Goal: Task Accomplishment & Management: Manage account settings

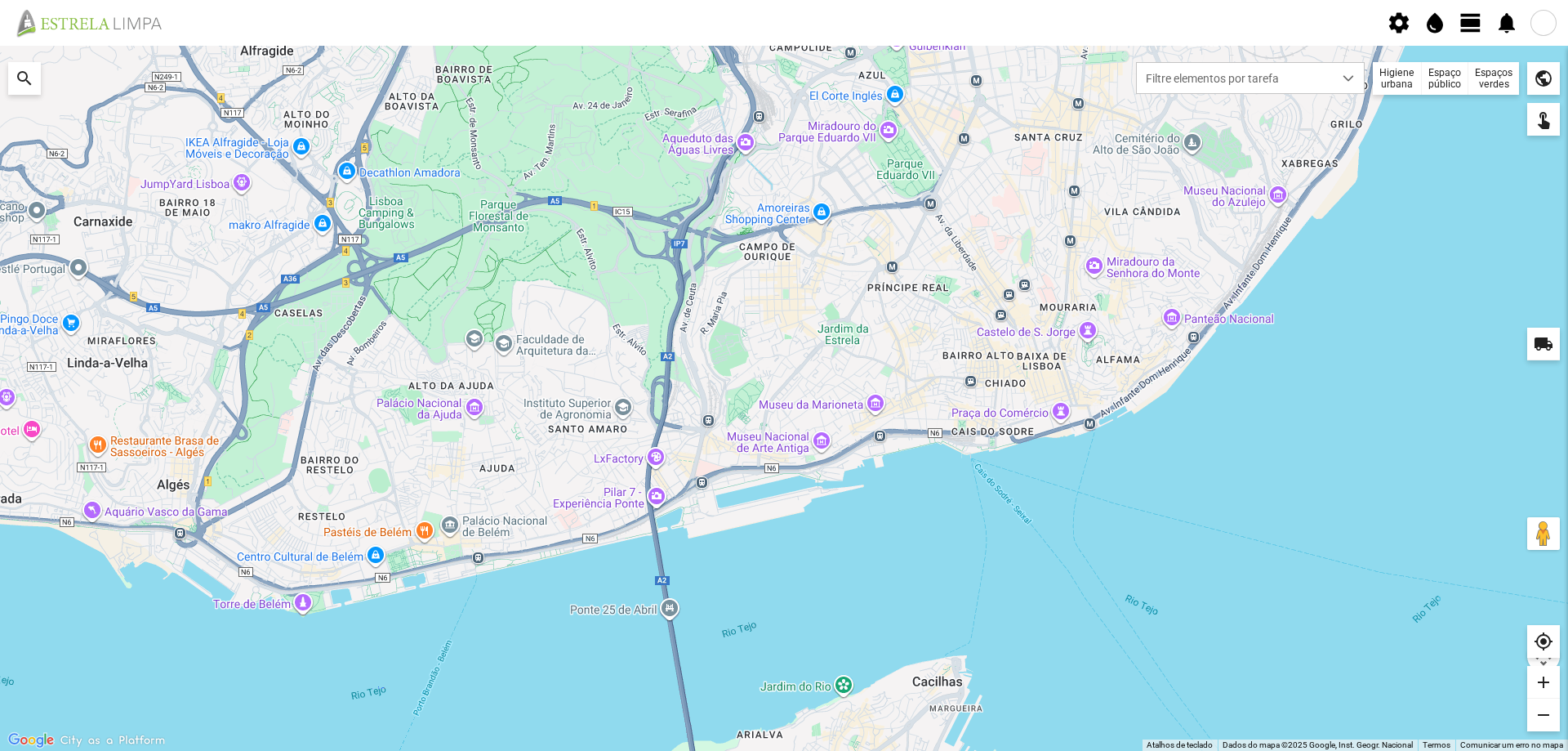
click at [1472, 29] on span "view_day" at bounding box center [1471, 22] width 25 height 25
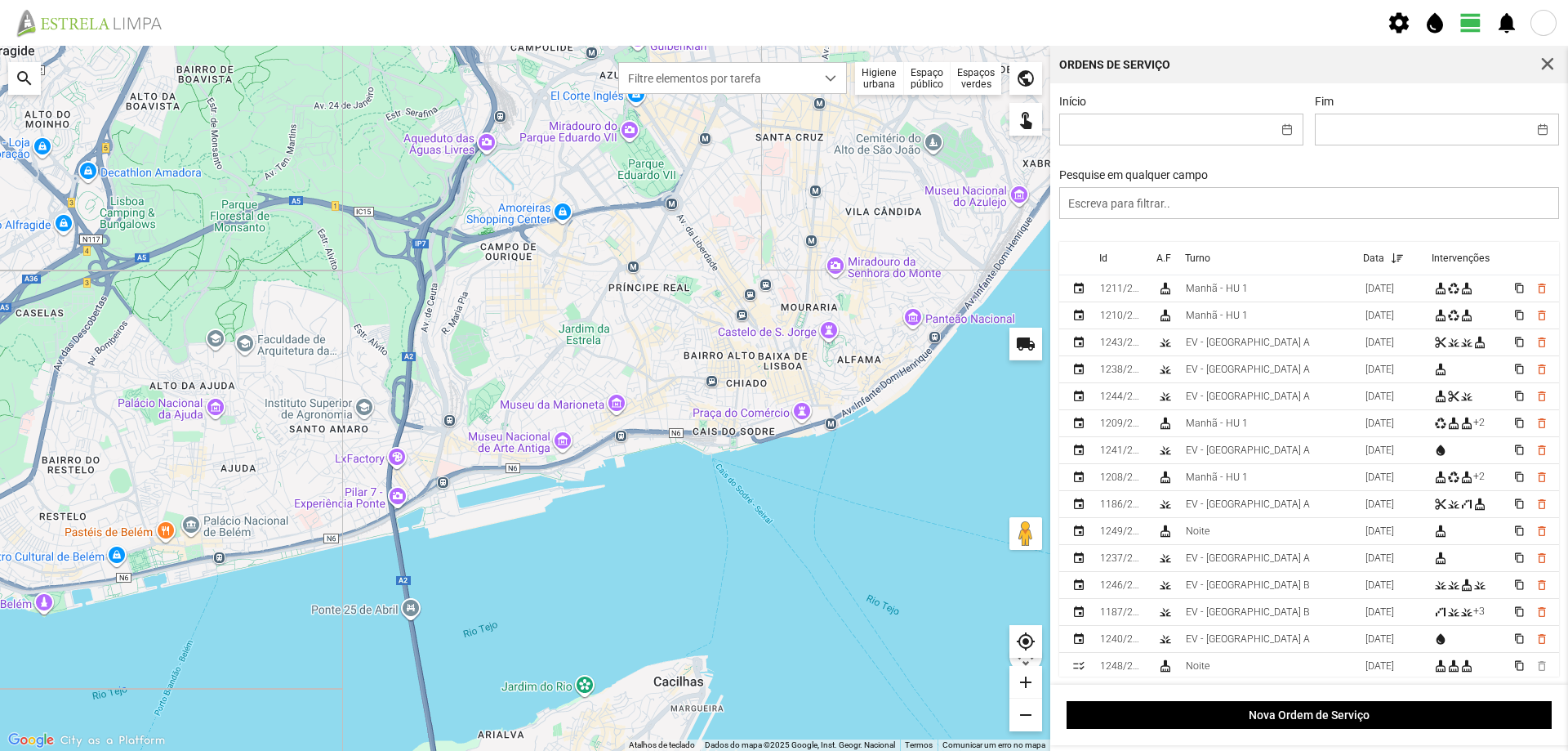
click at [972, 91] on div "Espaços verdes" at bounding box center [976, 78] width 51 height 33
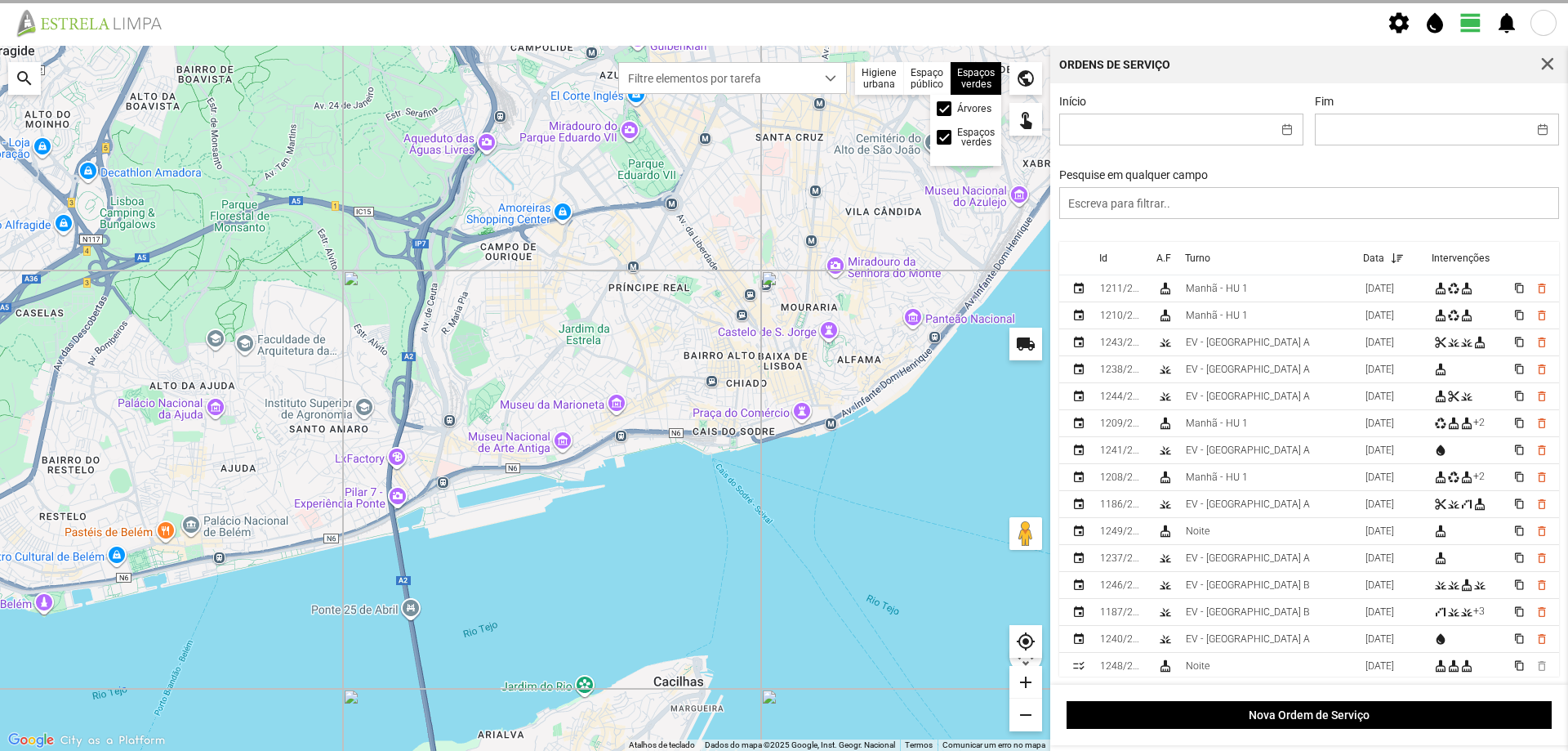
click at [952, 109] on div "Árvores" at bounding box center [966, 108] width 58 height 15
click at [0, 0] on span at bounding box center [0, 0] width 0 height 0
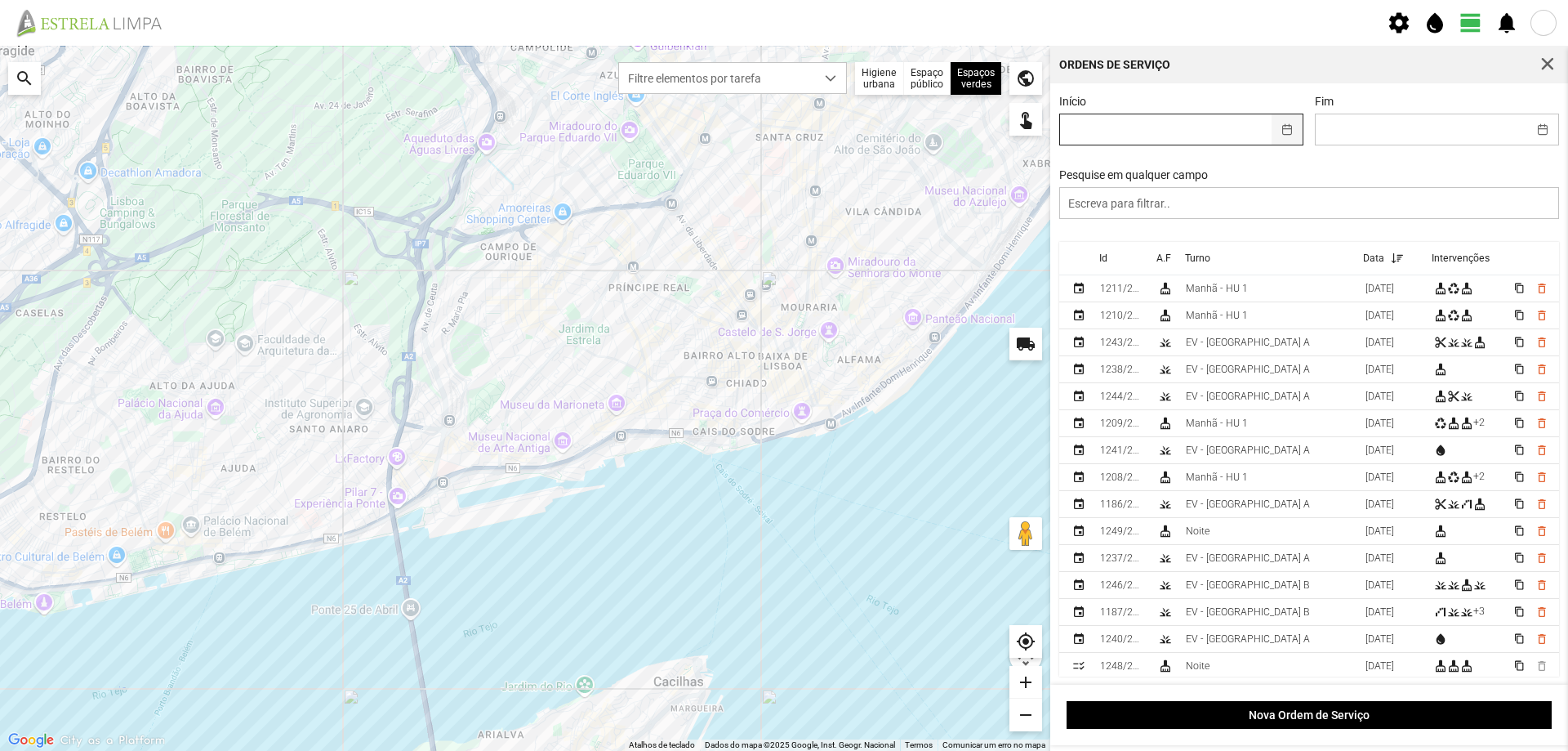
click at [1274, 128] on button "button" at bounding box center [1287, 129] width 32 height 30
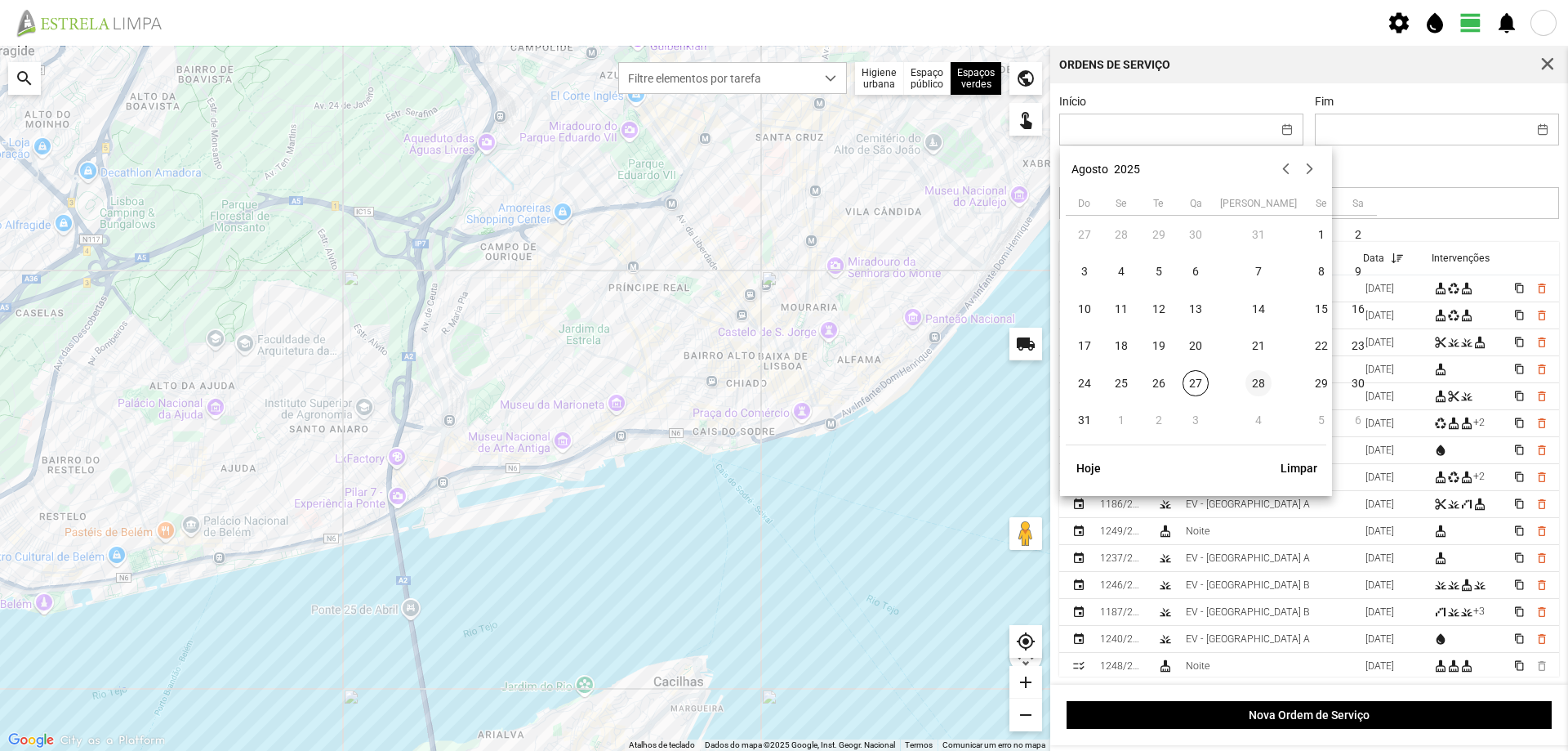
drag, startPoint x: 1200, startPoint y: 384, endPoint x: 1240, endPoint y: 374, distance: 41.2
click at [1199, 385] on span "27" at bounding box center [1196, 383] width 26 height 26
type input "[DATE]"
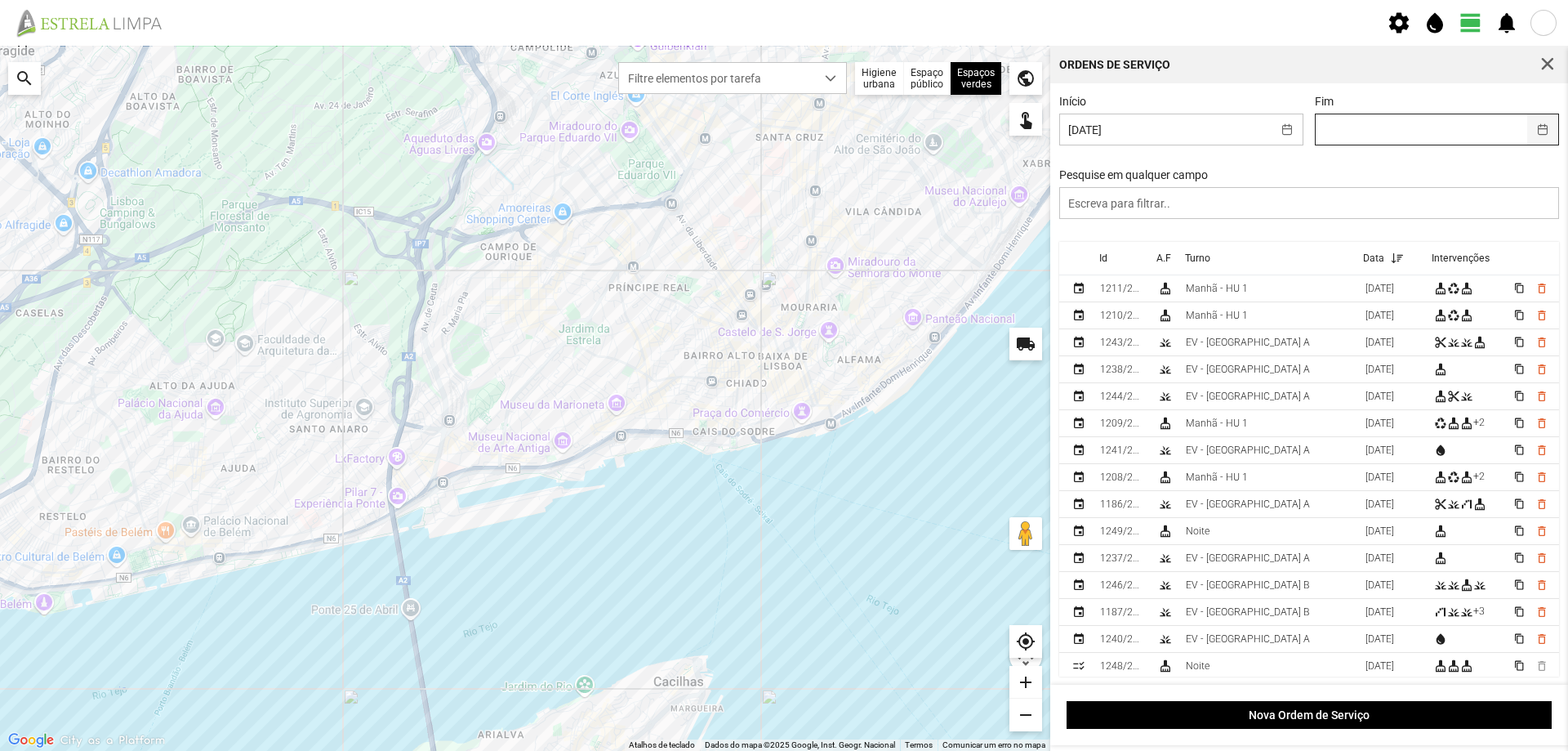
click at [1534, 127] on button "button" at bounding box center [1543, 129] width 32 height 30
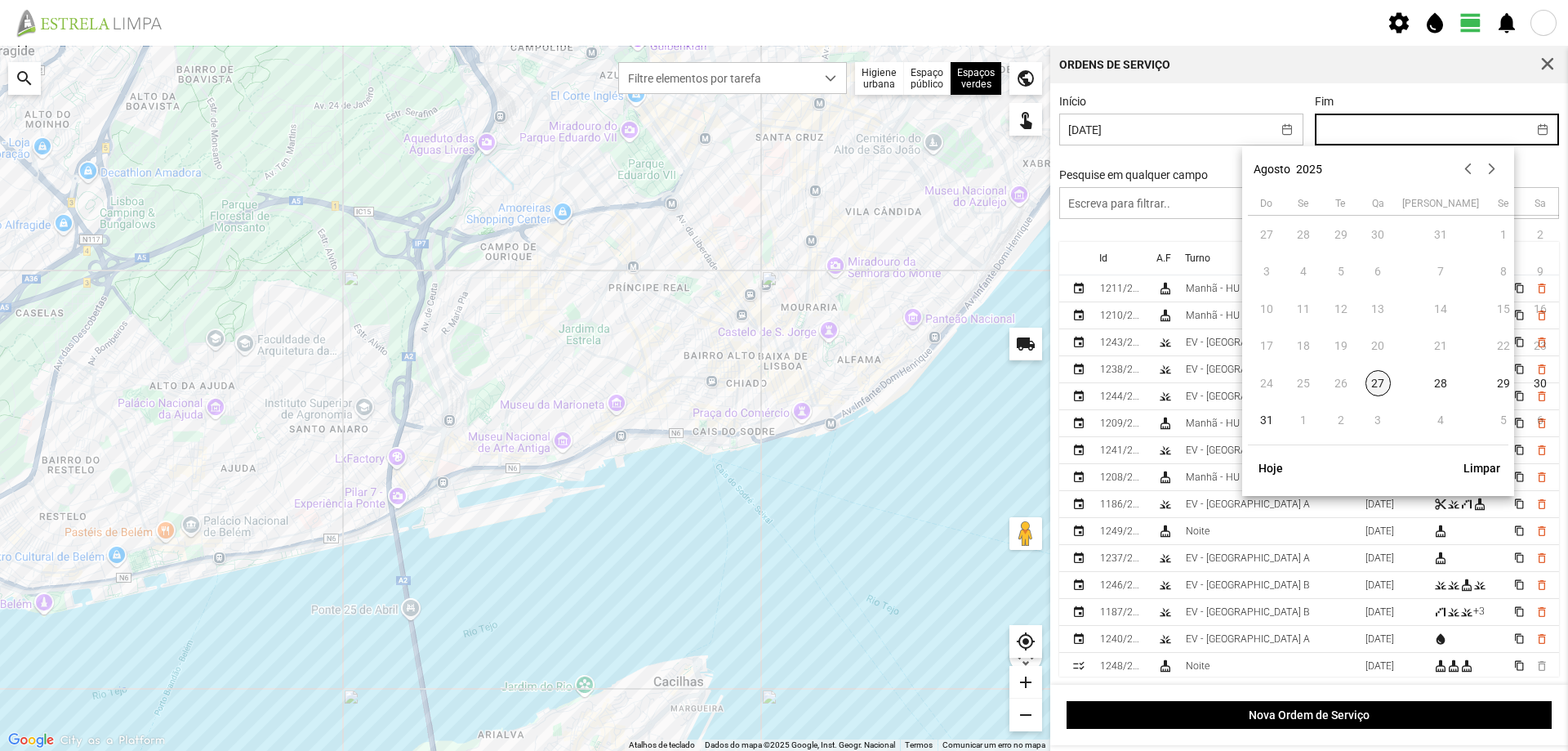
click at [1381, 387] on span "27" at bounding box center [1378, 383] width 26 height 26
type input "[DATE]"
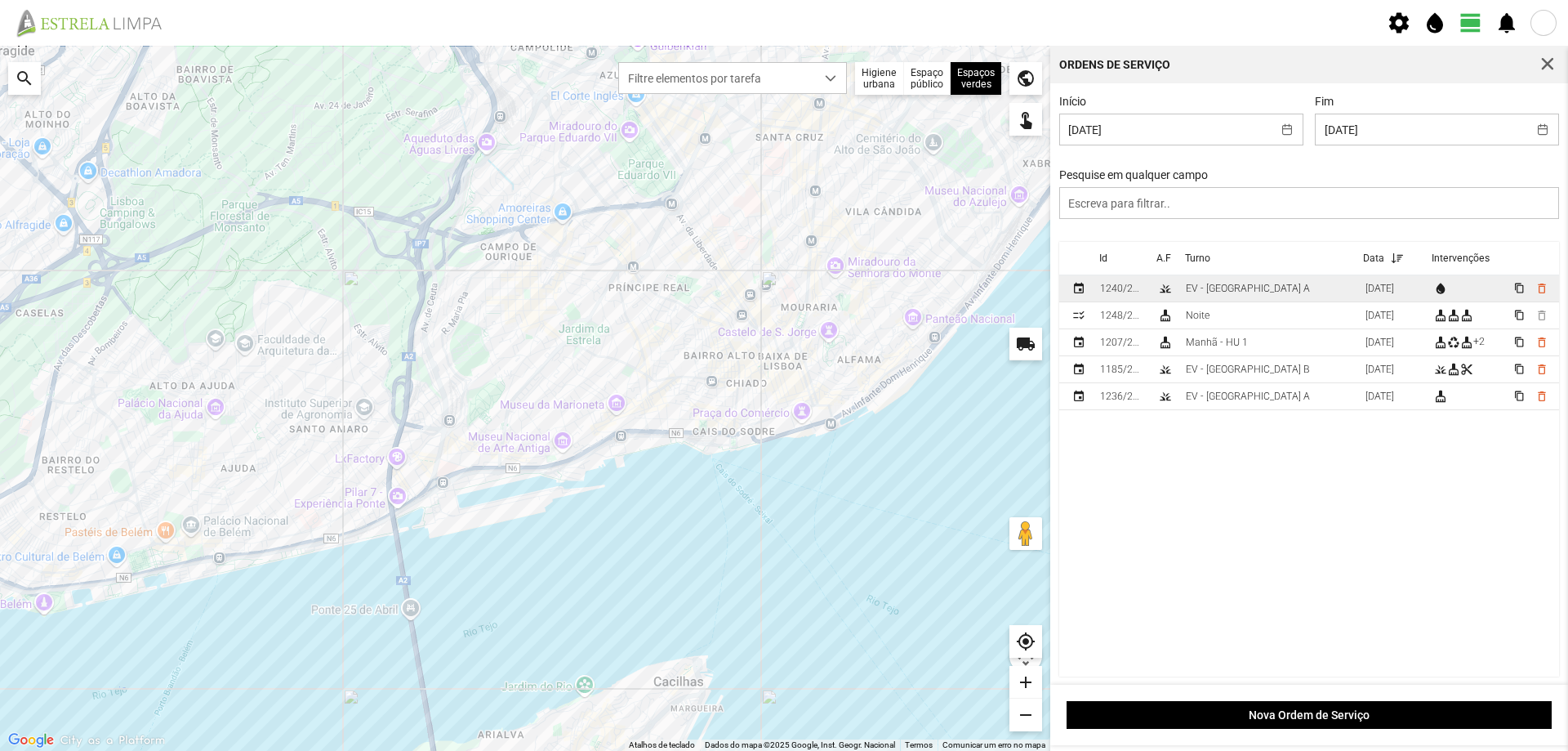
click at [1266, 289] on td "EV - [GEOGRAPHIC_DATA] A" at bounding box center [1268, 288] width 179 height 27
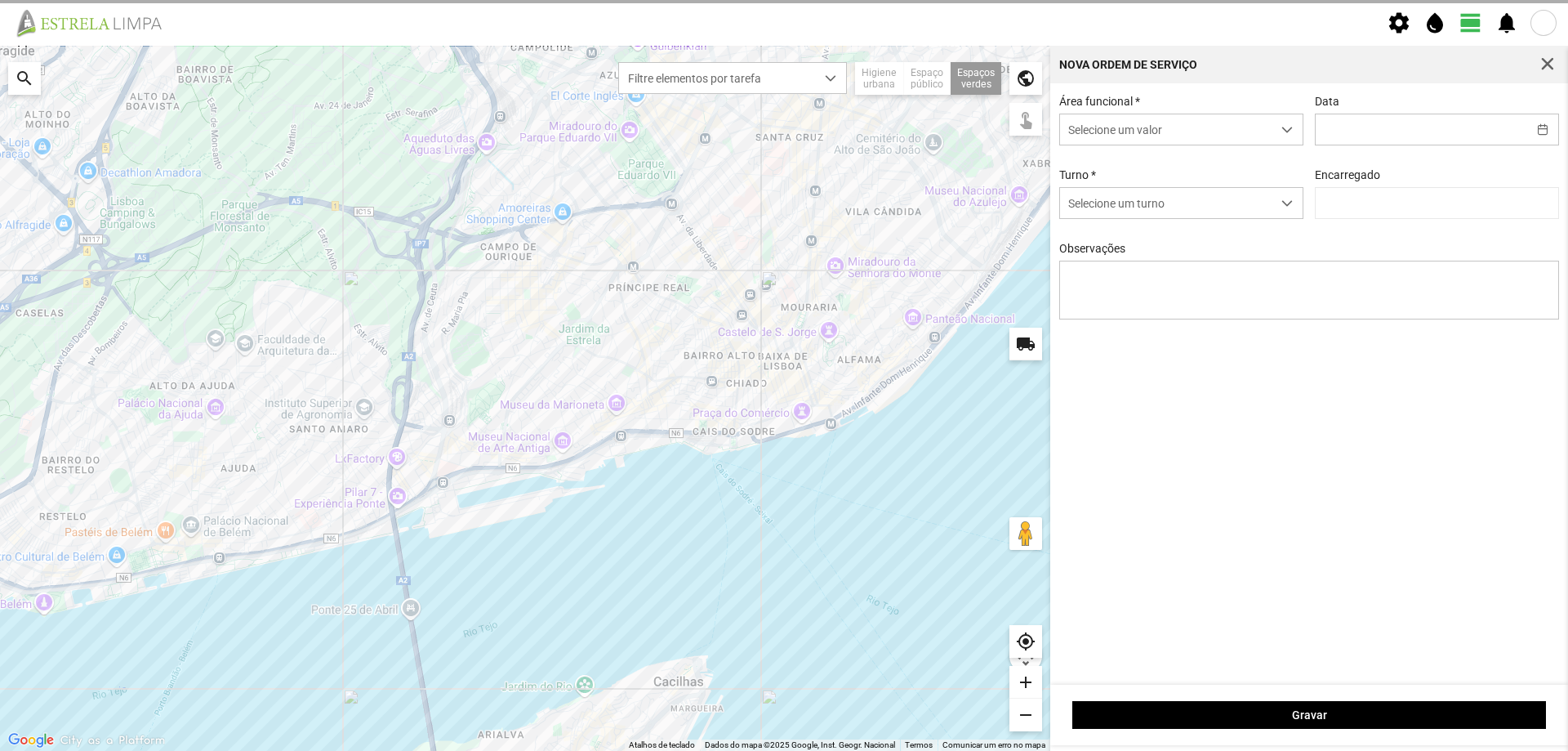
type input "[DATE]"
type textarea "Sede e Viveiro, [GEOGRAPHIC_DATA] Antiga e Condomínio do Quelhas e Av. Infante …"
type input "[PERSON_NAME]"
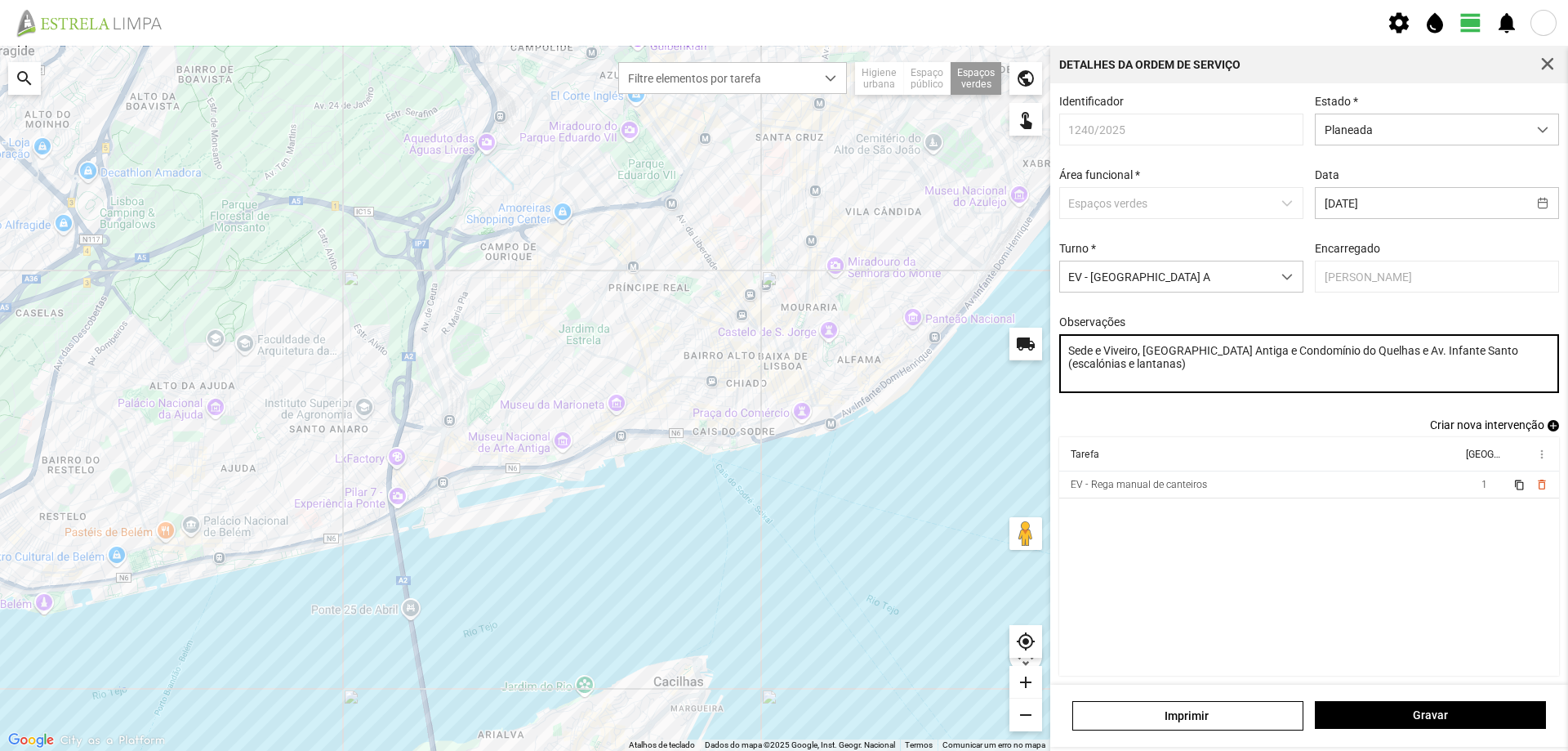
drag, startPoint x: 1347, startPoint y: 357, endPoint x: 1461, endPoint y: 380, distance: 116.3
click at [1461, 380] on textarea "Sede e Viveiro, [GEOGRAPHIC_DATA] Antiga e Condomínio do Quelhas e Av. Infante …" at bounding box center [1309, 363] width 500 height 59
type textarea "Sede e Viveiro, Lisboa Antiga e Condomínio do Quelhas"
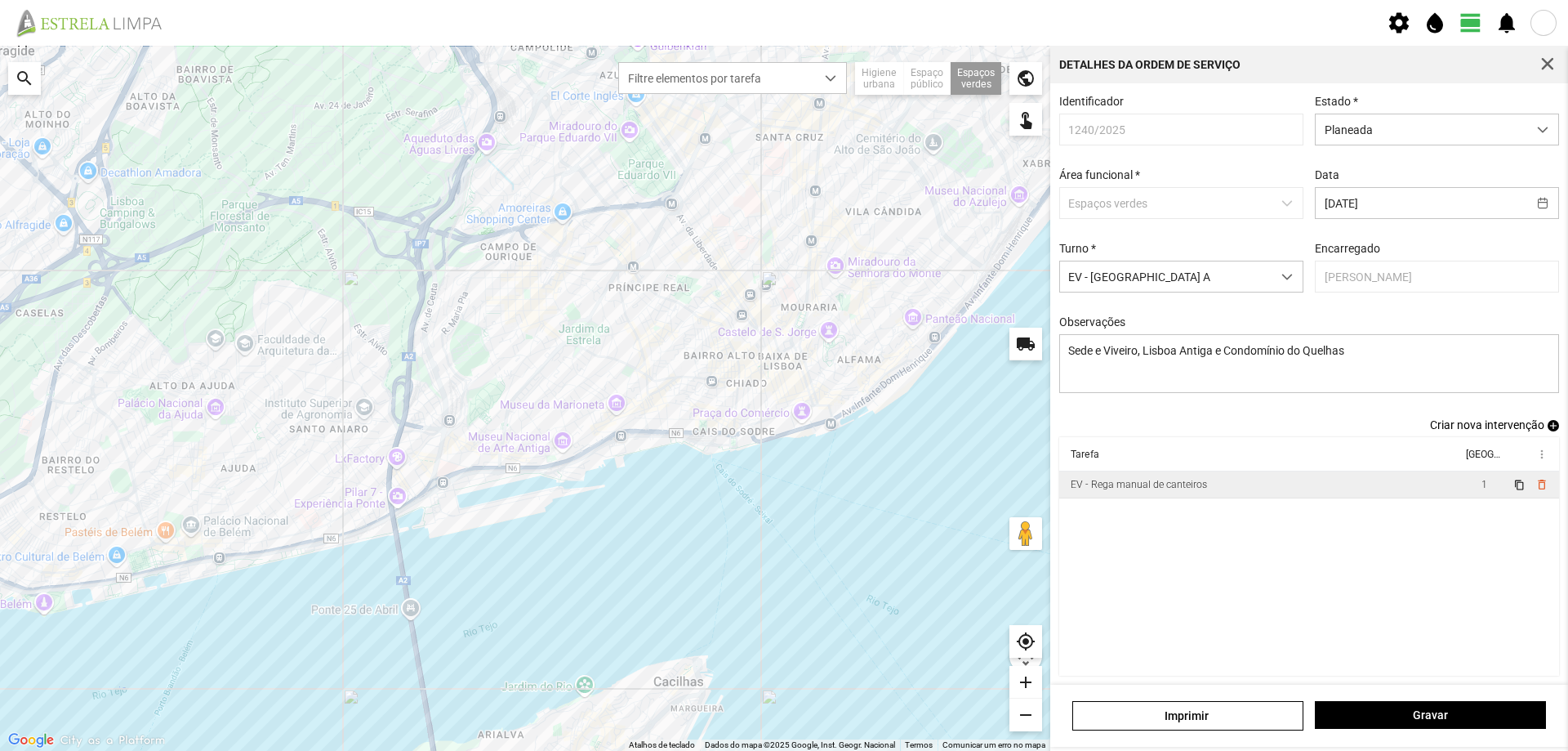
click at [1283, 493] on td "EV - Rega manual de canteiros" at bounding box center [1260, 484] width 403 height 27
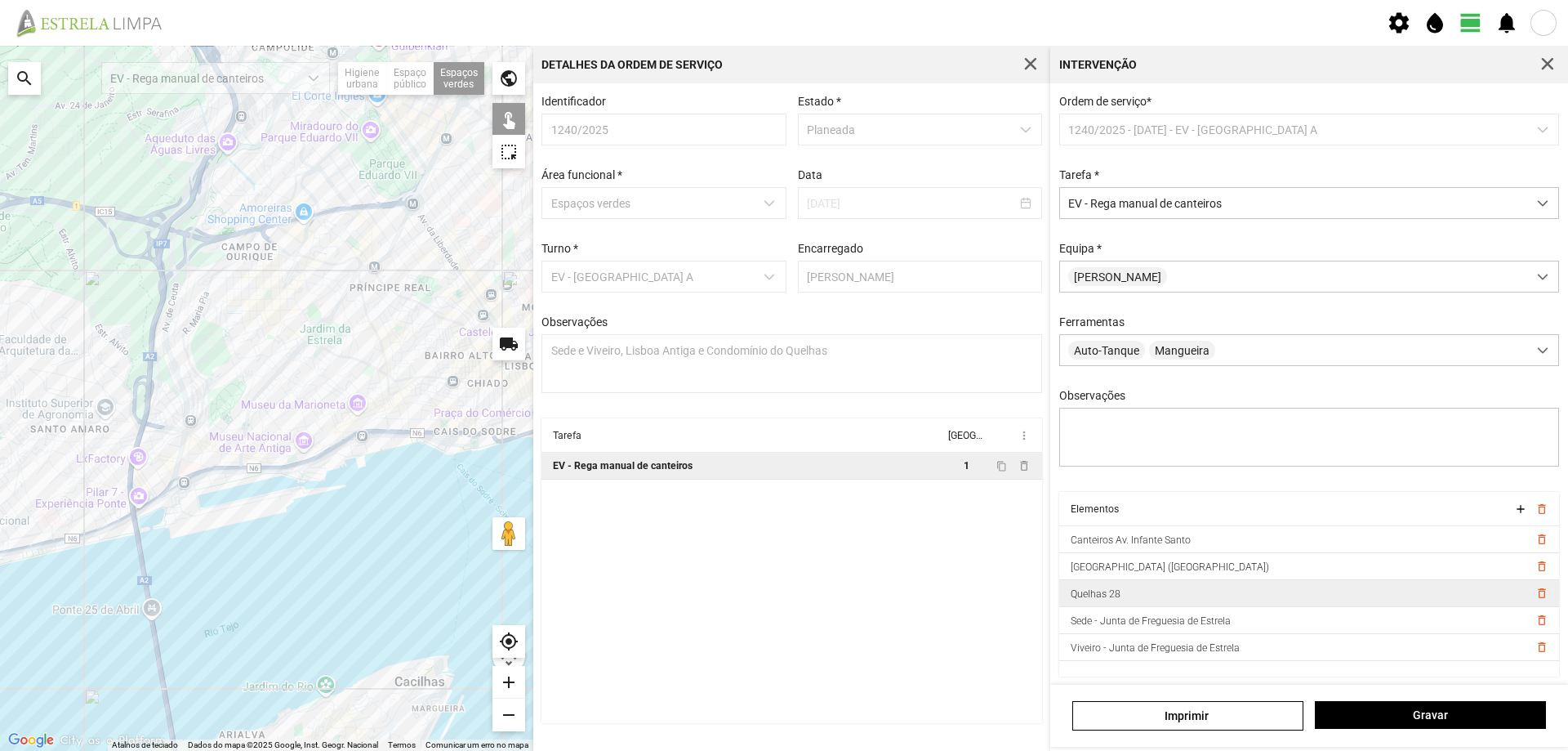
scroll to position [9, 0]
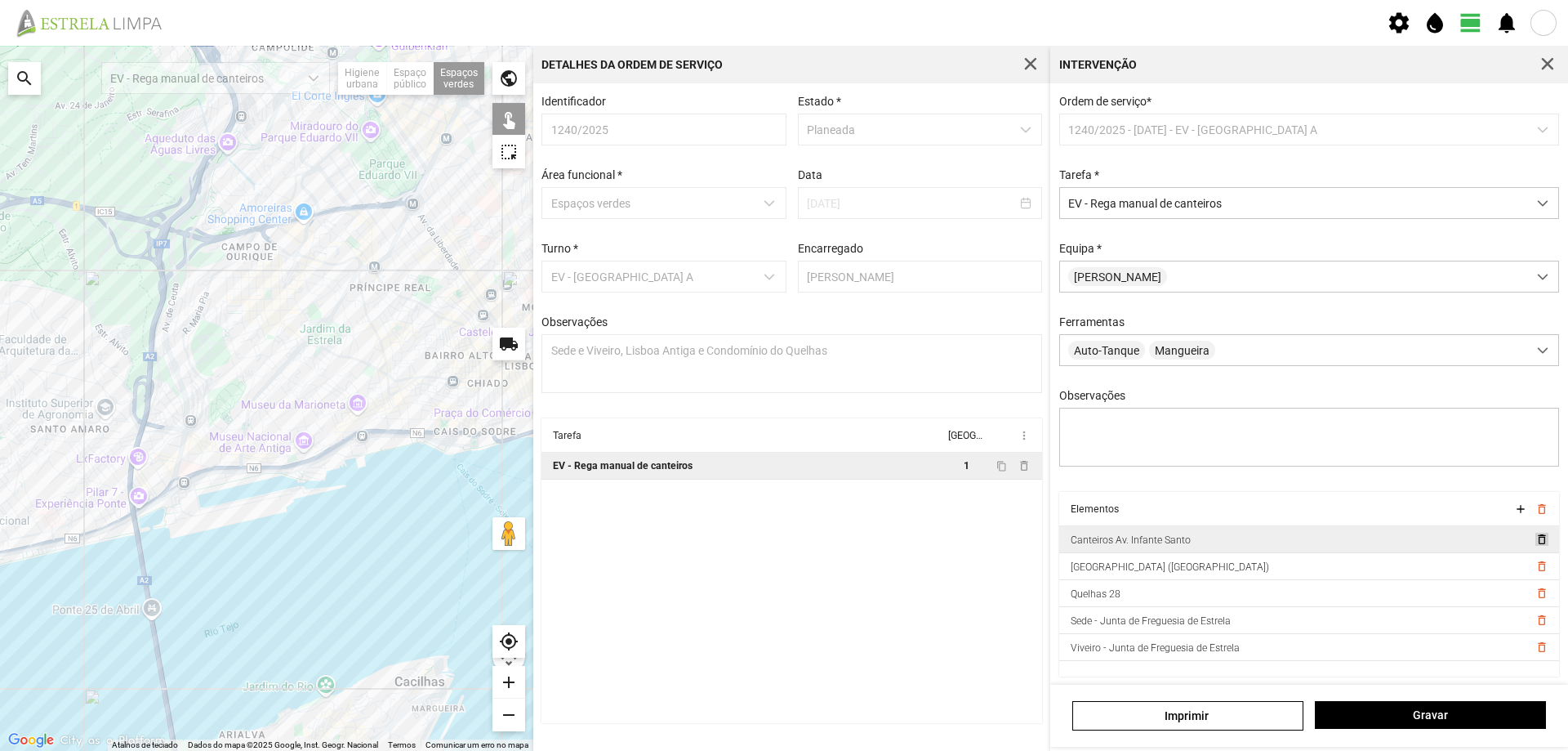
click at [1535, 534] on span "delete_outline" at bounding box center [1541, 539] width 13 height 13
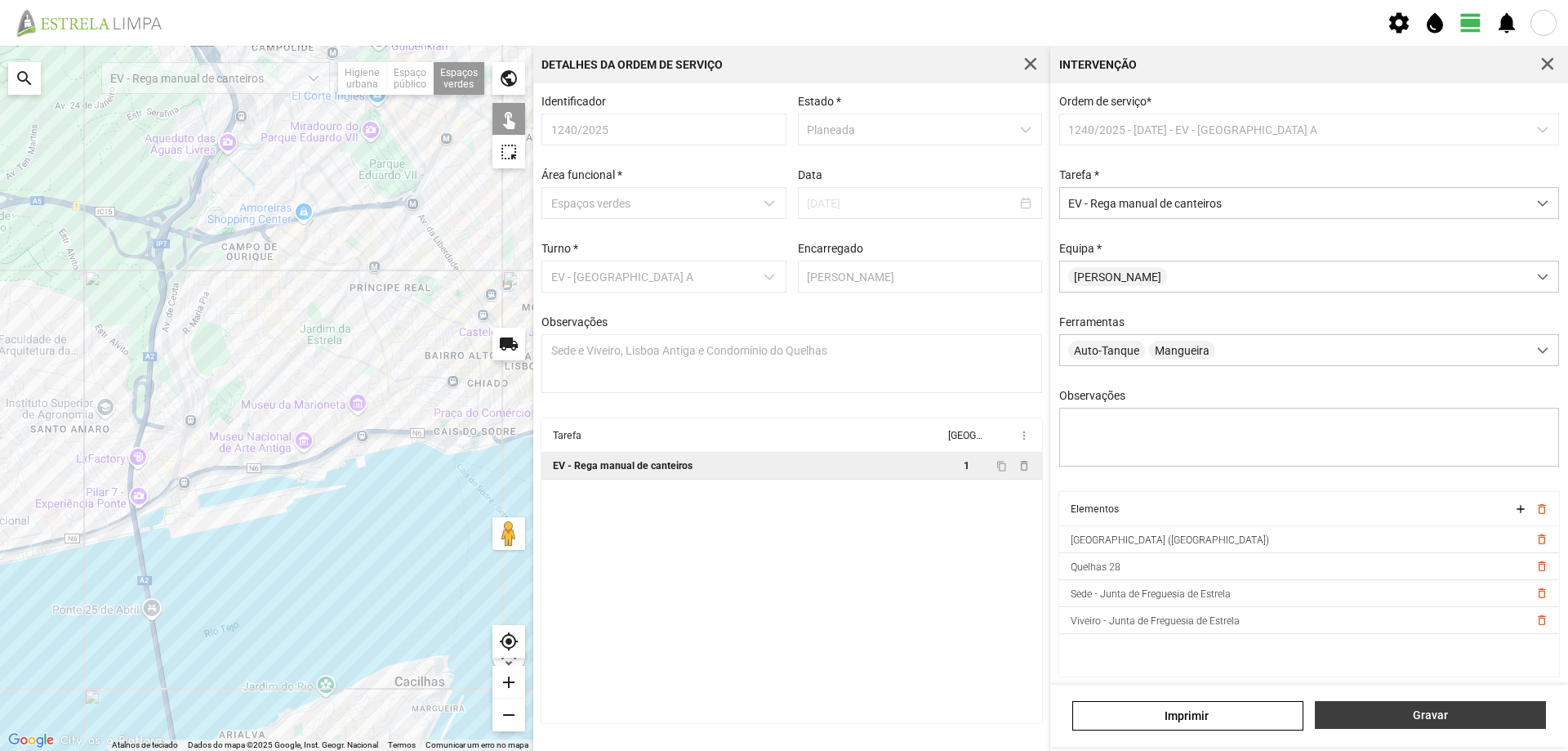
click at [1378, 706] on button "Gravar" at bounding box center [1430, 715] width 231 height 27
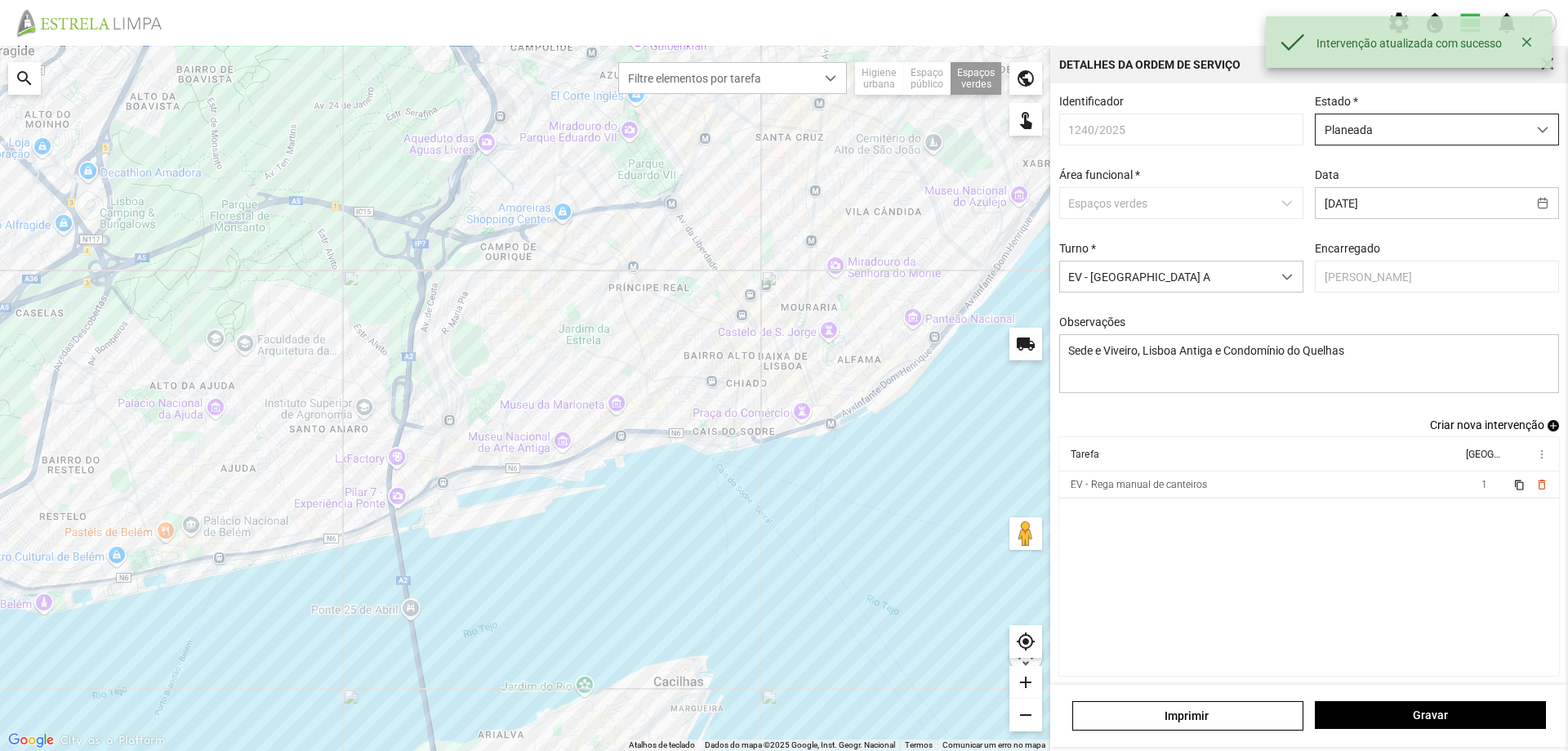
click at [1376, 136] on span "Planeada" at bounding box center [1421, 129] width 211 height 30
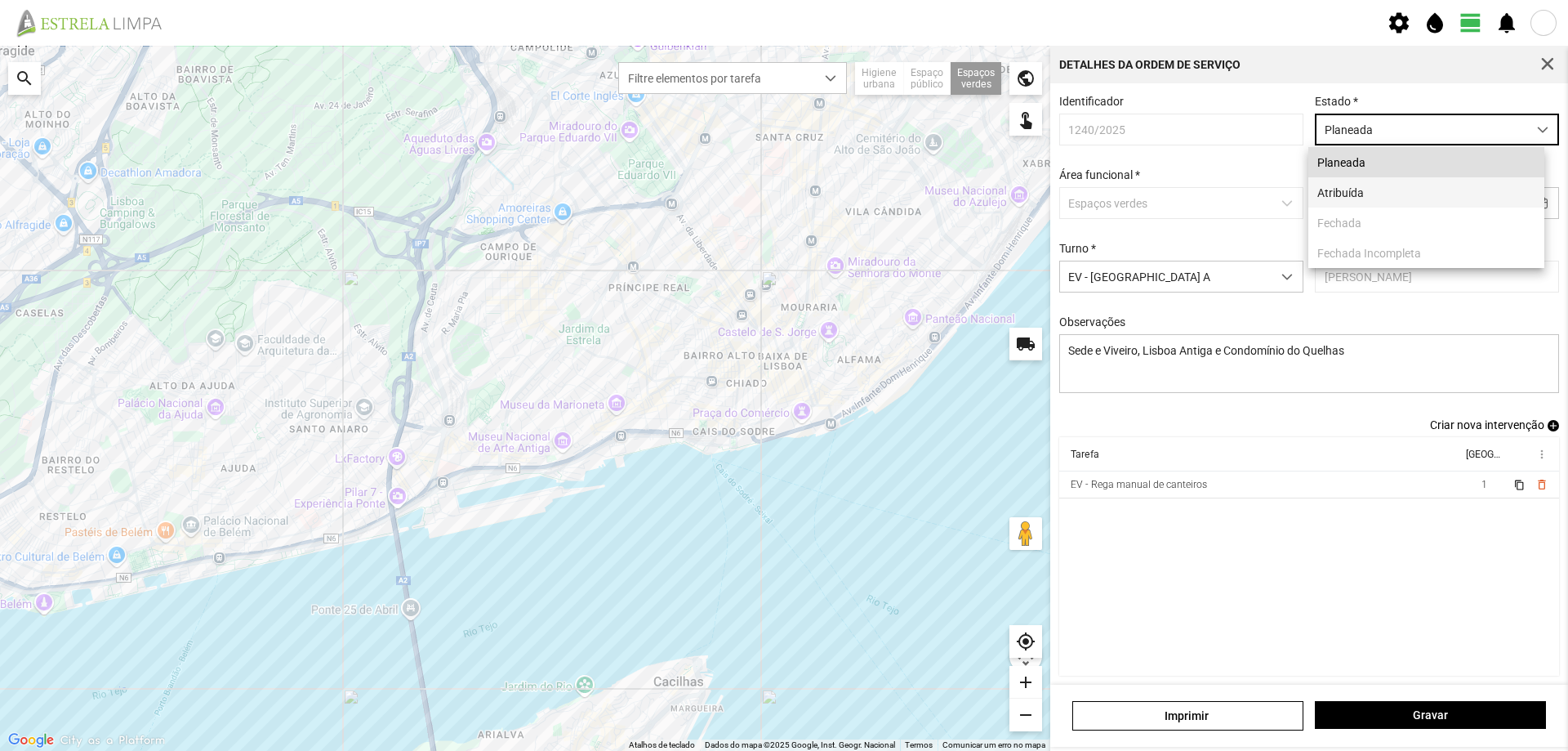
click at [1321, 196] on li "Atribuída" at bounding box center [1426, 192] width 236 height 30
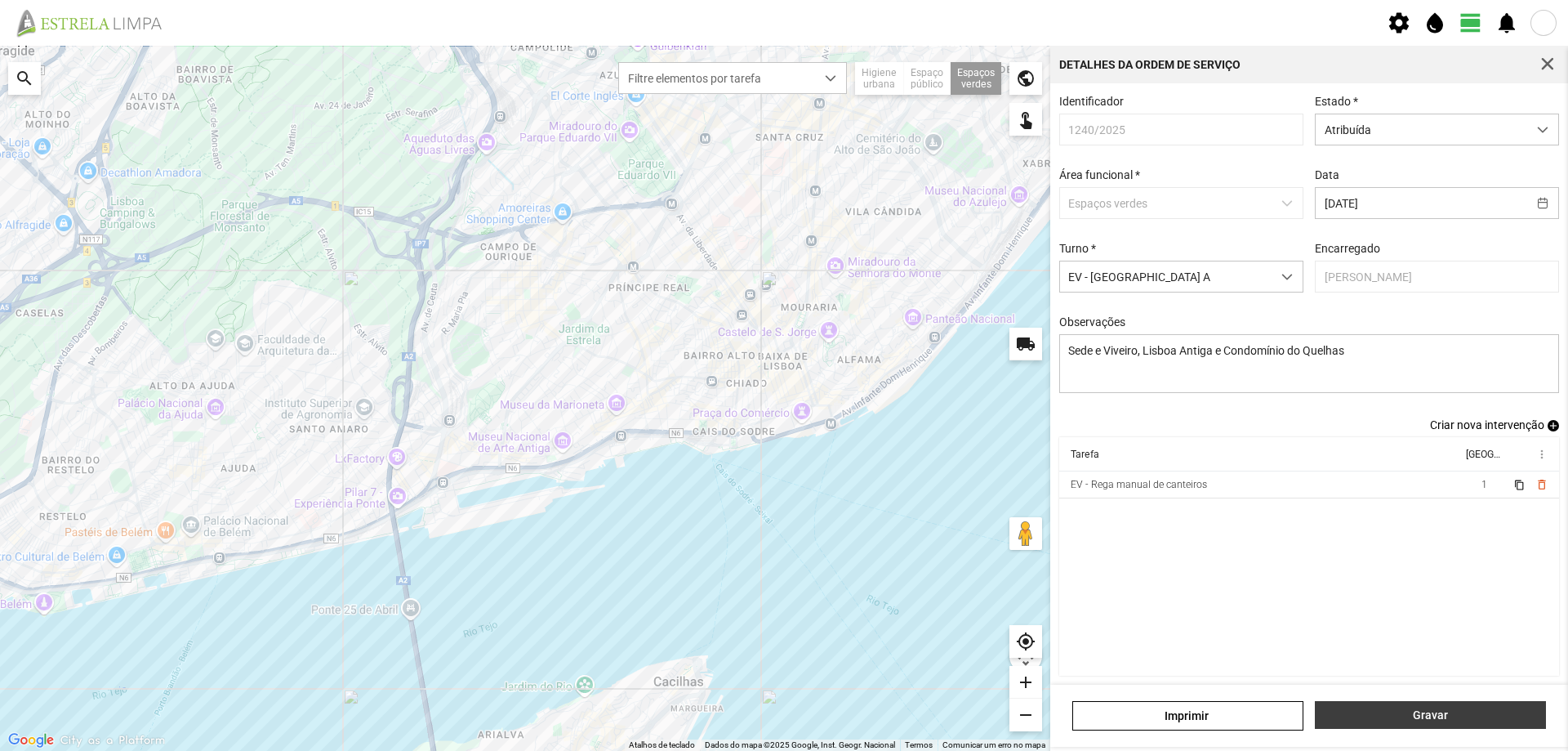
click at [1391, 716] on span "Gravar" at bounding box center [1431, 714] width 214 height 13
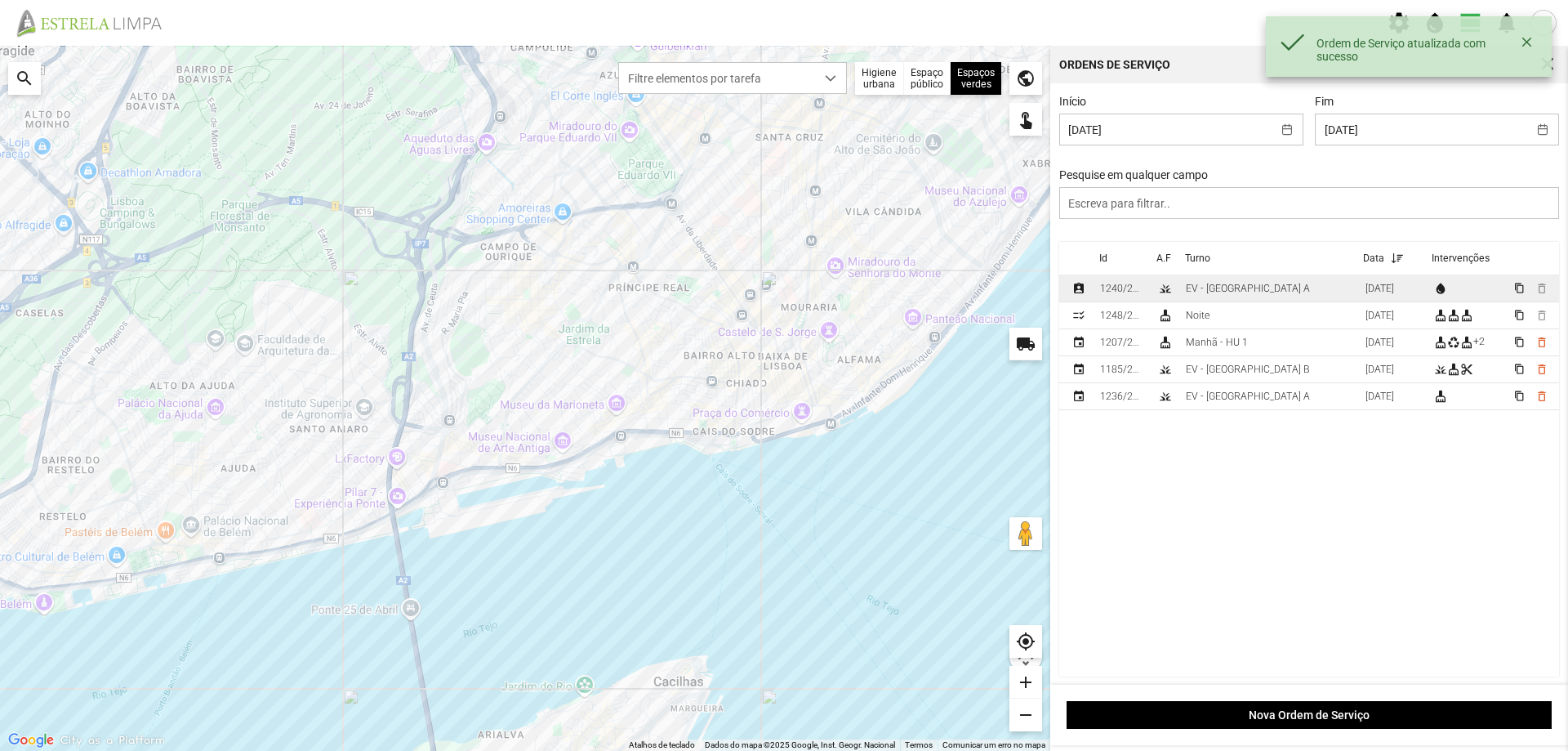
click at [1141, 291] on div "1240/2025" at bounding box center [1122, 288] width 44 height 11
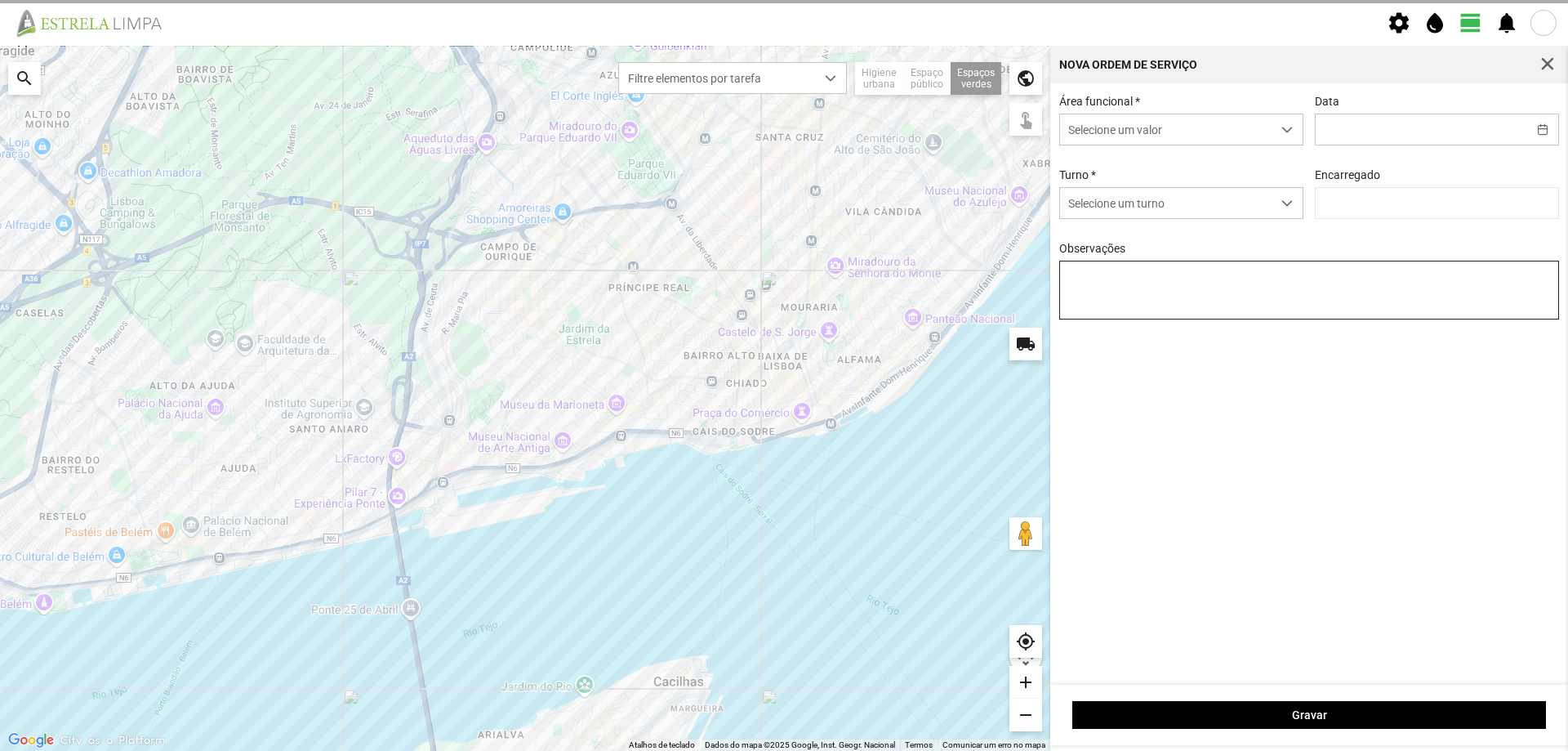
type input "[DATE]"
type input "[PERSON_NAME]"
type textarea "Sede e Viveiro, Lisboa Antiga e Condomínio do Quelhas"
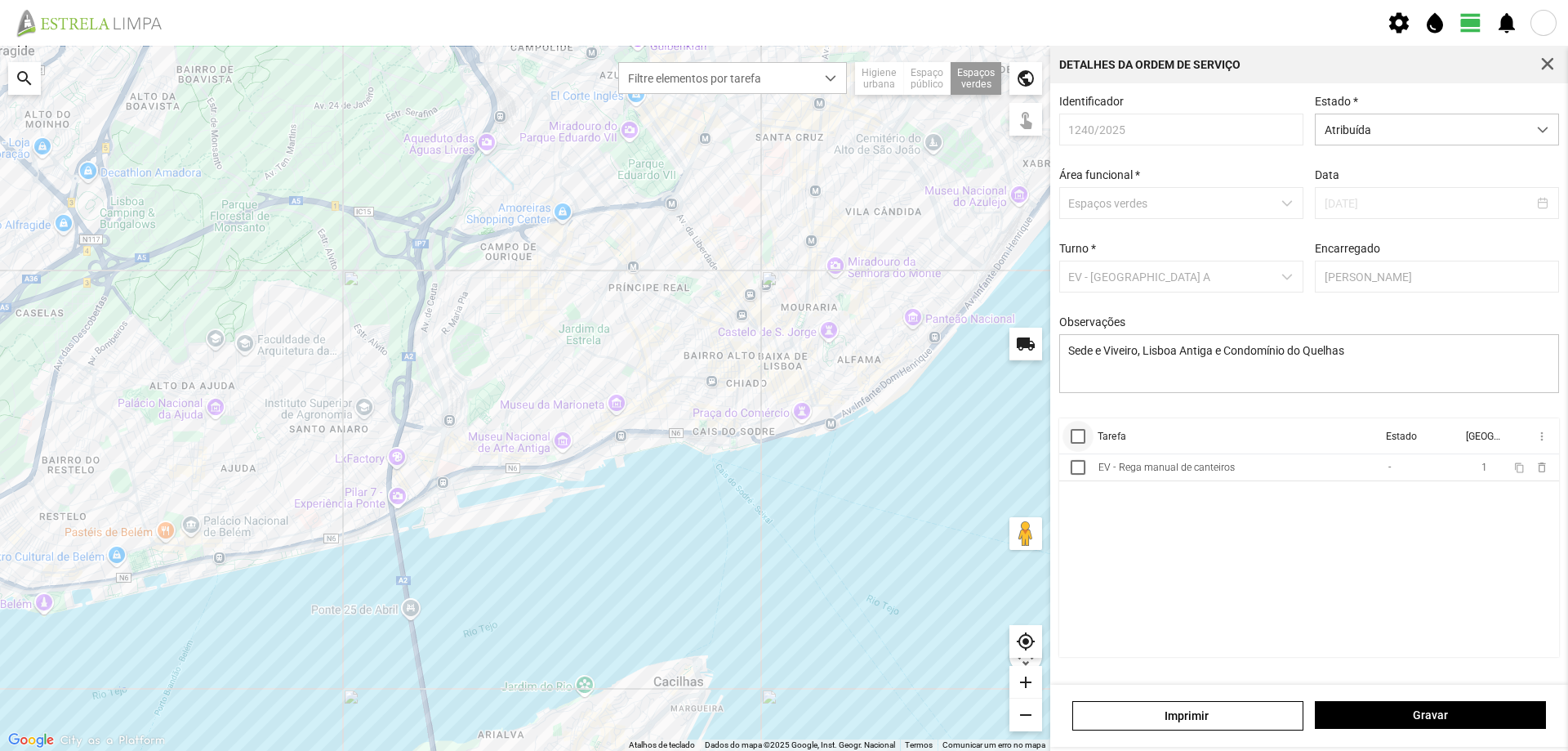
click at [1081, 440] on div at bounding box center [1078, 436] width 15 height 15
click at [1541, 443] on span "more_vert" at bounding box center [1541, 436] width 13 height 13
click at [1475, 473] on span "Marcar como Concluída" at bounding box center [1455, 469] width 121 height 11
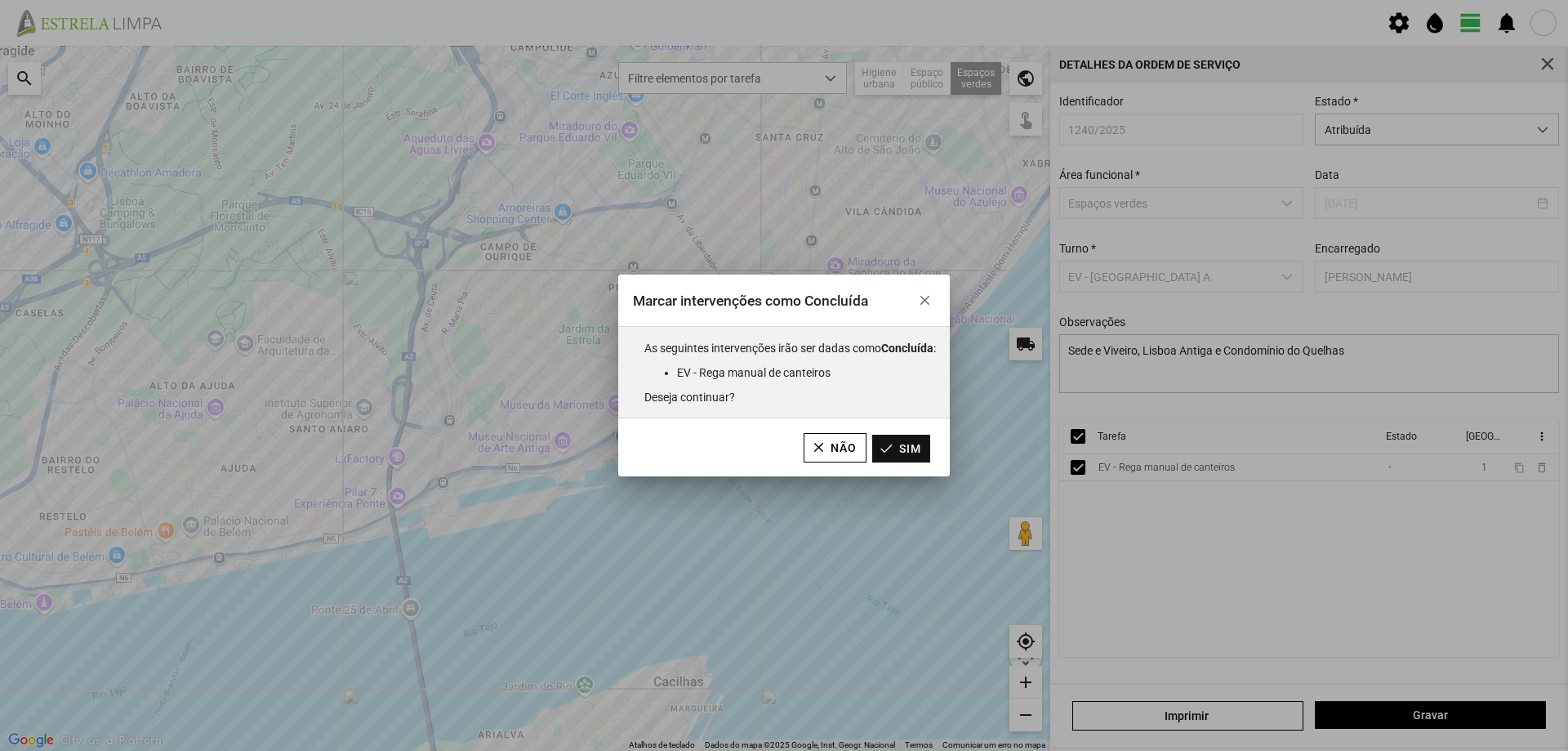
click at [918, 448] on button "Sim" at bounding box center [901, 448] width 58 height 27
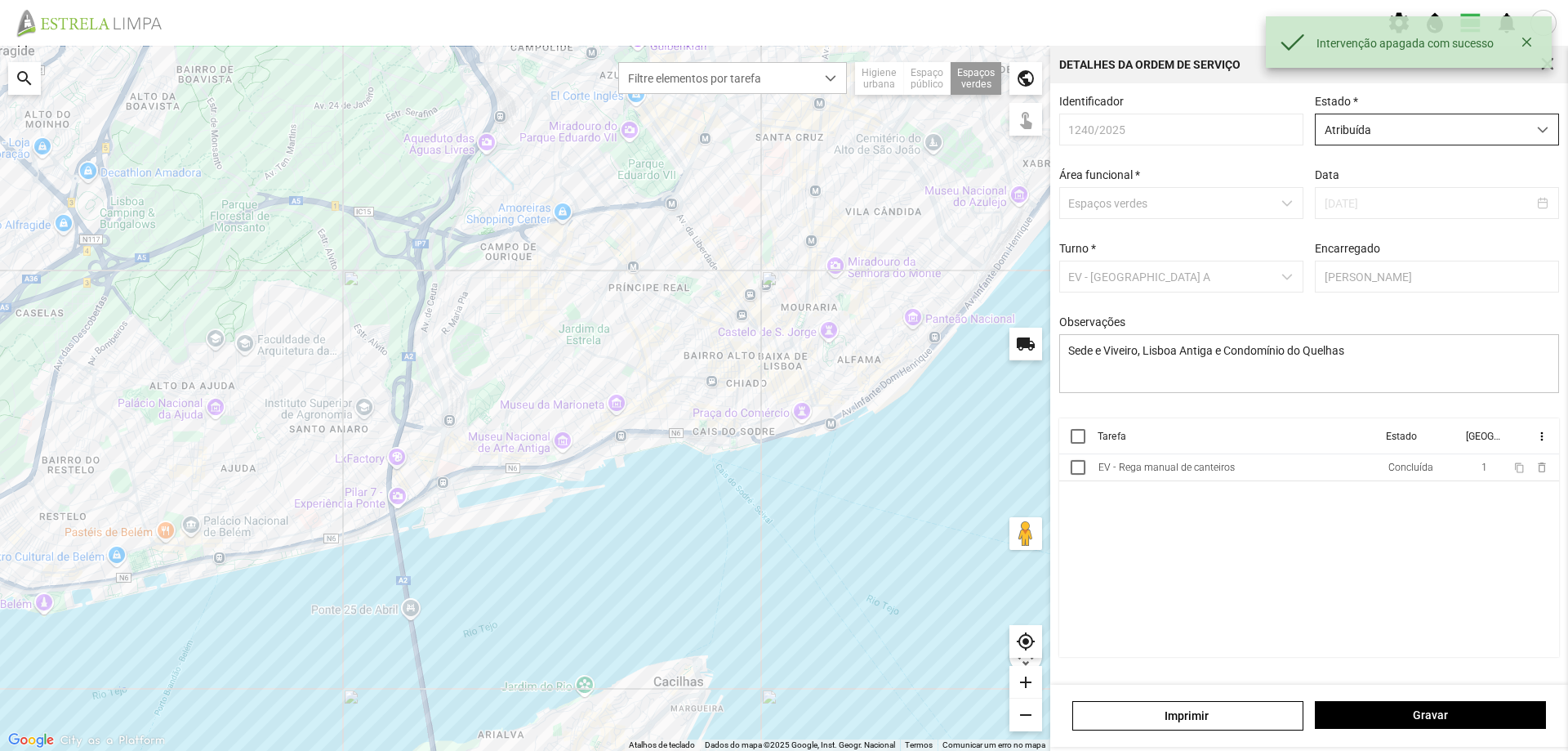
click at [1504, 132] on span "Atribuída" at bounding box center [1421, 129] width 211 height 30
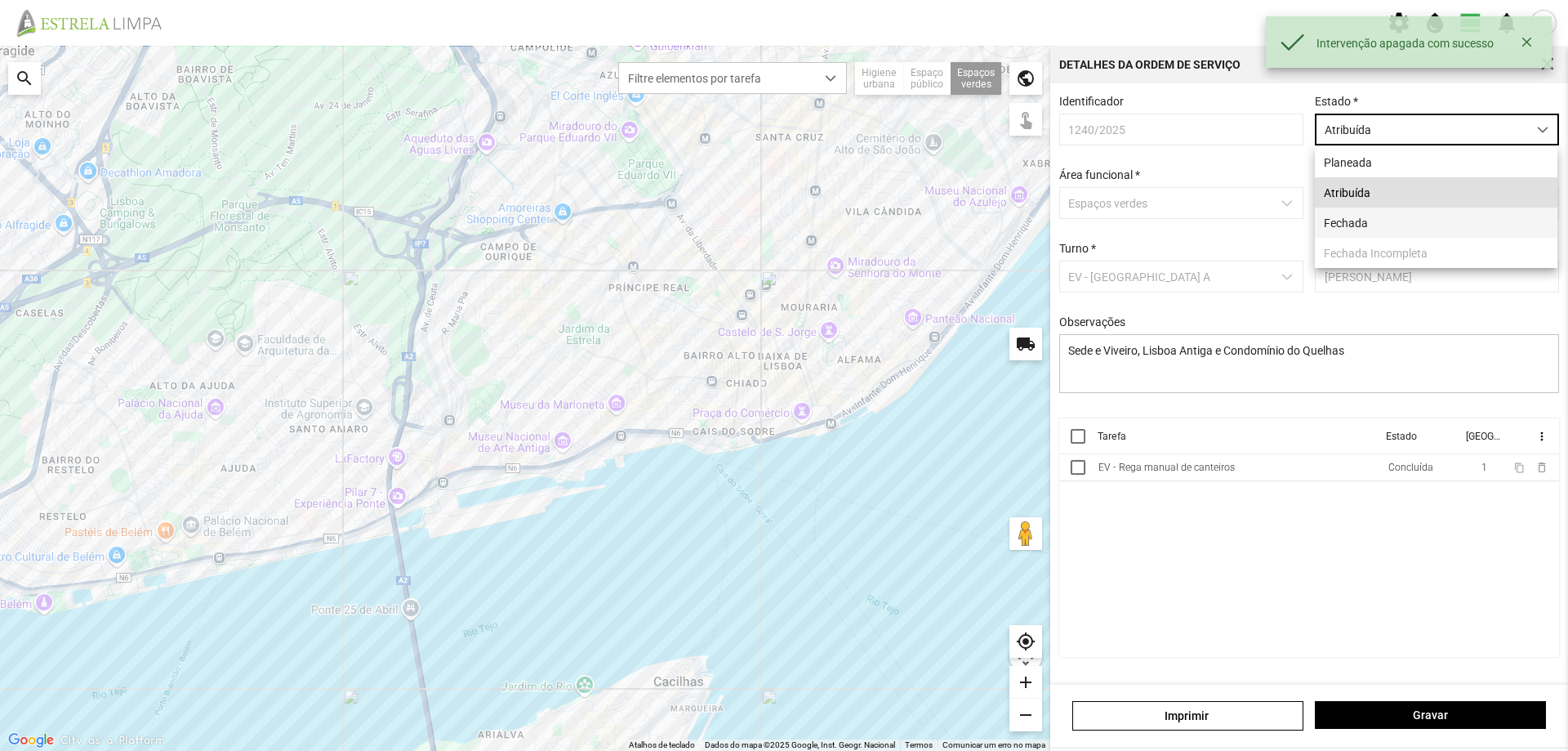
click at [1387, 228] on li "Fechada" at bounding box center [1436, 222] width 243 height 30
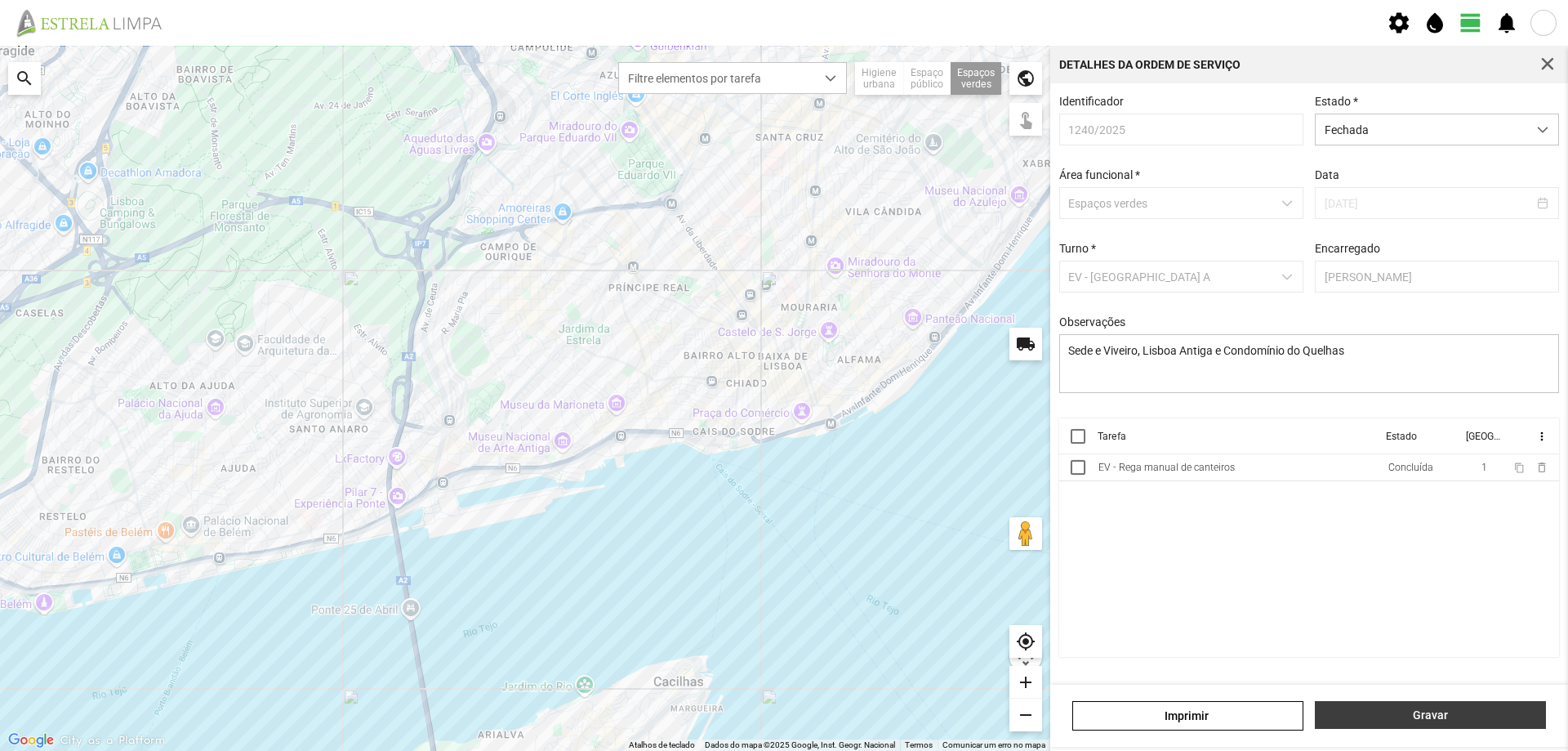
click at [1396, 708] on span "Gravar" at bounding box center [1431, 714] width 214 height 13
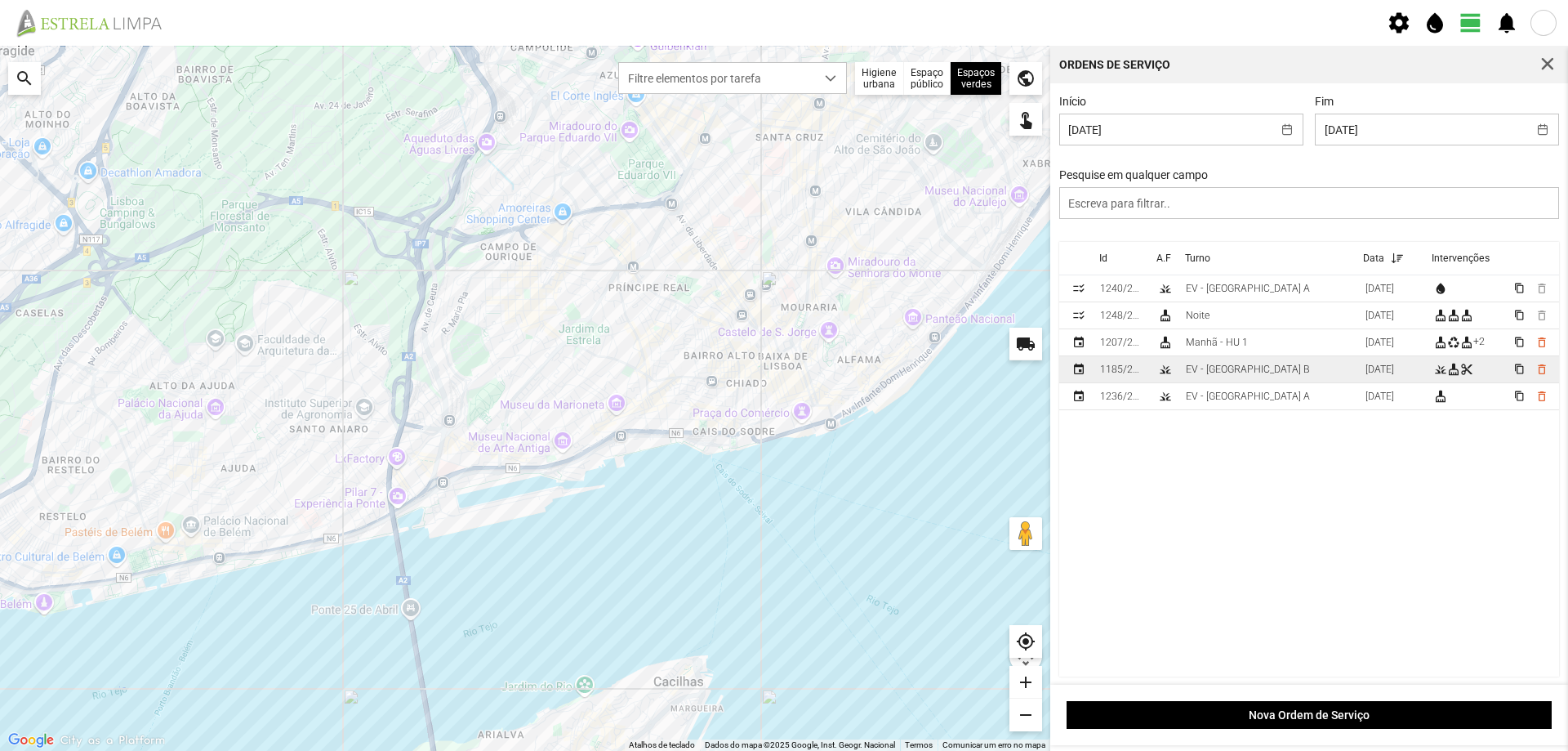
click at [1228, 370] on div "EV - [GEOGRAPHIC_DATA] B" at bounding box center [1248, 369] width 124 height 11
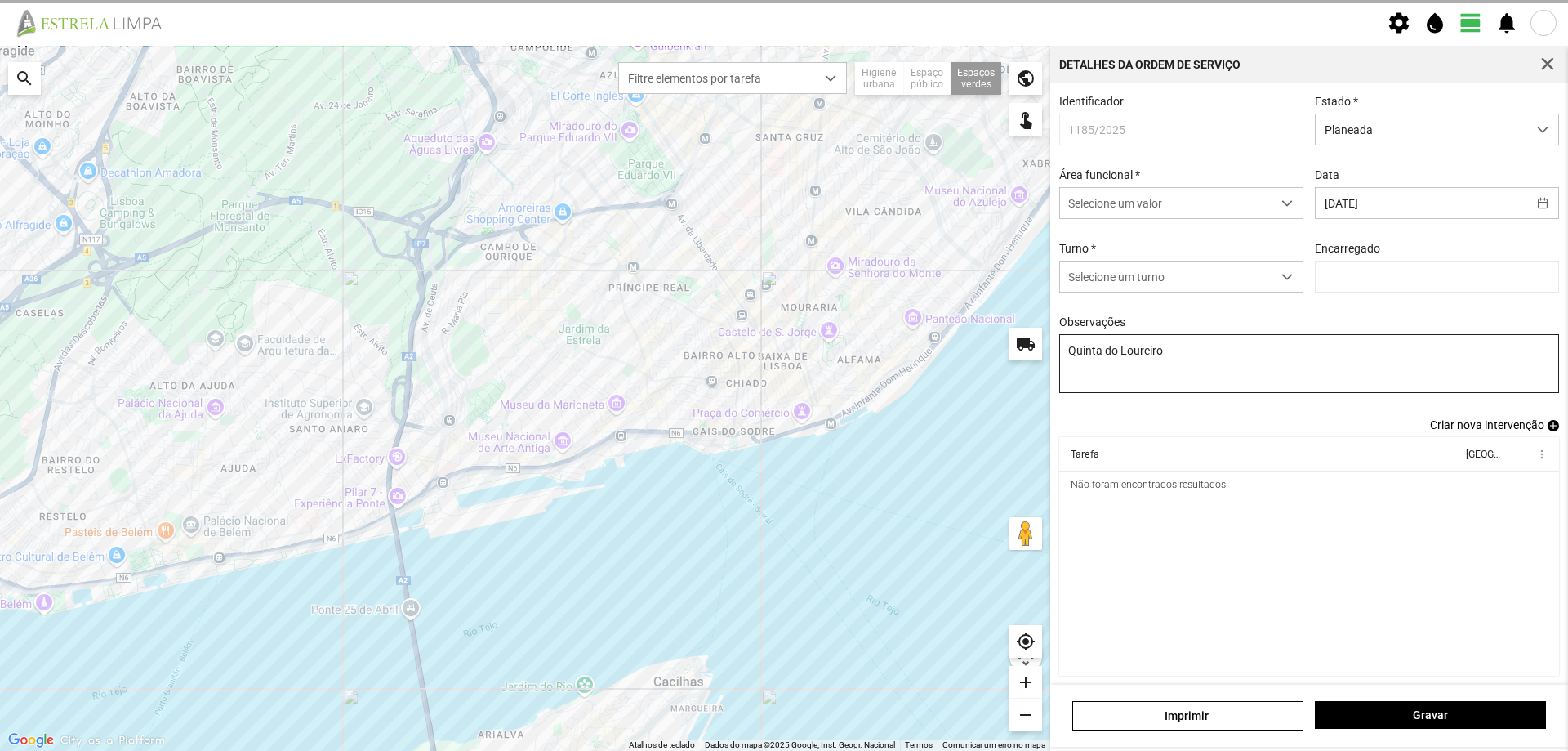
type input "[PERSON_NAME]"
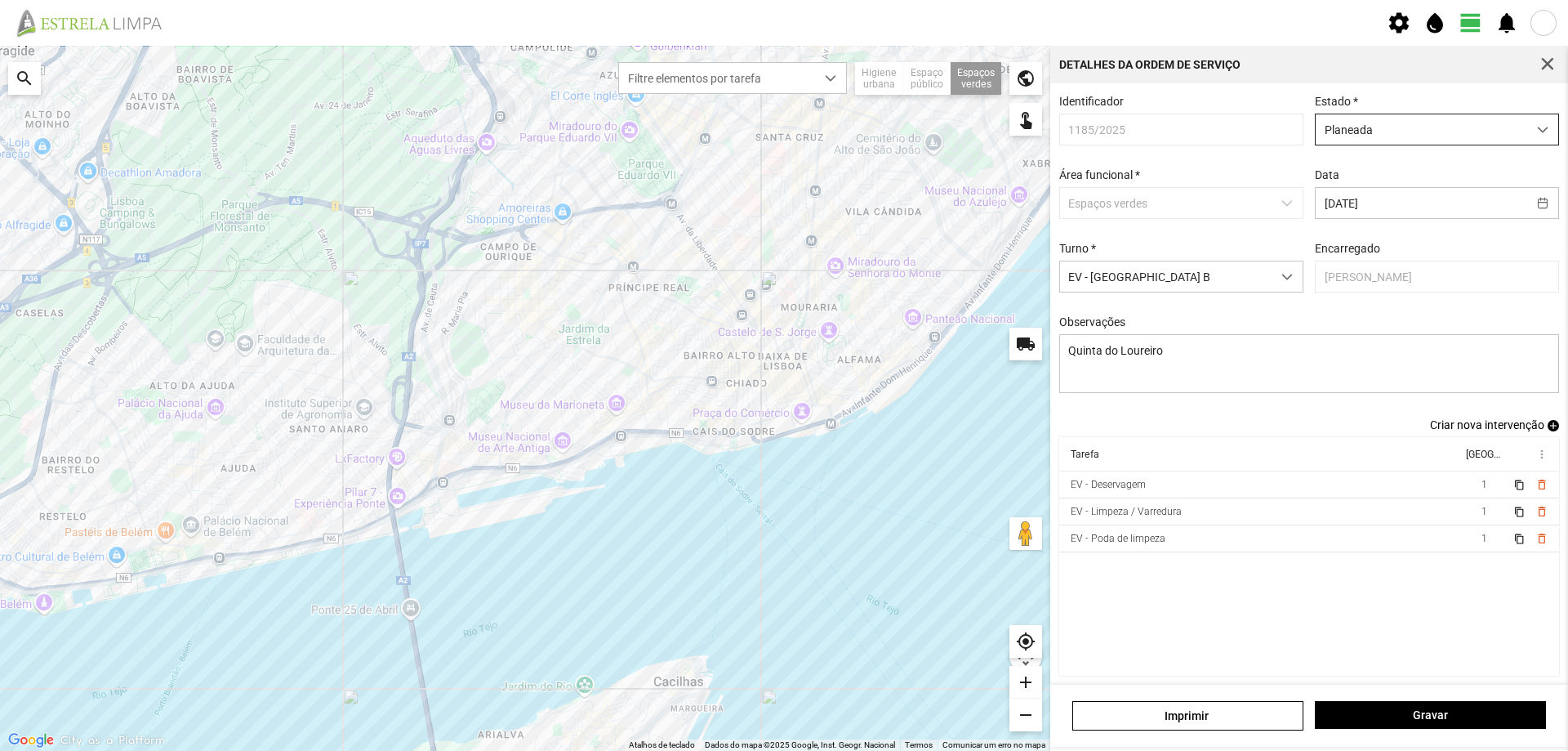
click at [1467, 130] on span "Planeada" at bounding box center [1421, 129] width 211 height 30
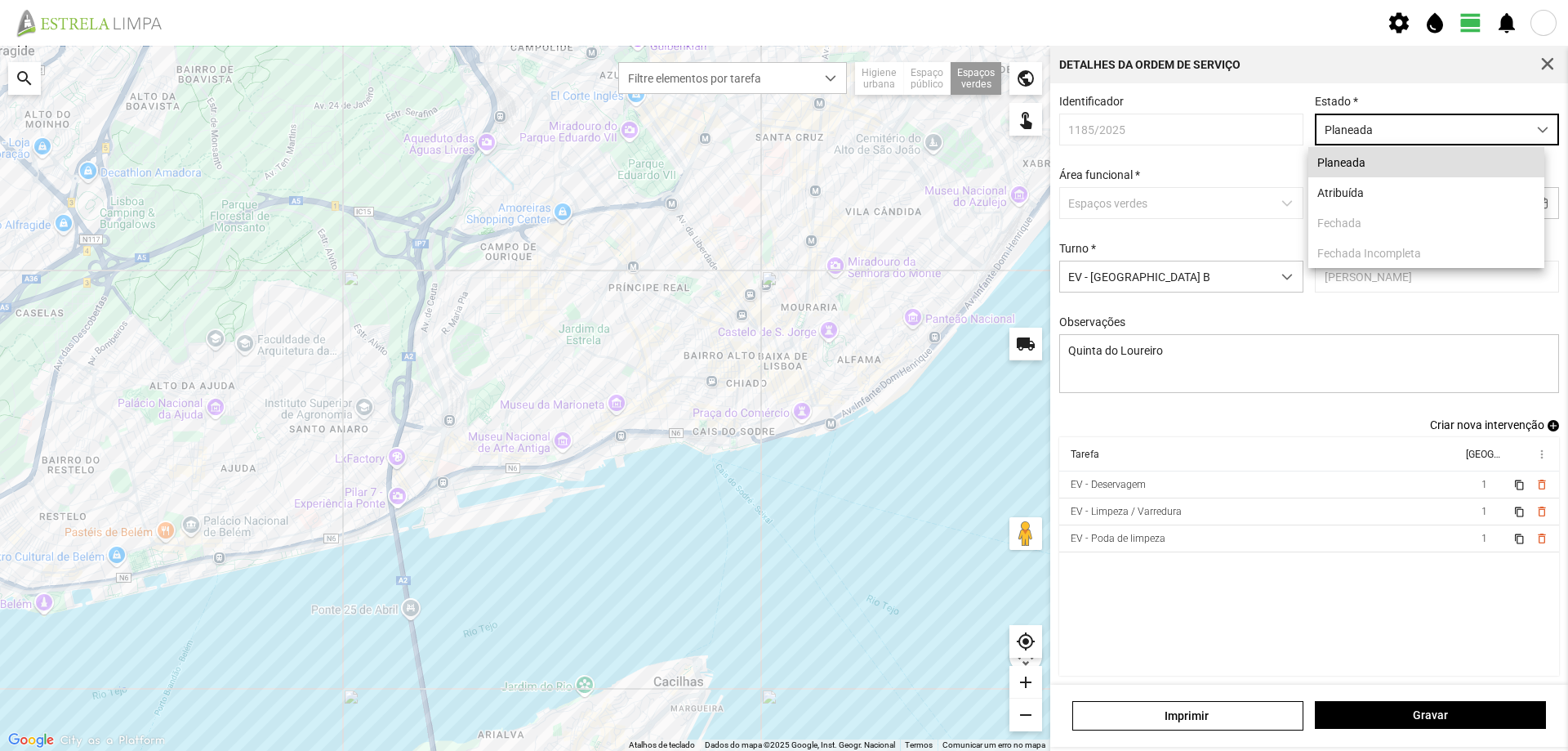
scroll to position [9, 73]
click at [1390, 195] on li "Atribuída" at bounding box center [1426, 192] width 236 height 30
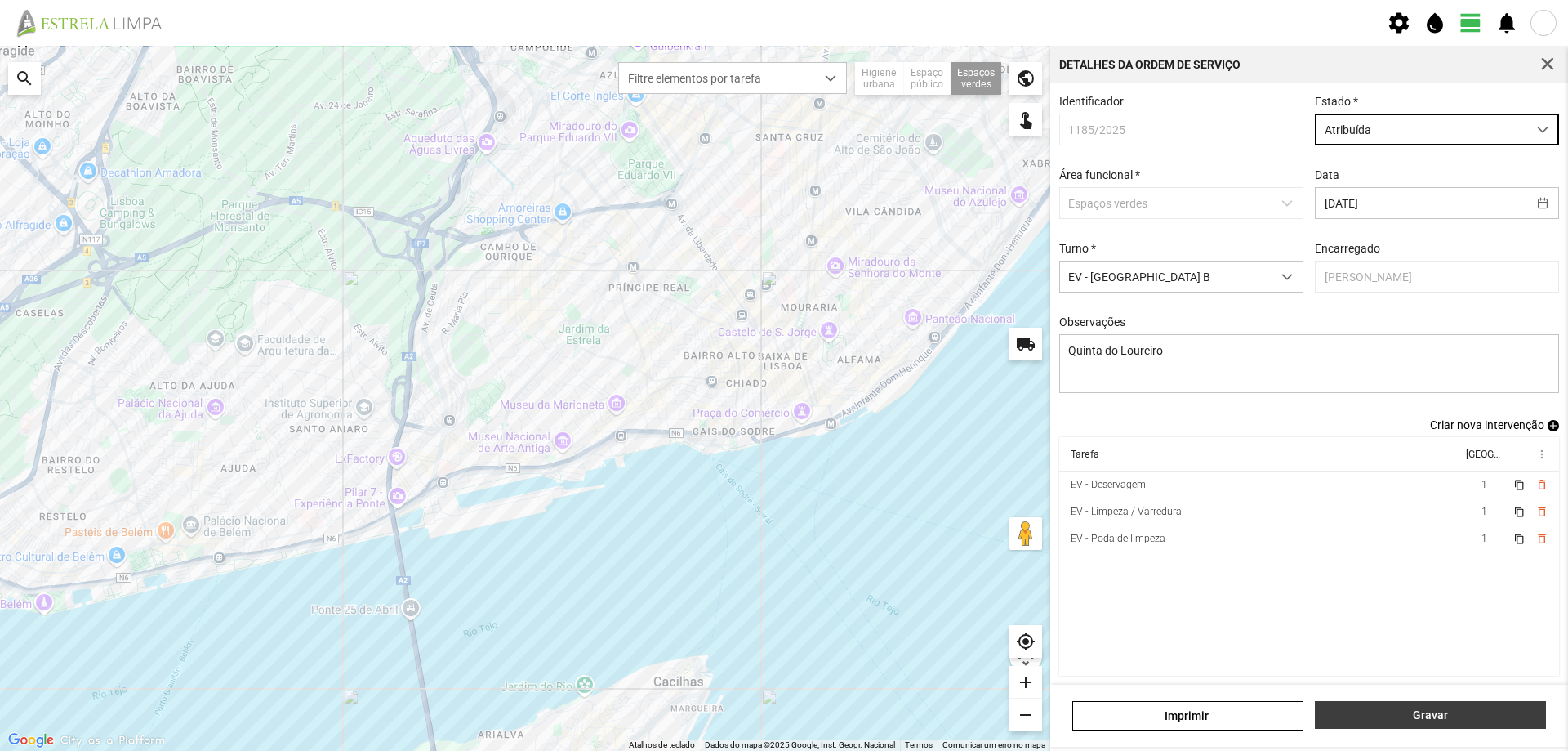
click at [1440, 713] on span "Gravar" at bounding box center [1431, 714] width 214 height 13
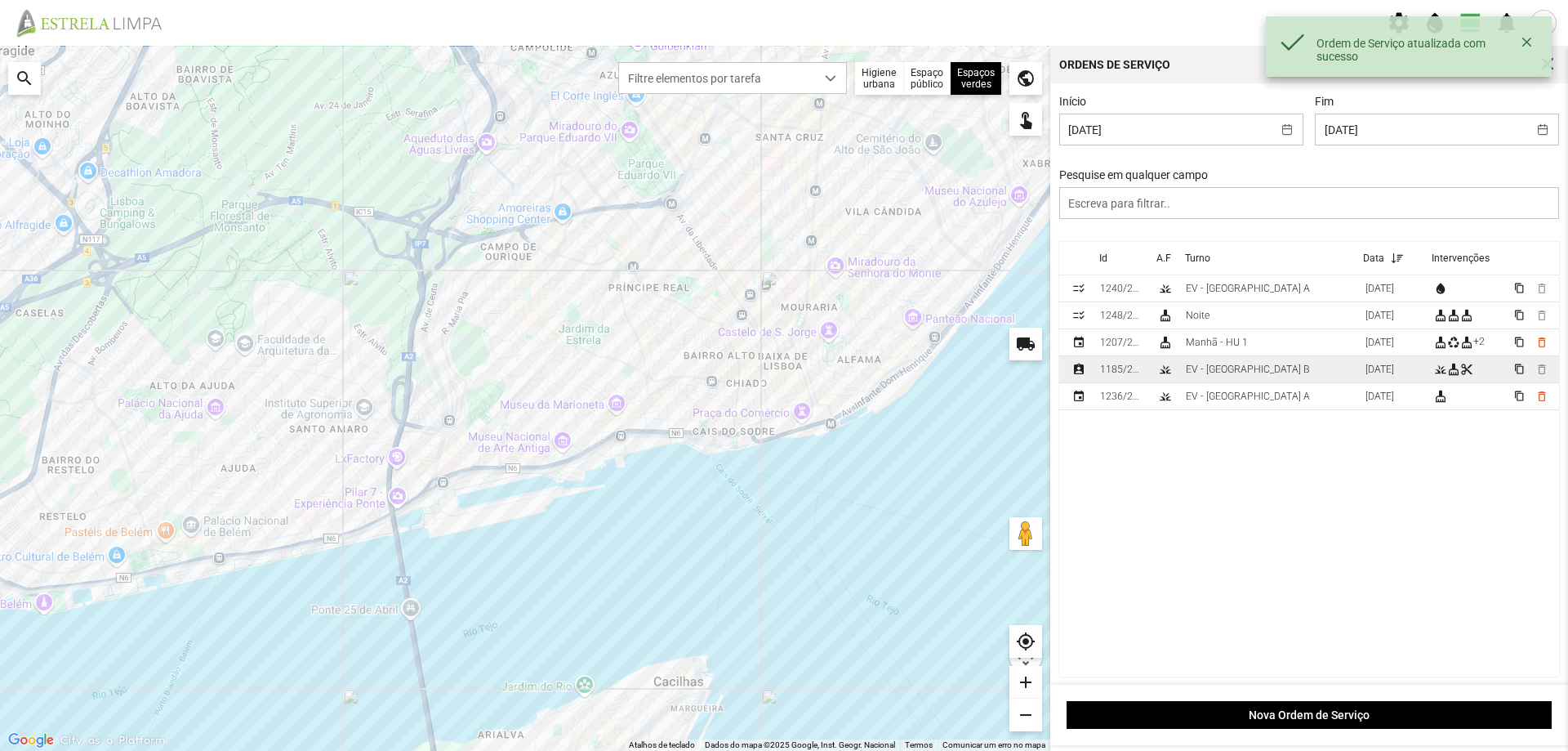
click at [1183, 367] on td "EV - [GEOGRAPHIC_DATA] B" at bounding box center [1268, 369] width 179 height 27
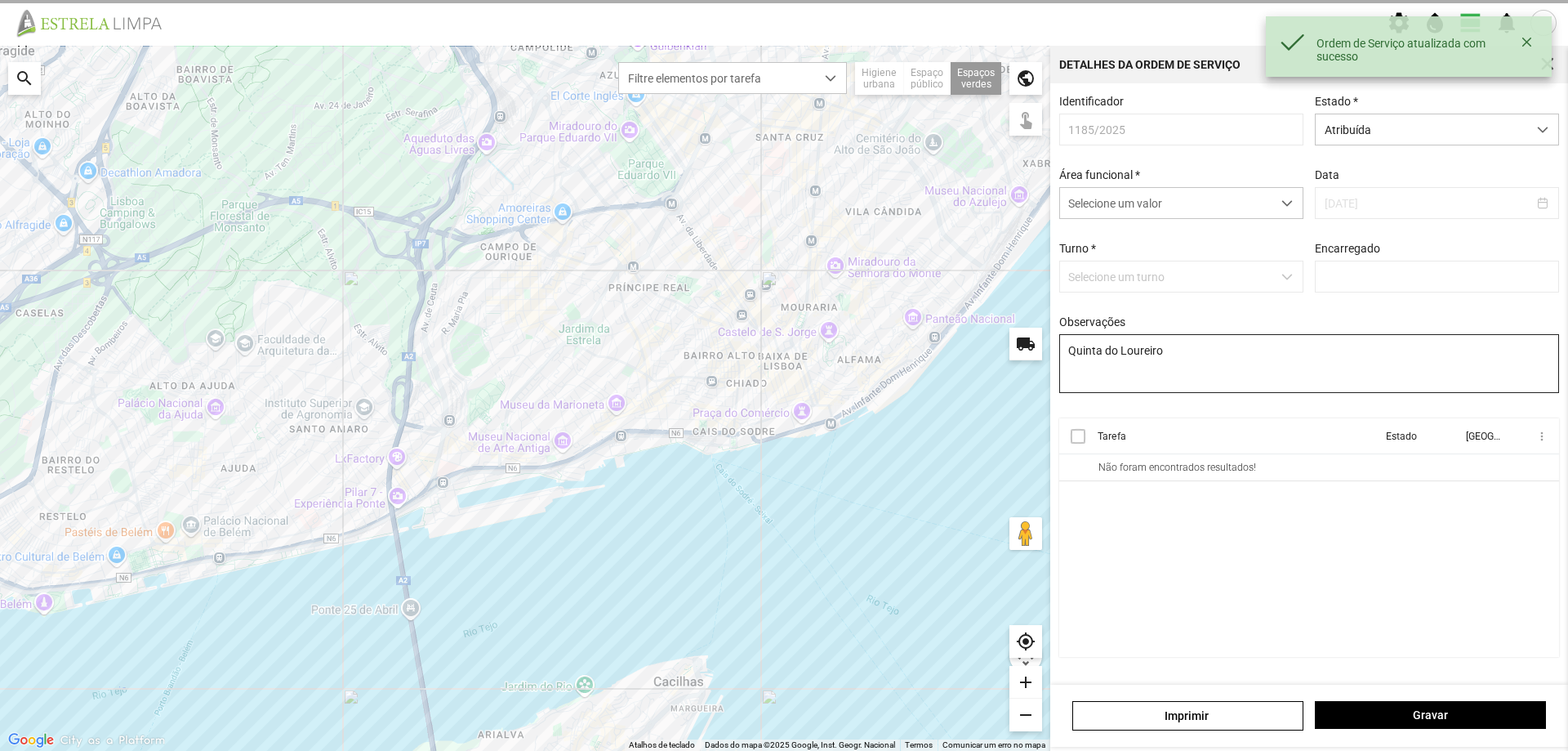
type input "[PERSON_NAME]"
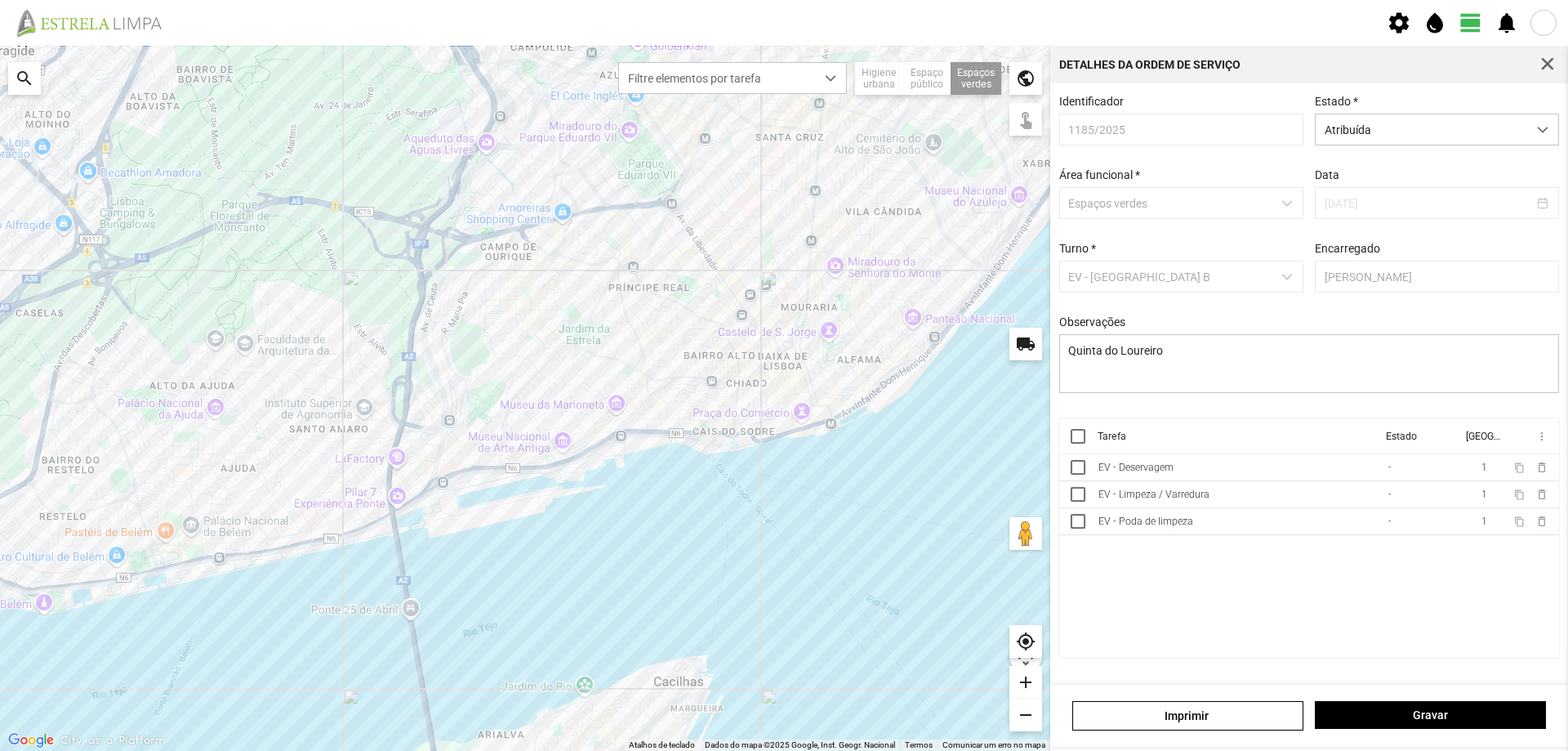
click at [1087, 445] on th at bounding box center [1075, 436] width 33 height 36
click at [1081, 444] on div at bounding box center [1078, 436] width 15 height 15
click at [1543, 440] on span "more_vert" at bounding box center [1541, 436] width 13 height 13
click at [1455, 470] on span "Marcar como Concluída" at bounding box center [1455, 469] width 121 height 11
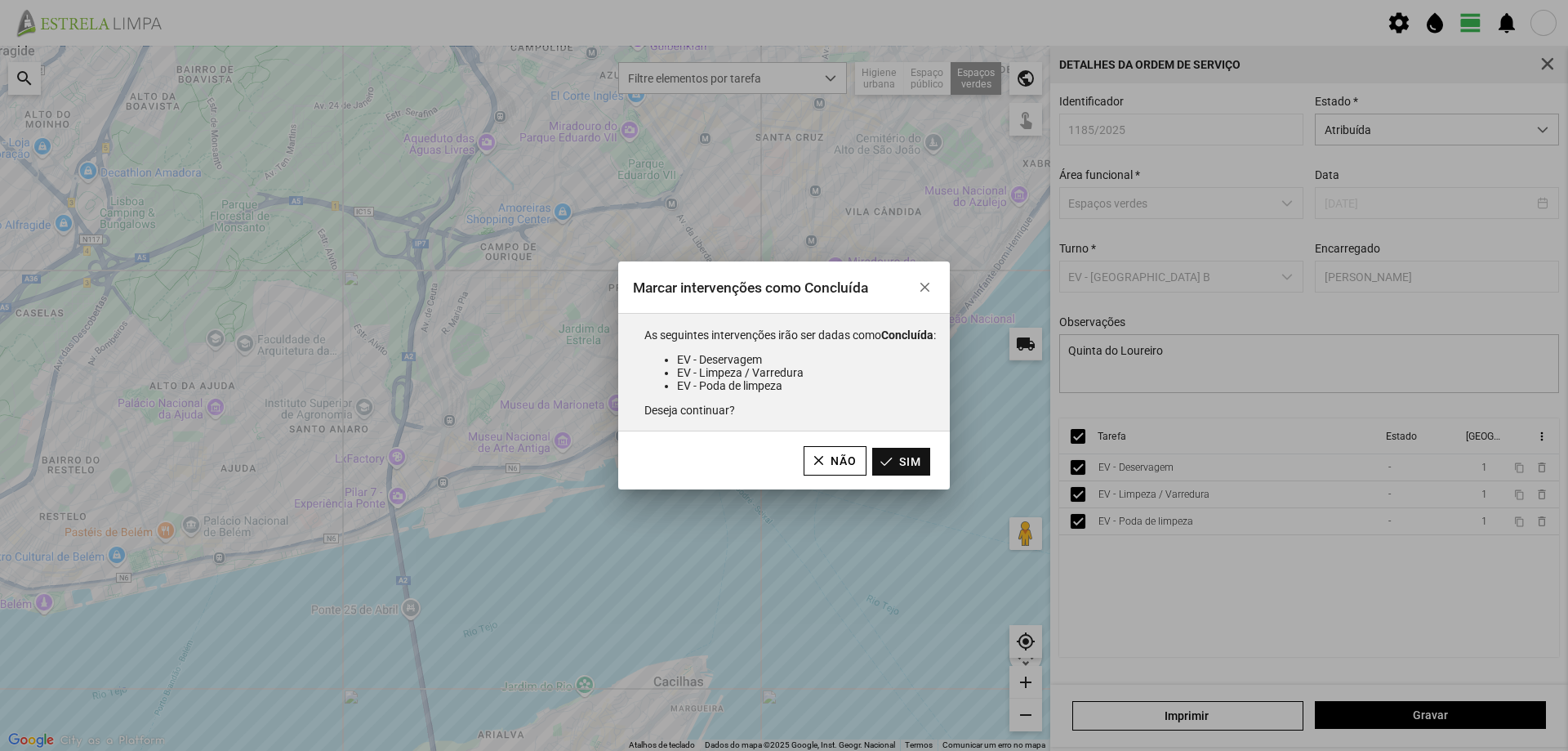
click at [914, 460] on button "Sim" at bounding box center [901, 462] width 58 height 27
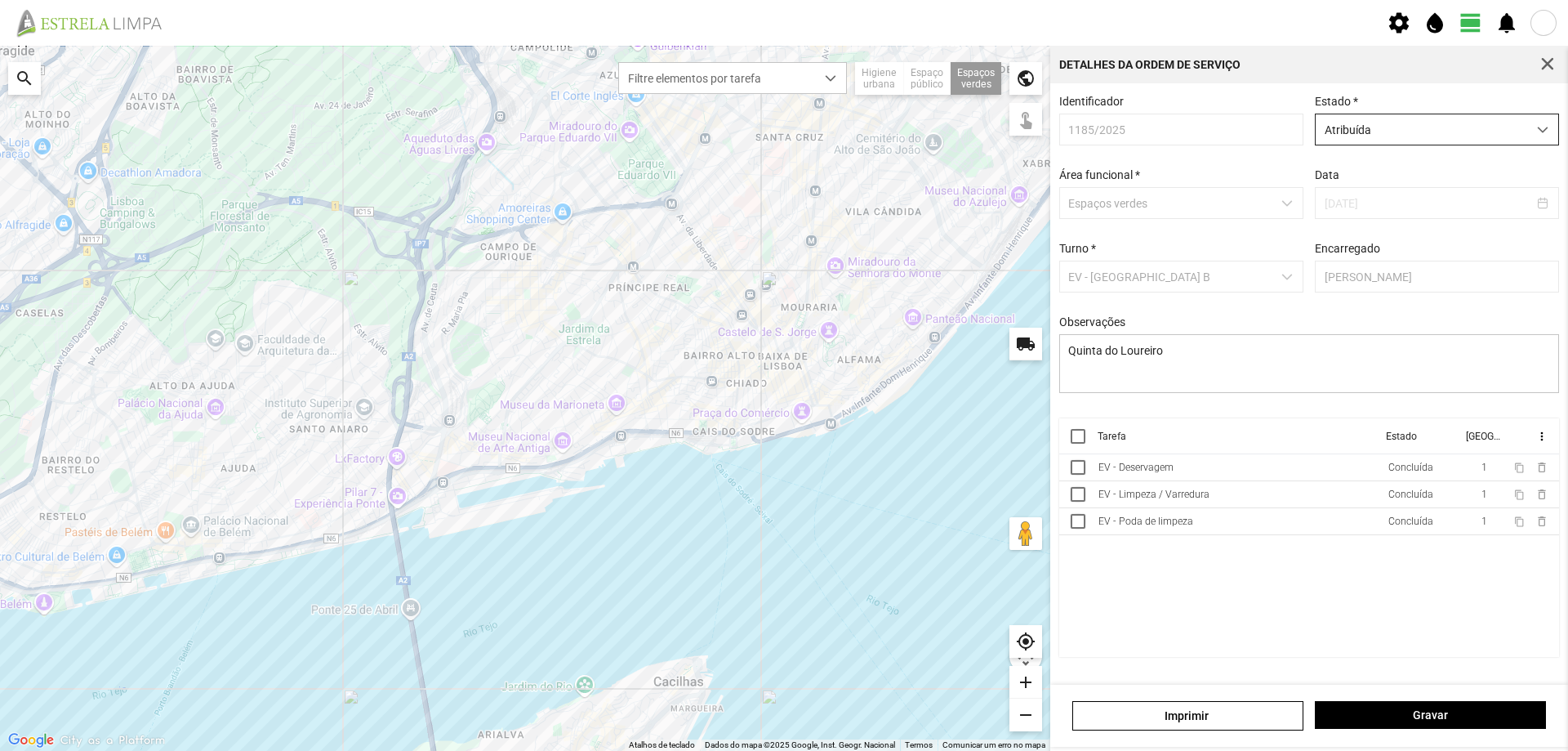
click at [1382, 140] on span "Atribuída" at bounding box center [1421, 129] width 211 height 30
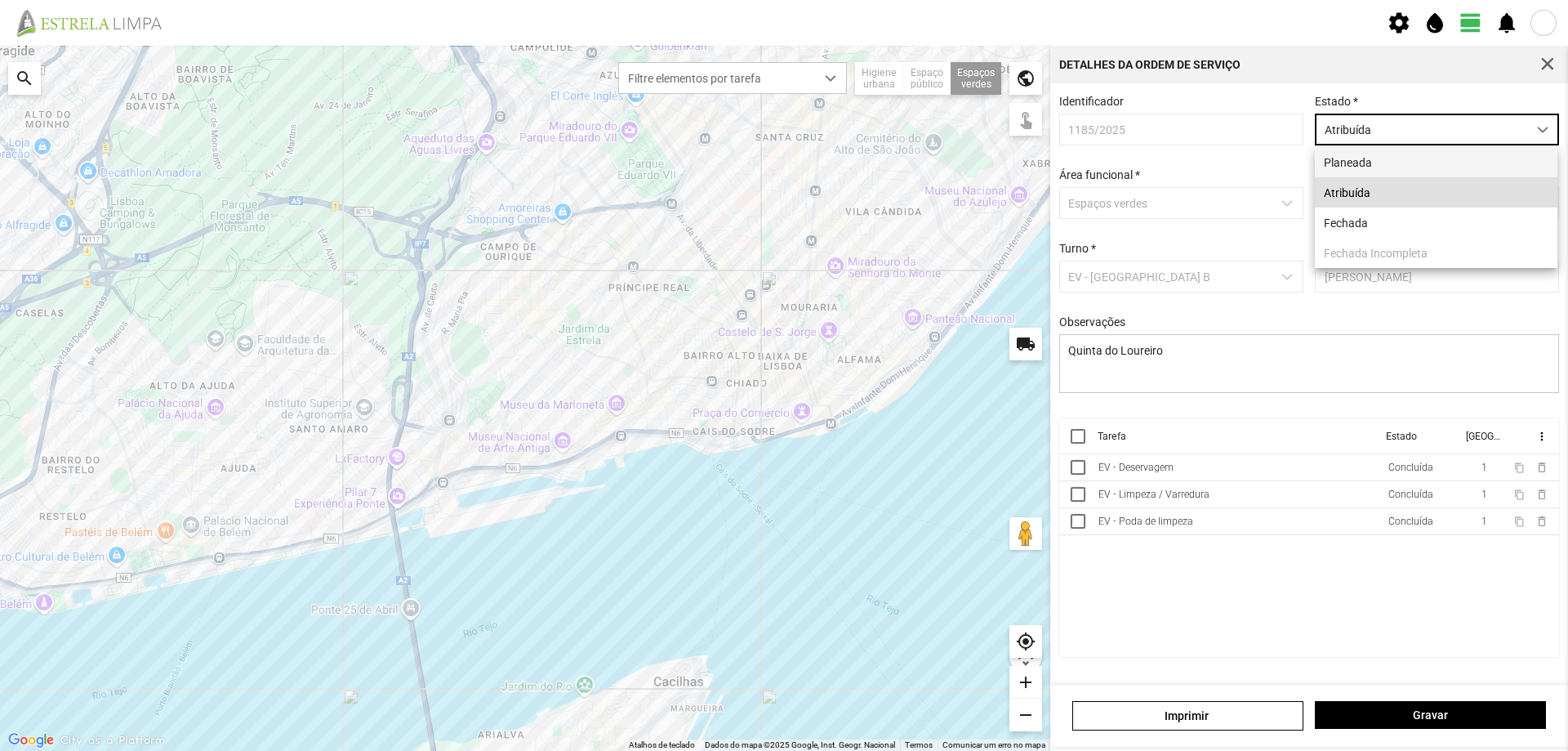
scroll to position [9, 73]
click at [1359, 220] on li "Fechada" at bounding box center [1436, 222] width 243 height 30
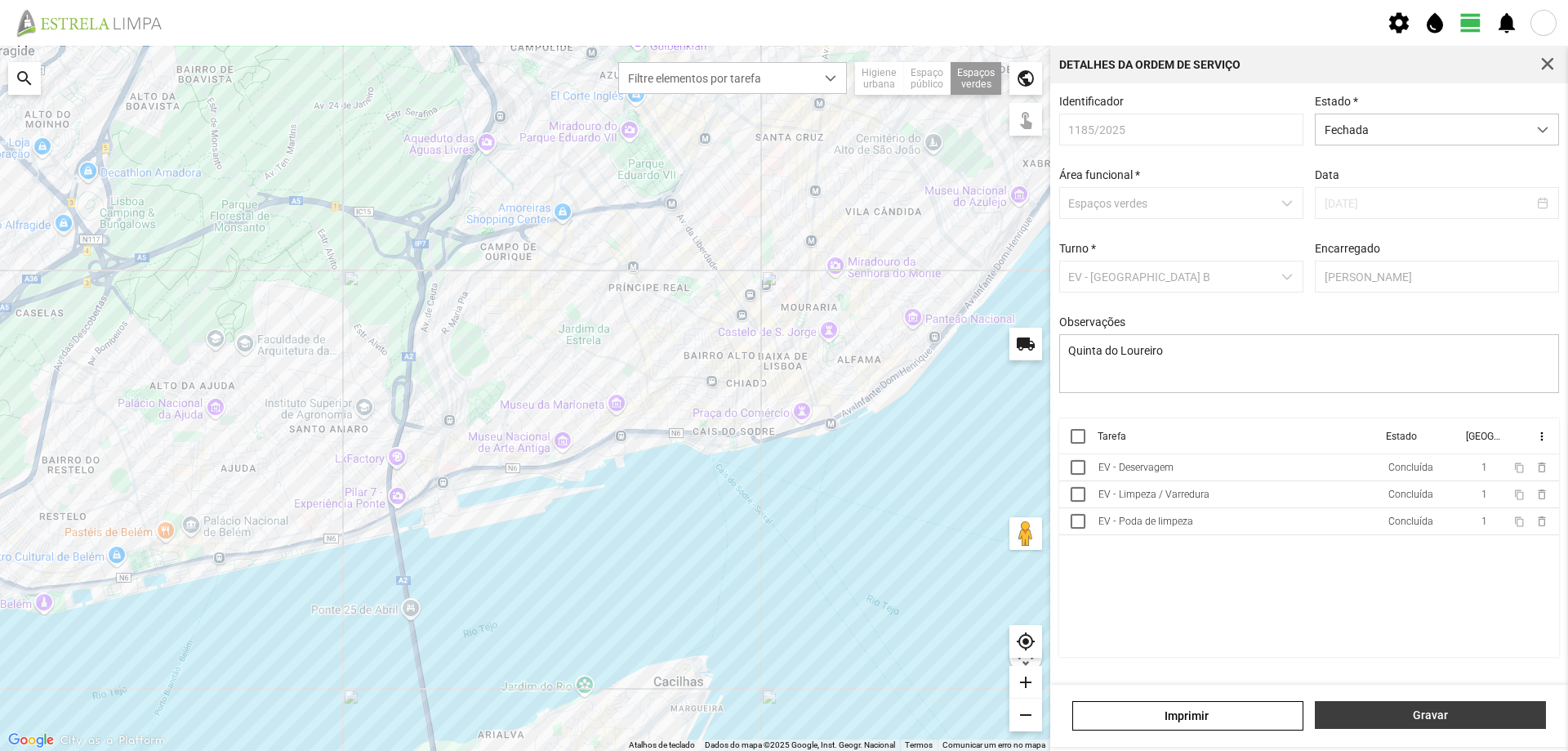
click at [1419, 712] on span "Gravar" at bounding box center [1431, 714] width 214 height 13
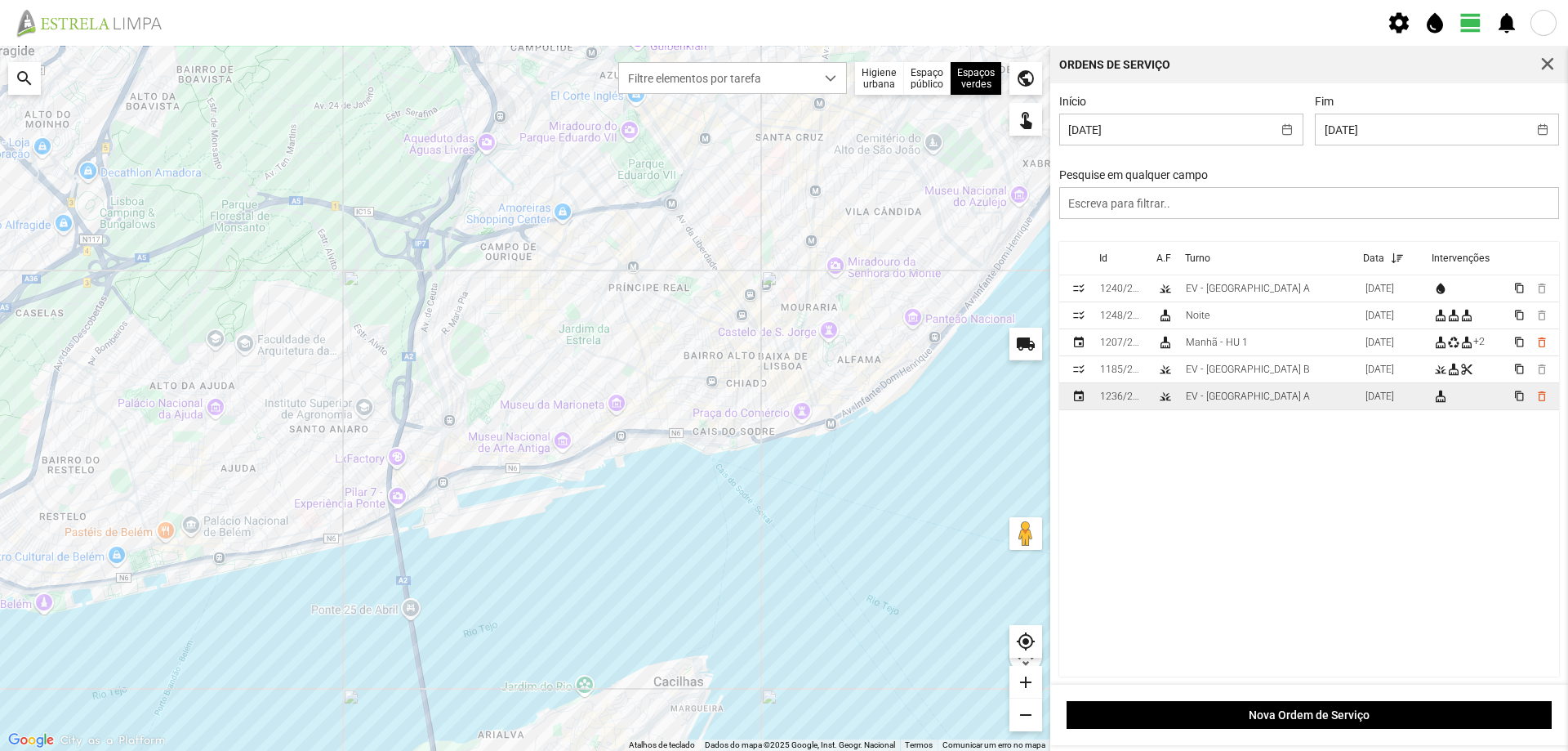
click at [1244, 399] on div "EV - [GEOGRAPHIC_DATA] A" at bounding box center [1248, 396] width 124 height 11
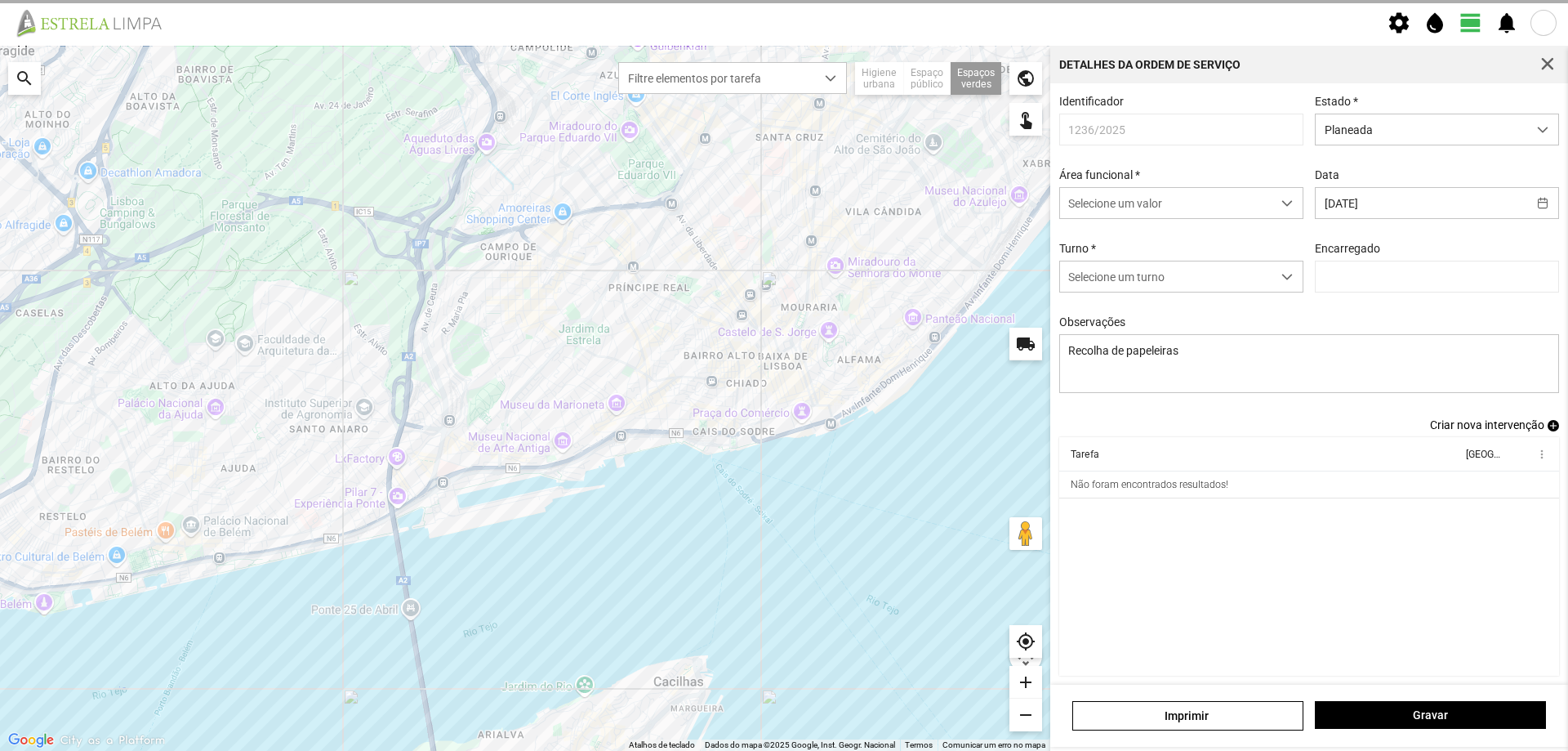
type input "[PERSON_NAME]"
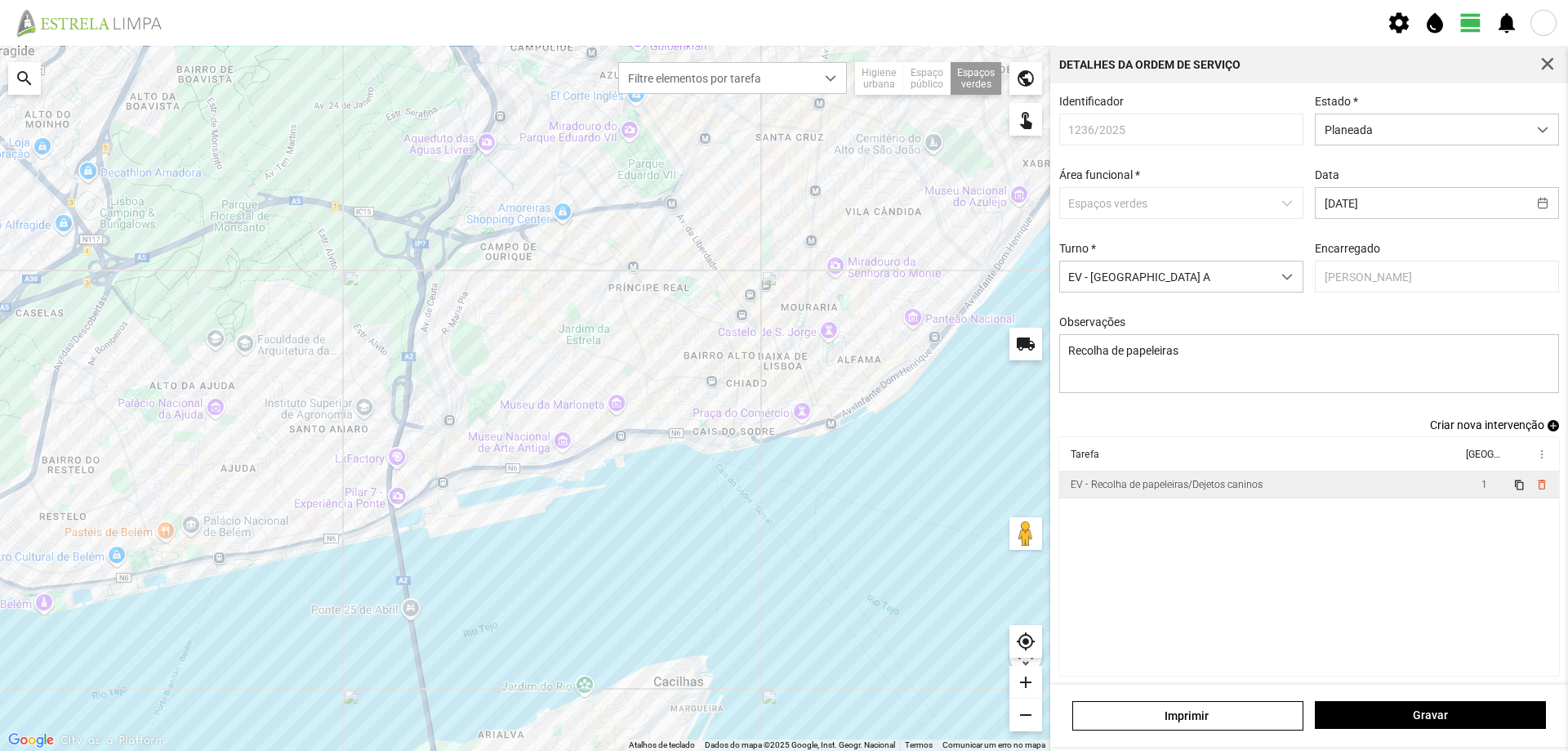
click at [1372, 495] on td "EV - Recolha de papeleiras/Dejetos caninos" at bounding box center [1260, 484] width 403 height 27
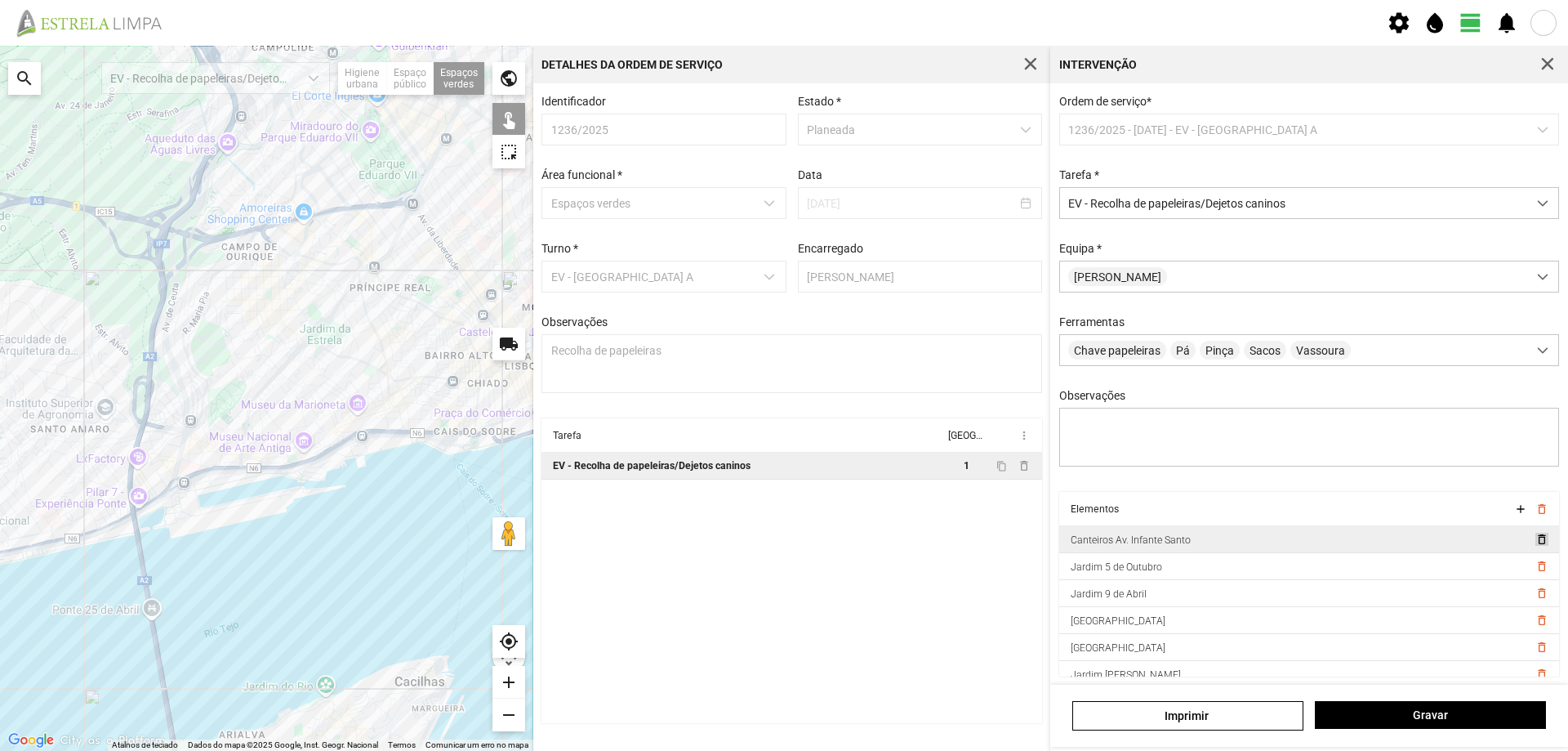
click at [1535, 545] on span "delete_outline" at bounding box center [1541, 539] width 13 height 13
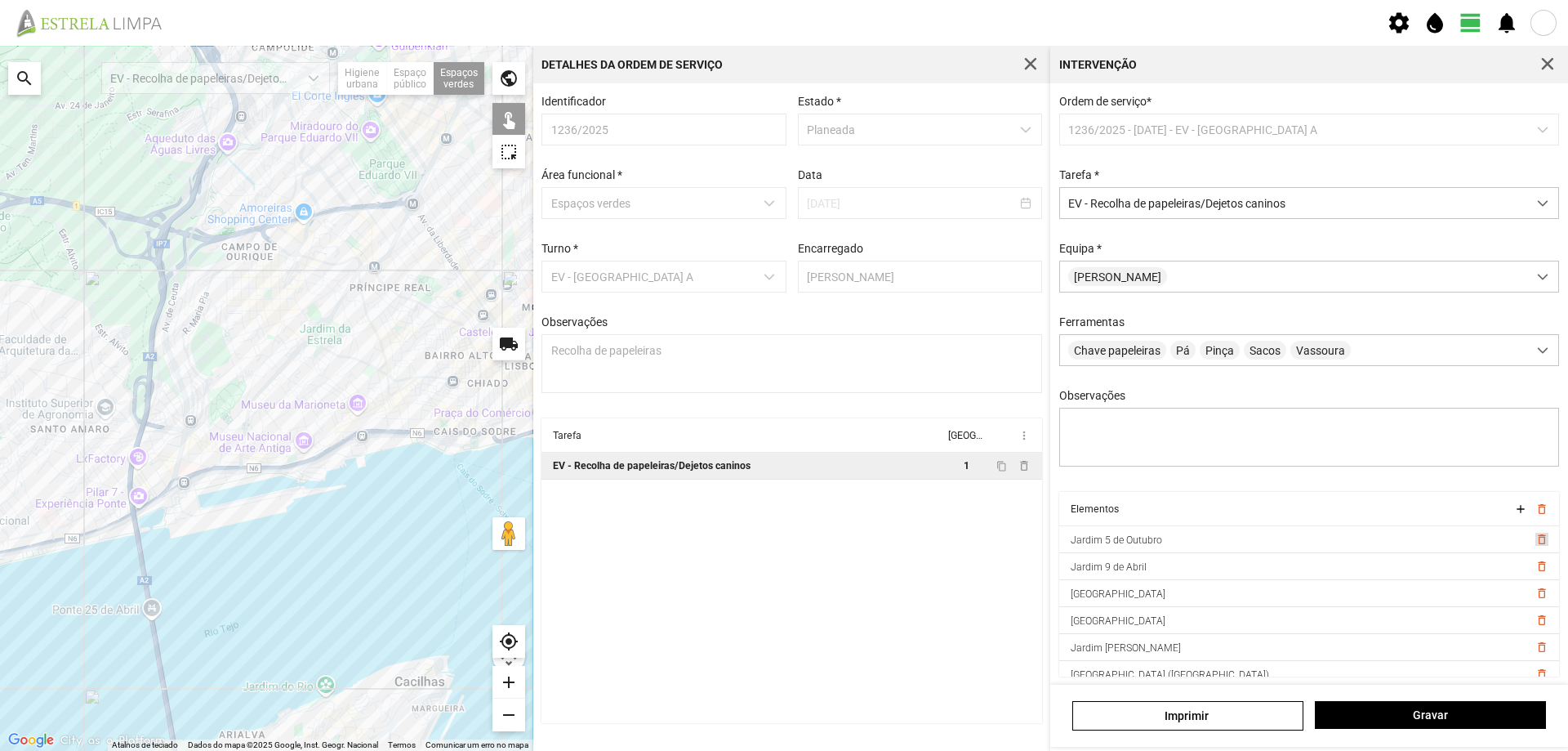
click at [1535, 545] on span "delete_outline" at bounding box center [1541, 539] width 13 height 13
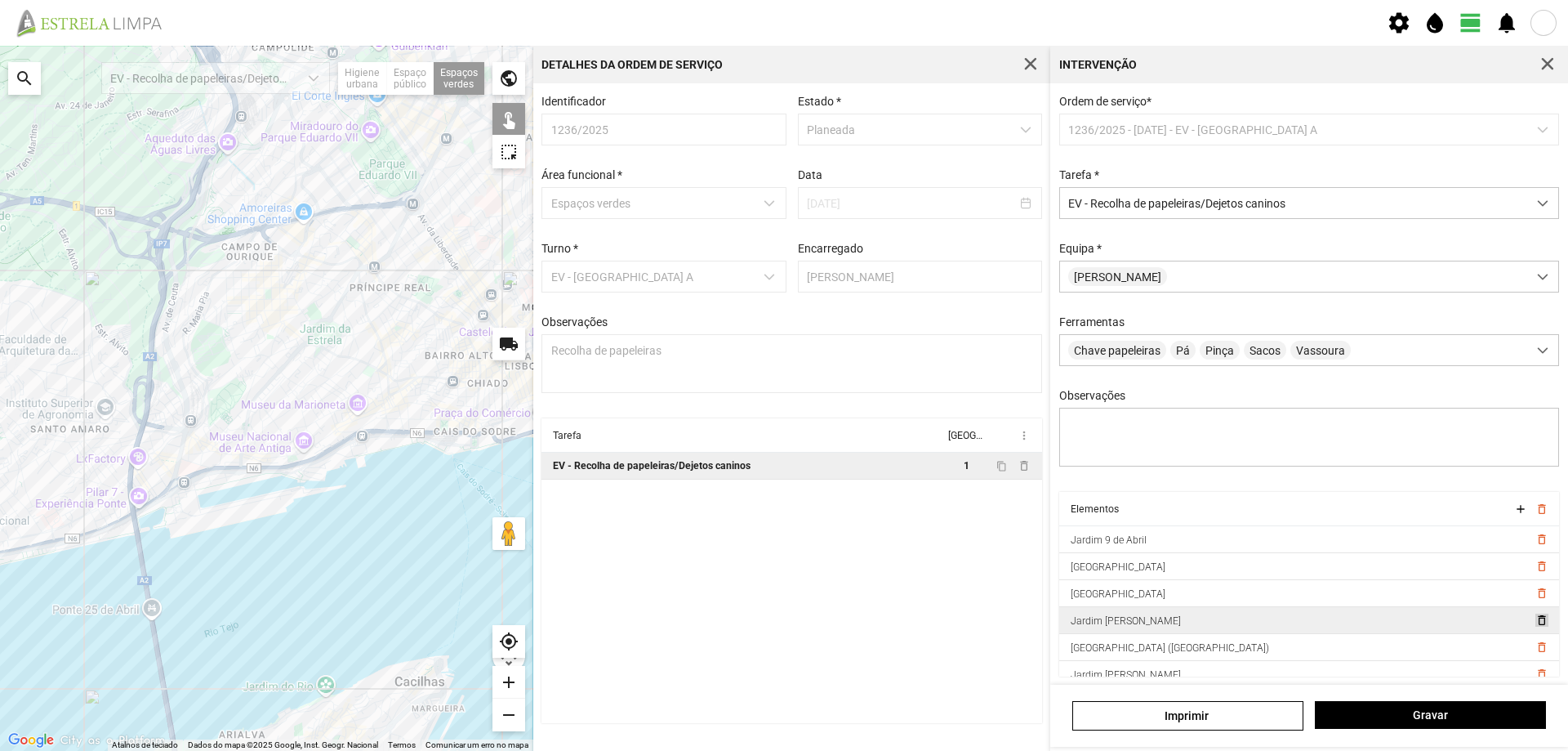
click at [1535, 623] on span "delete_outline" at bounding box center [1541, 620] width 13 height 13
click at [1535, 627] on span "delete_outline" at bounding box center [1541, 620] width 13 height 13
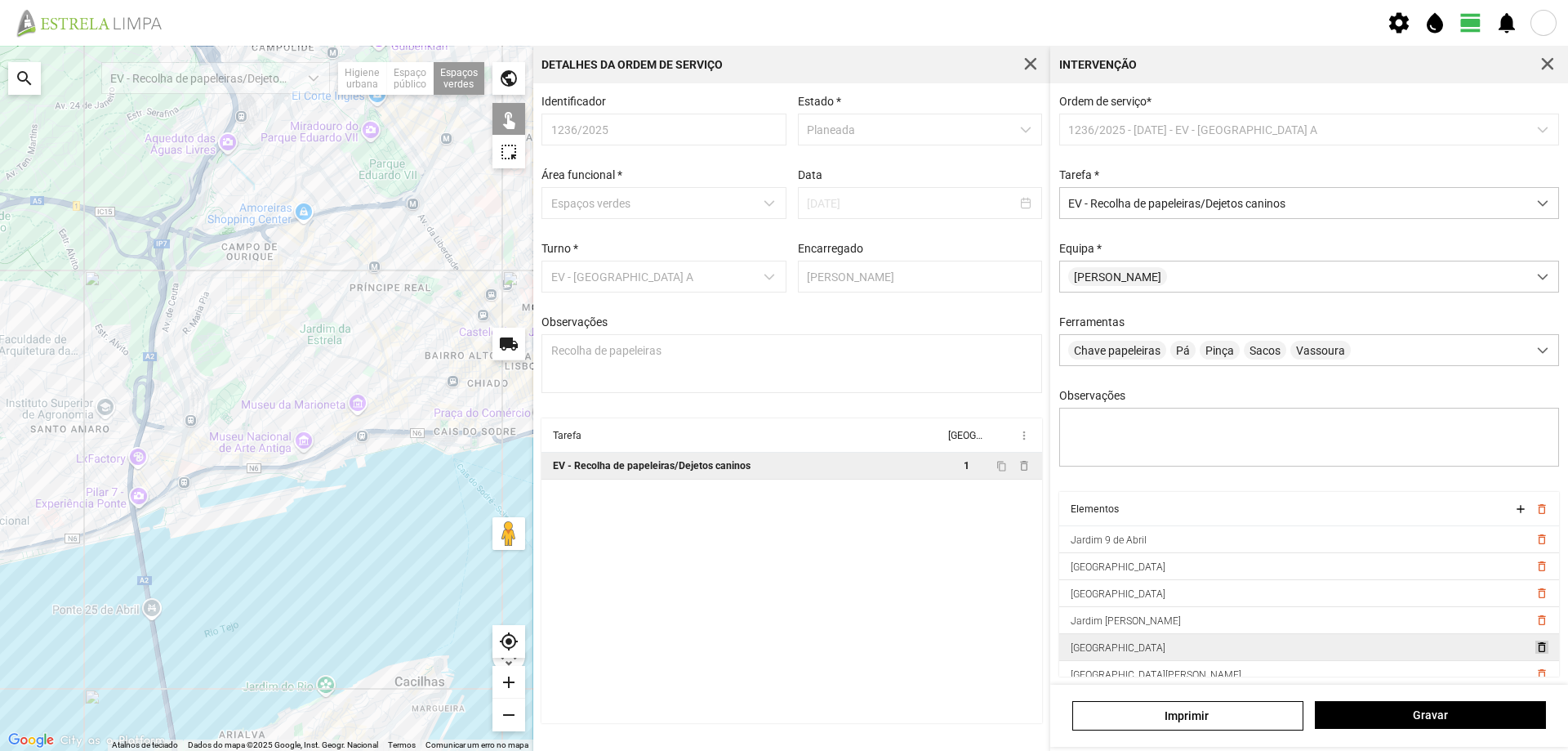
click at [1535, 652] on span "delete_outline" at bounding box center [1541, 646] width 13 height 13
click at [1535, 571] on span "delete_outline" at bounding box center [1541, 566] width 13 height 13
click at [1535, 653] on span "delete_outline" at bounding box center [1541, 646] width 13 height 13
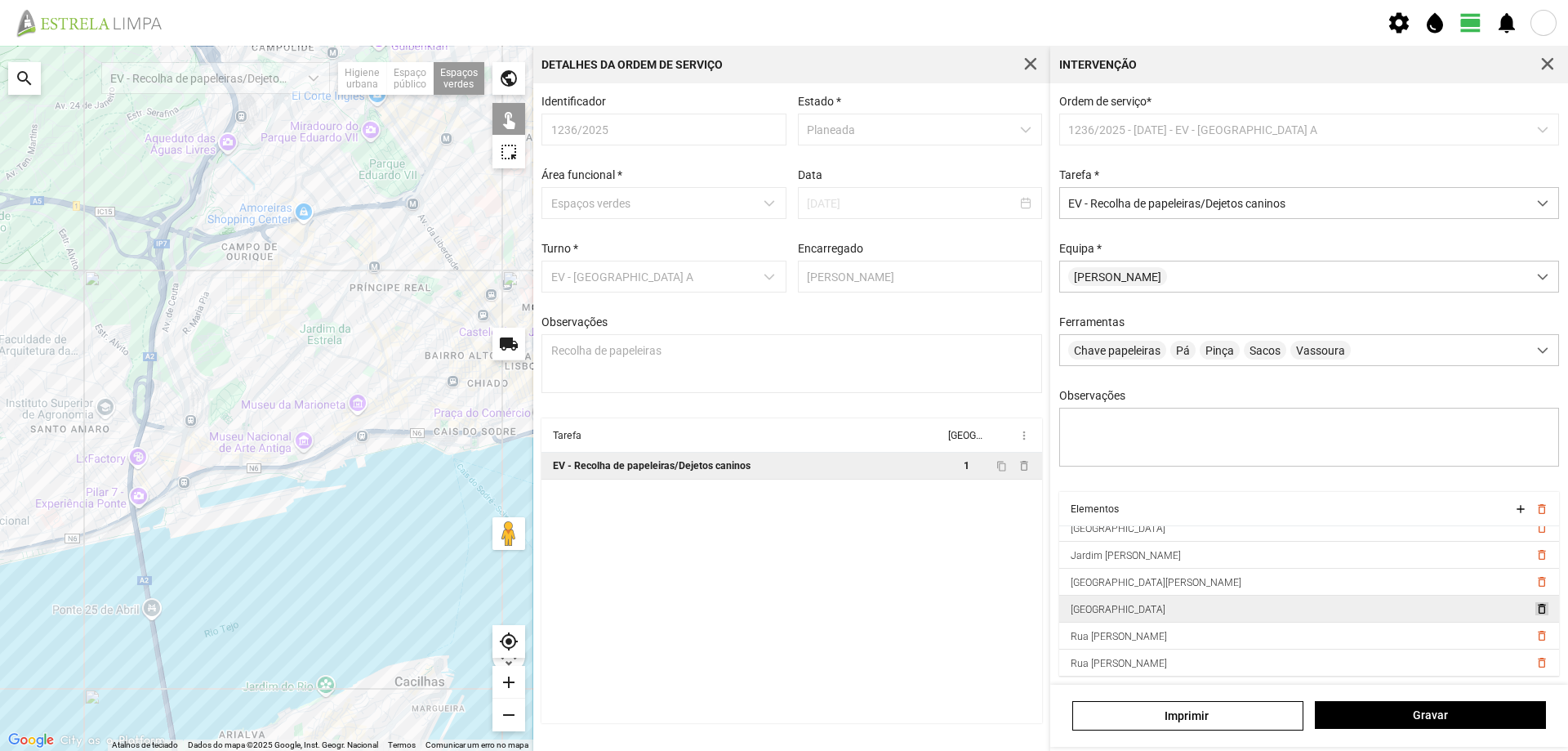
click at [1535, 615] on span "delete_outline" at bounding box center [1541, 608] width 13 height 13
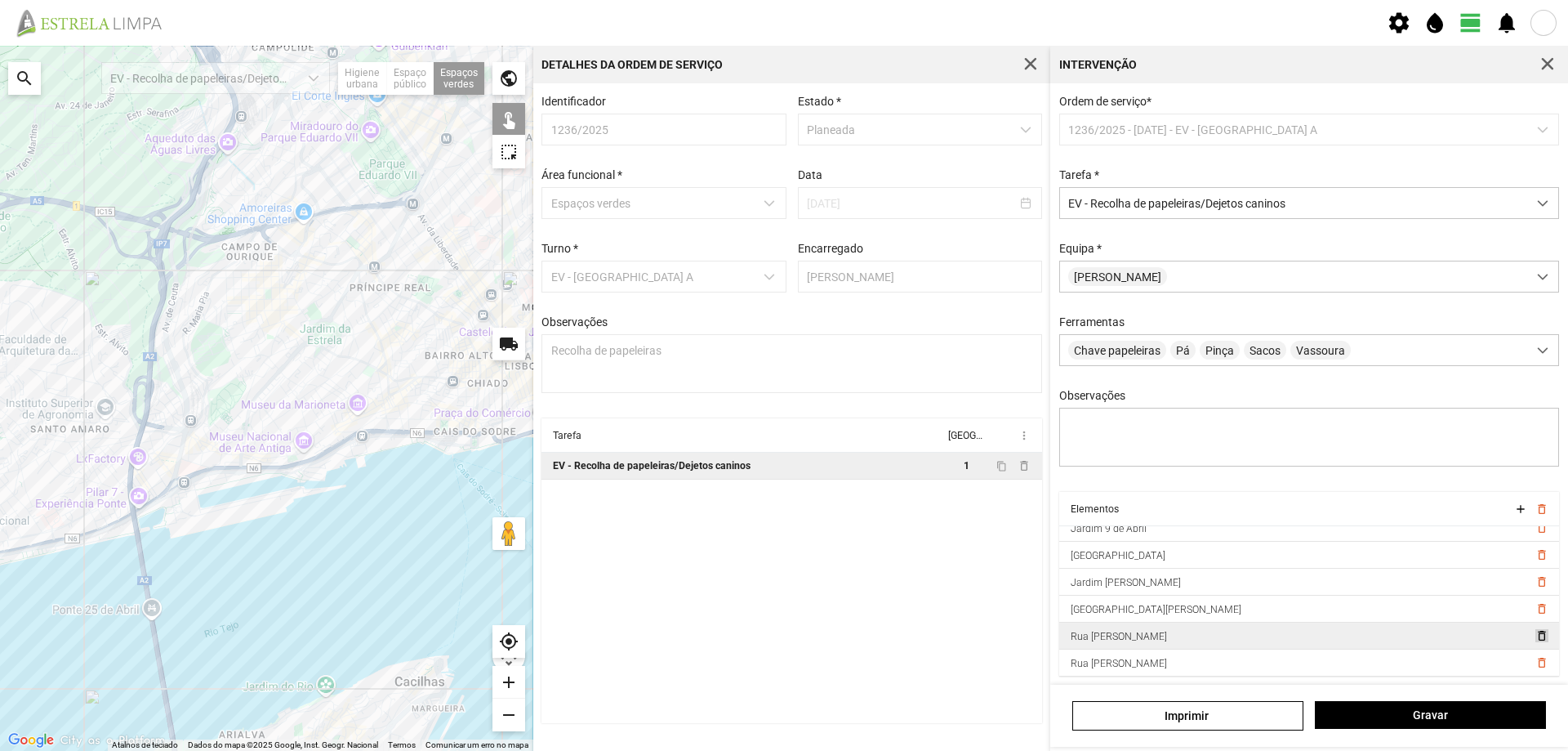
click at [1535, 642] on span "delete_outline" at bounding box center [1541, 635] width 13 height 13
click at [1535, 652] on span "delete_outline" at bounding box center [1541, 646] width 13 height 13
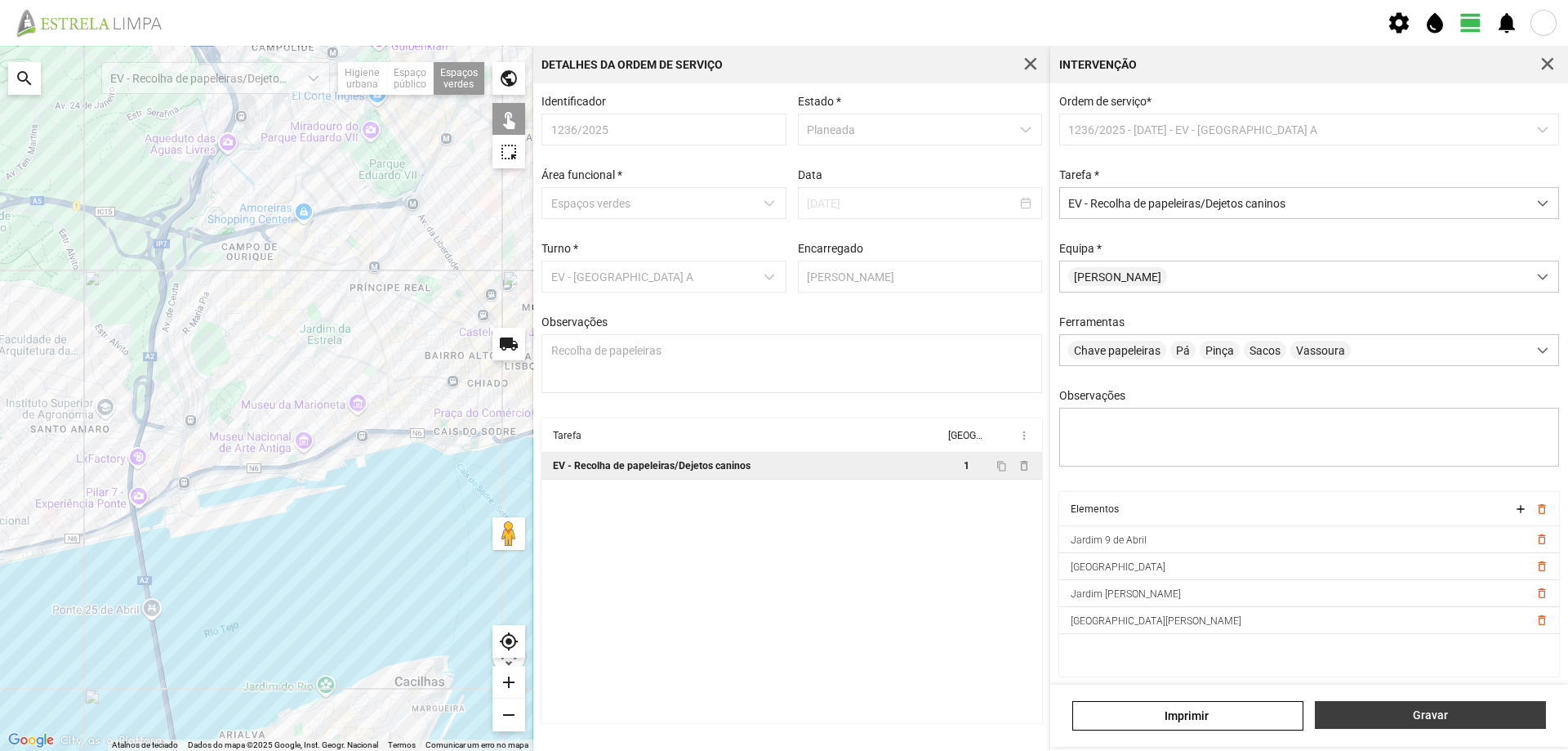
click at [1436, 712] on span "Gravar" at bounding box center [1431, 714] width 214 height 13
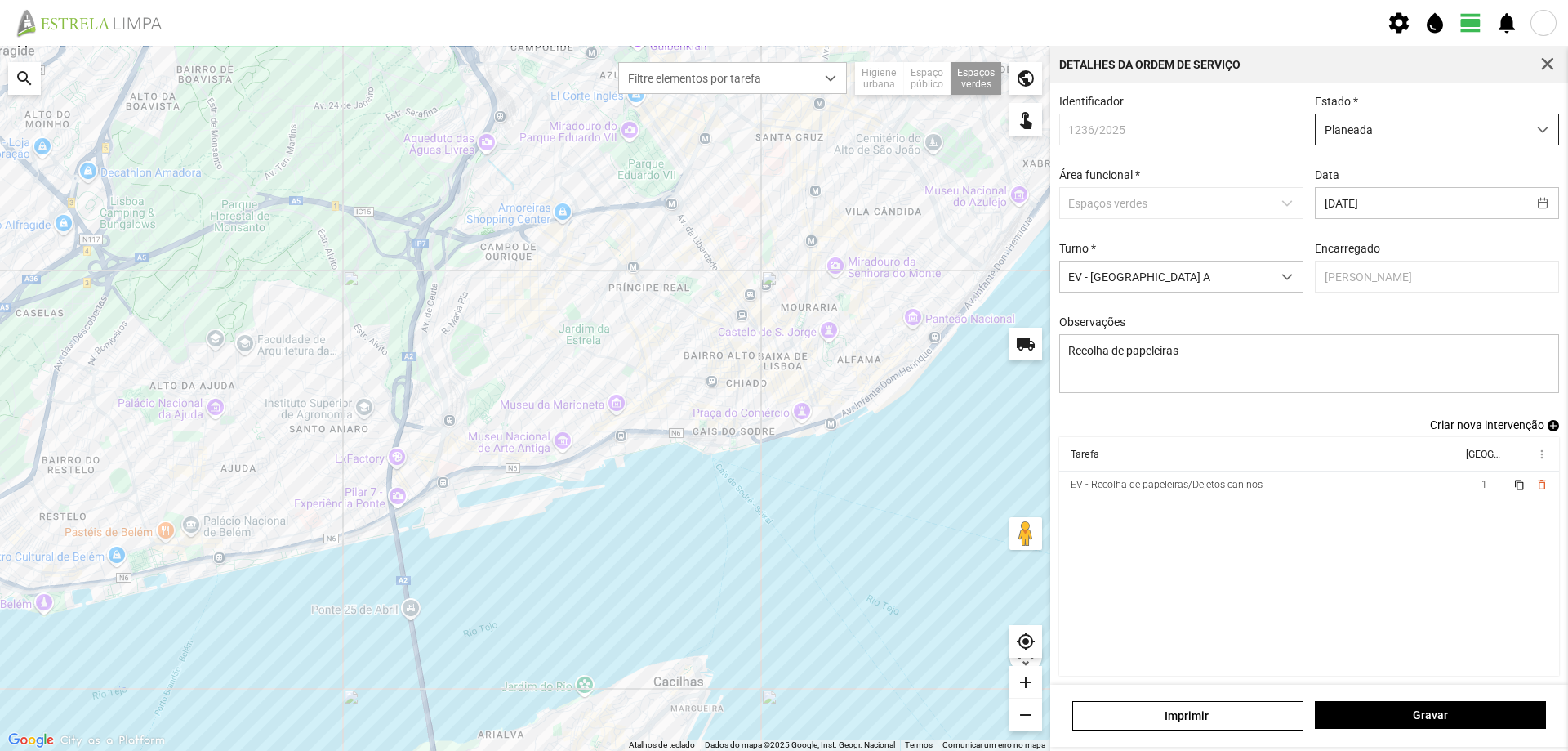
click at [1416, 136] on span "Planeada" at bounding box center [1421, 129] width 211 height 30
click at [1383, 191] on li "Atribuída" at bounding box center [1426, 192] width 236 height 30
click at [1411, 719] on span "Gravar" at bounding box center [1431, 714] width 214 height 13
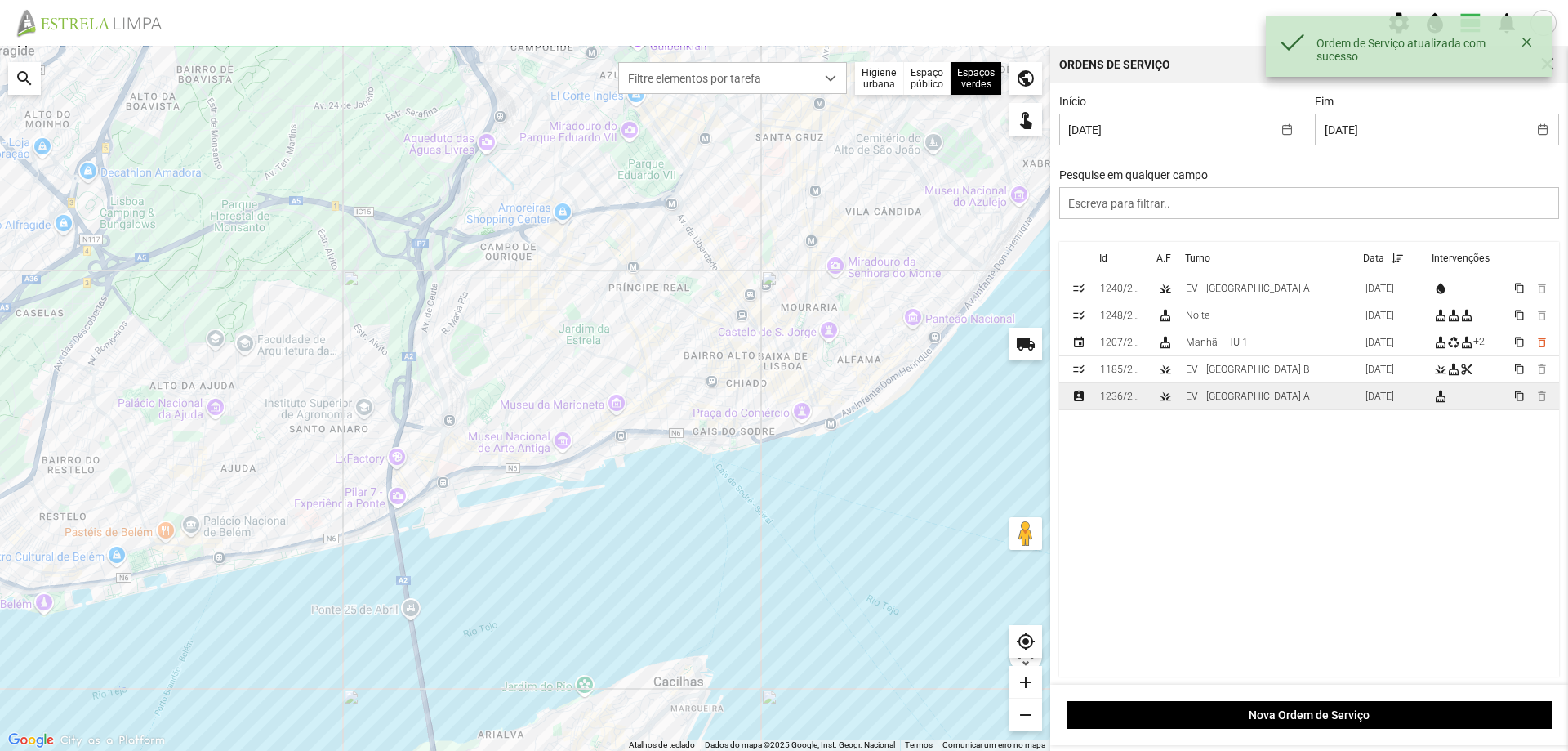
click at [1113, 395] on div "1236/2025" at bounding box center [1122, 396] width 44 height 11
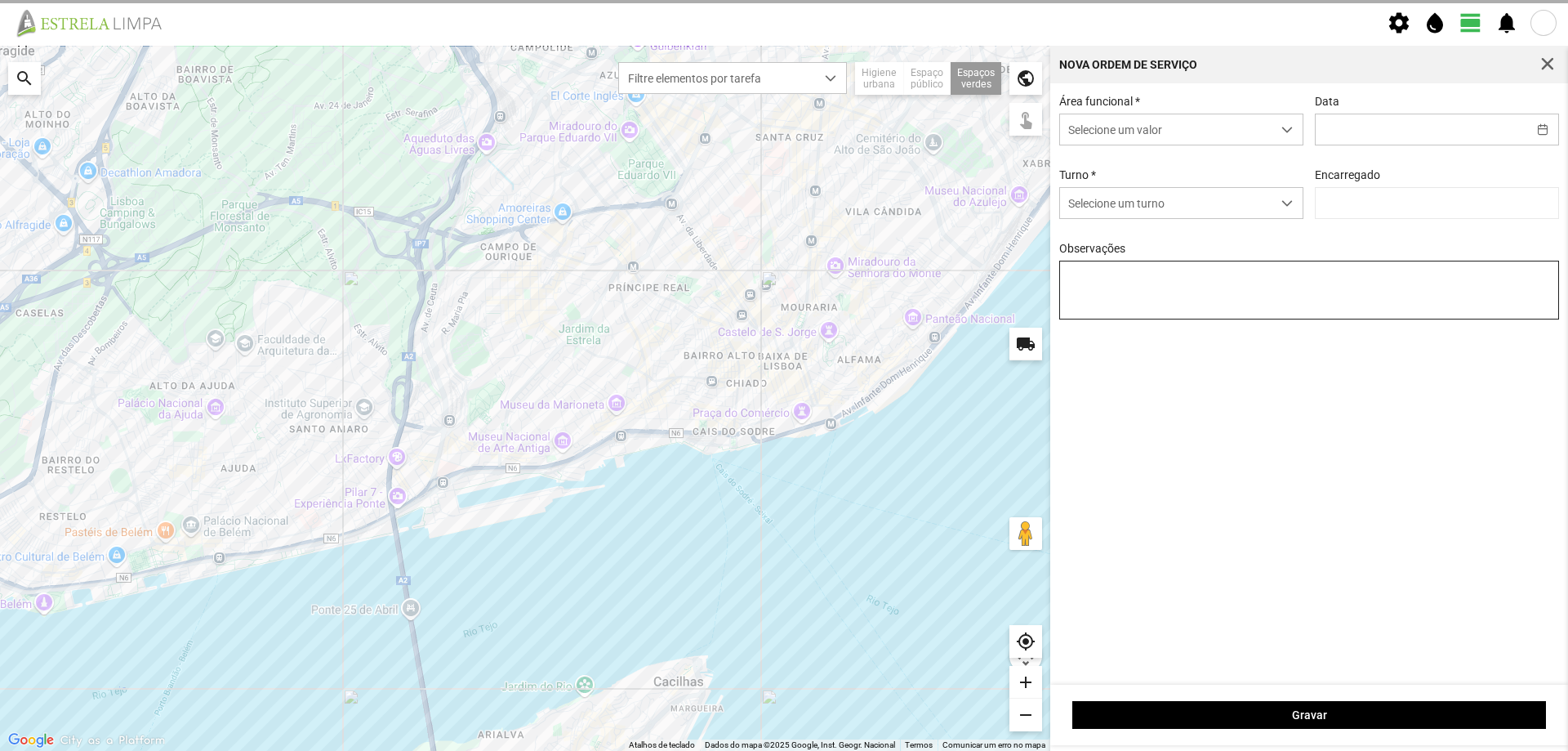
type input "[DATE]"
type textarea "Recolha de papeleiras"
type input "[PERSON_NAME]"
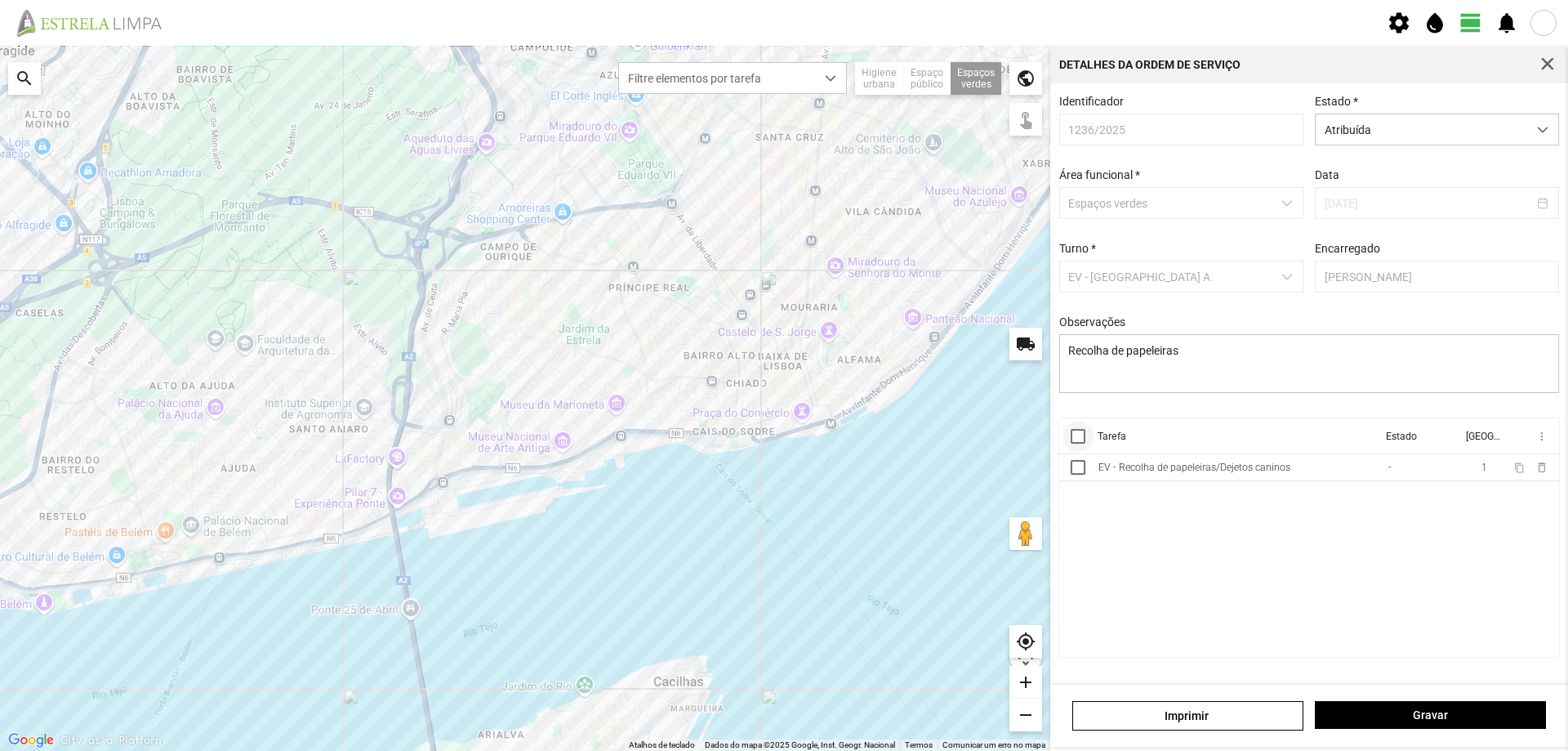
click at [1078, 440] on div at bounding box center [1078, 436] width 15 height 15
click at [1539, 439] on span "more_vert" at bounding box center [1541, 436] width 13 height 13
click at [1452, 472] on span "Marcar como Concluída" at bounding box center [1455, 469] width 121 height 11
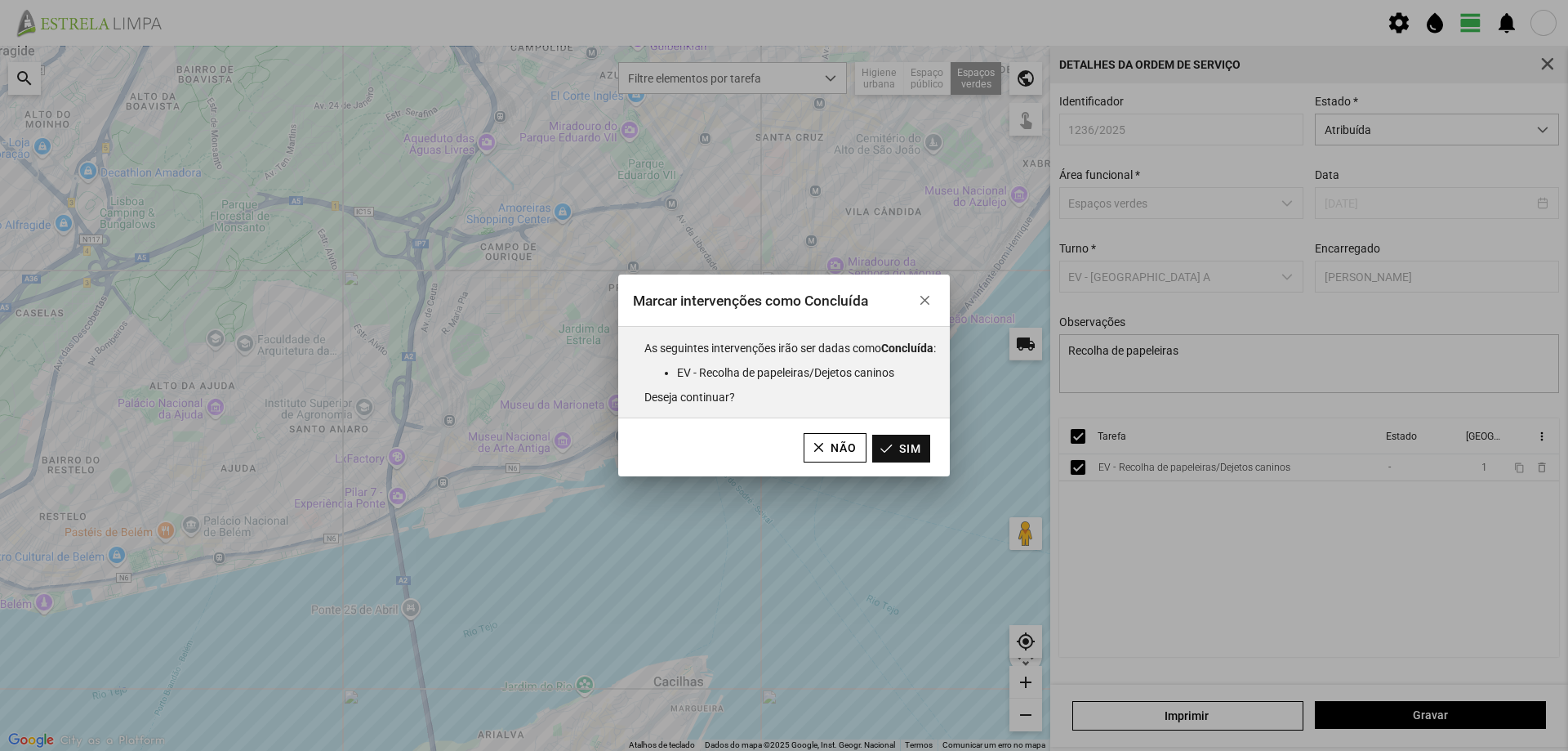
click at [918, 448] on button "Sim" at bounding box center [901, 448] width 58 height 27
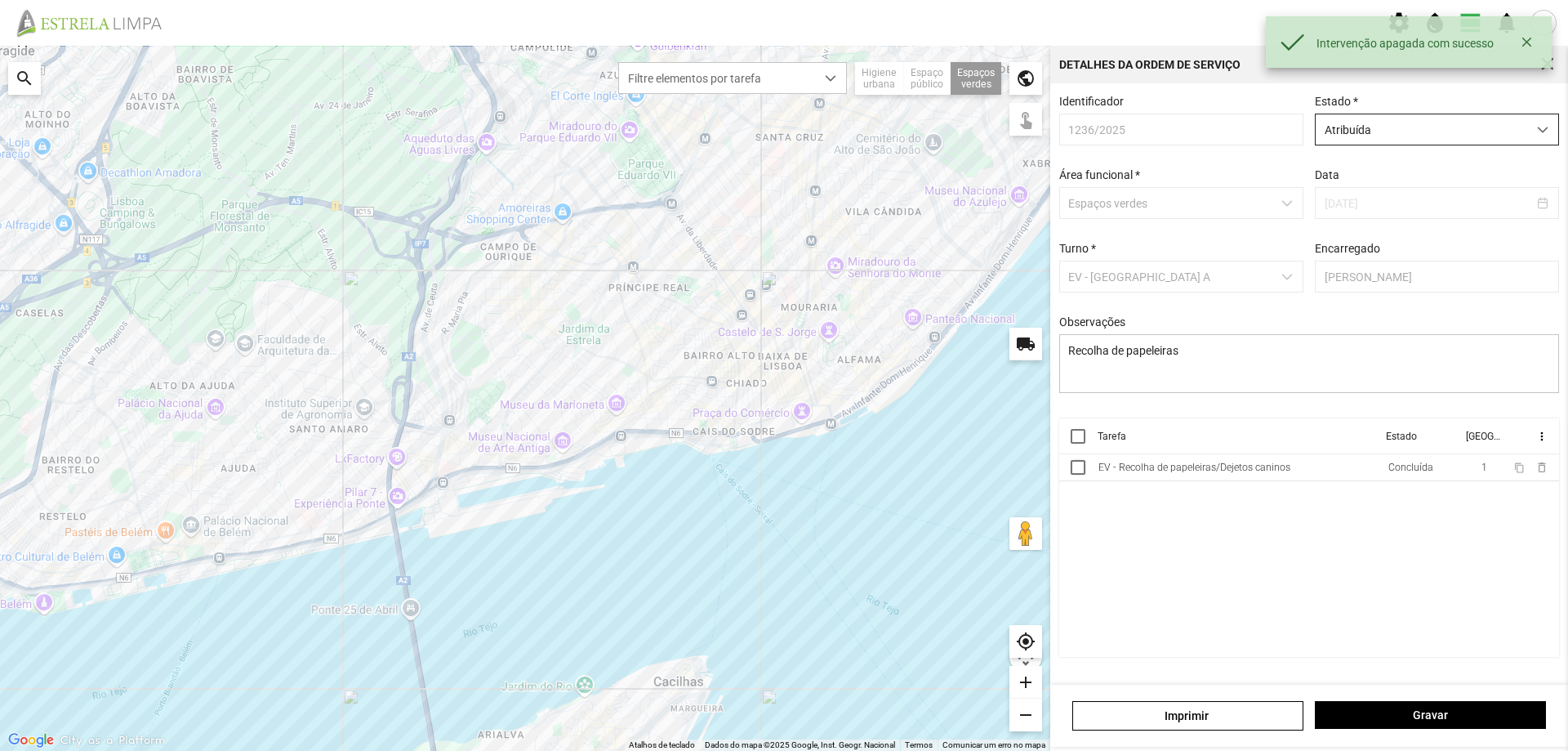
click at [1394, 138] on span "Atribuída" at bounding box center [1421, 129] width 211 height 30
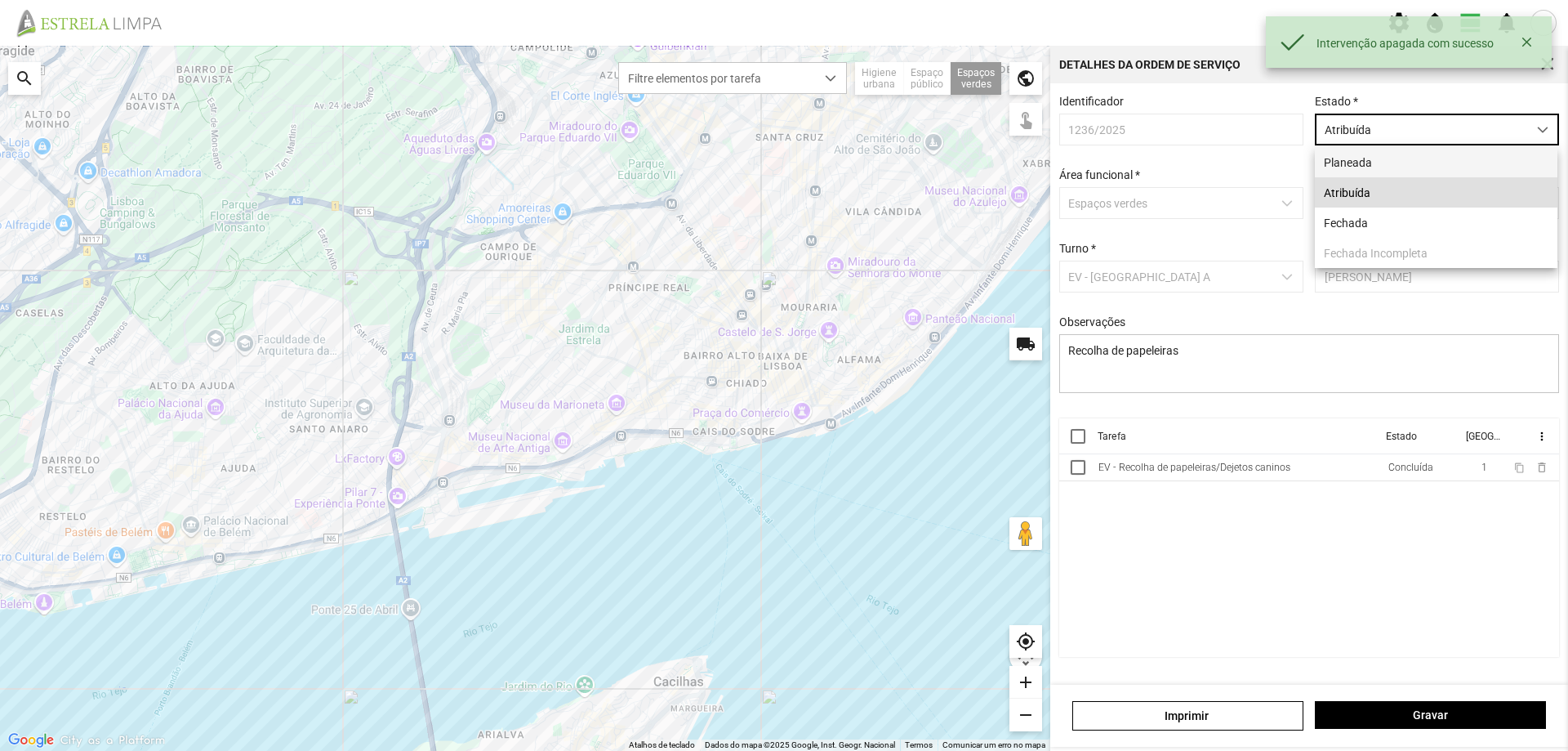
scroll to position [9, 73]
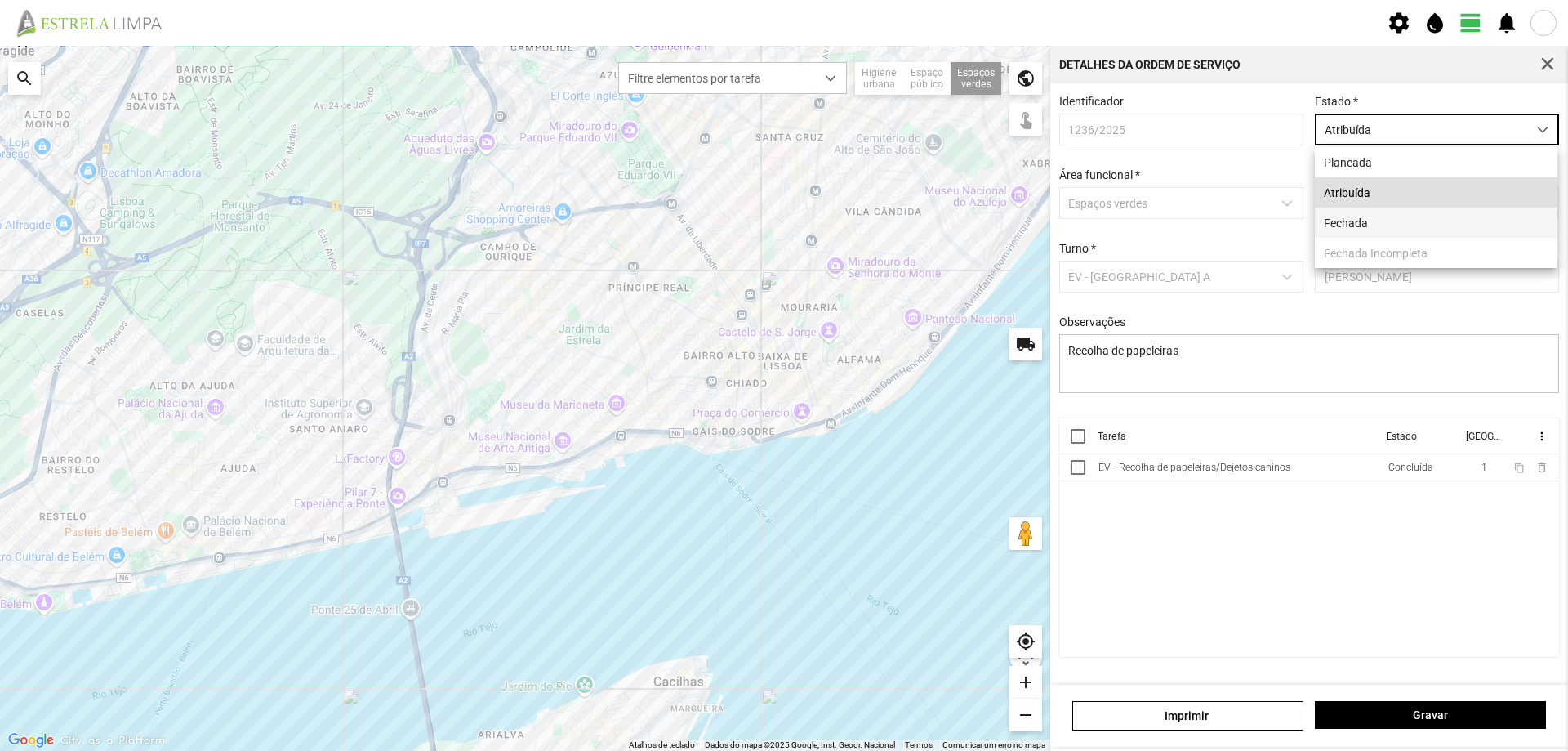
click at [1364, 221] on li "Fechada" at bounding box center [1436, 222] width 243 height 30
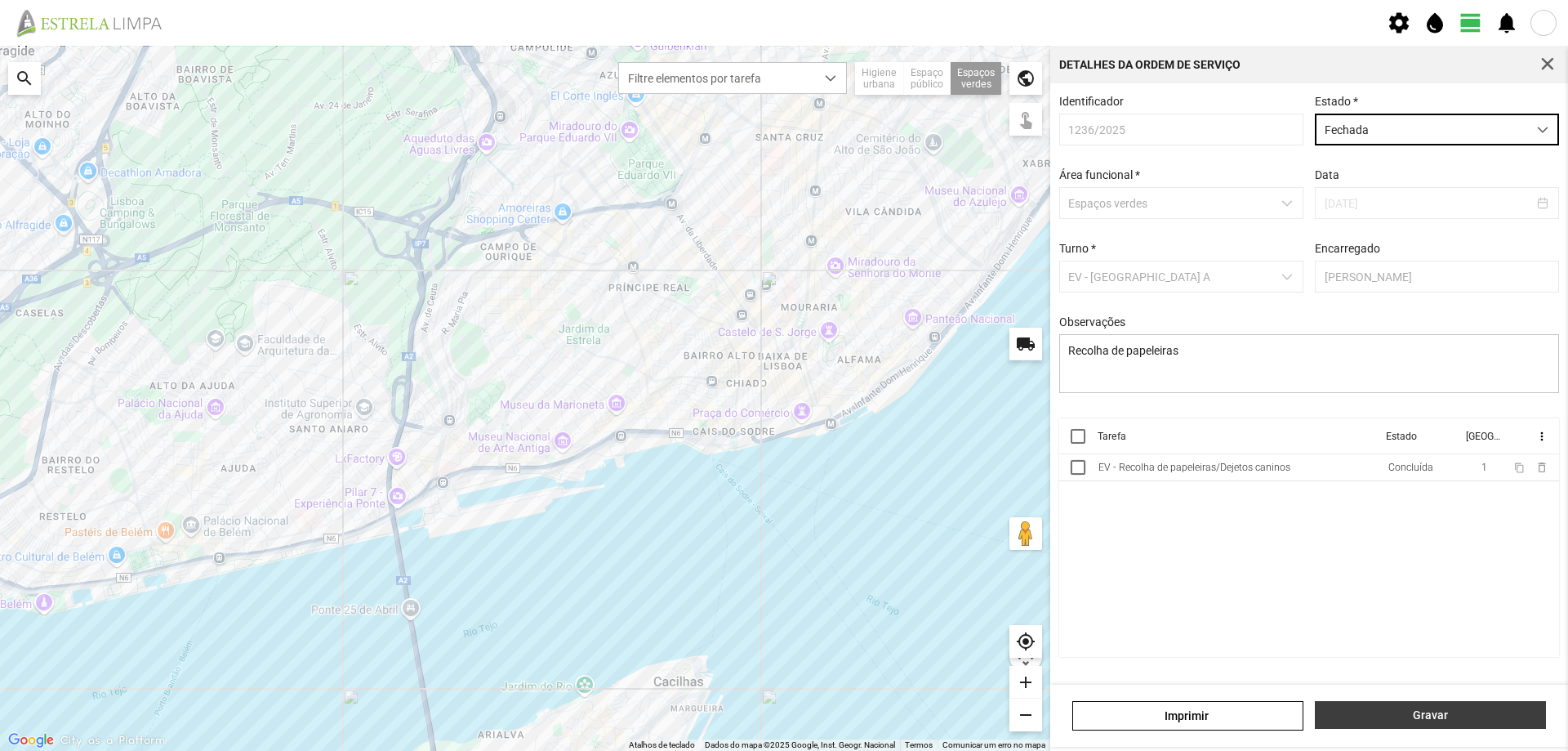
click at [1435, 719] on span "Gravar" at bounding box center [1431, 714] width 214 height 13
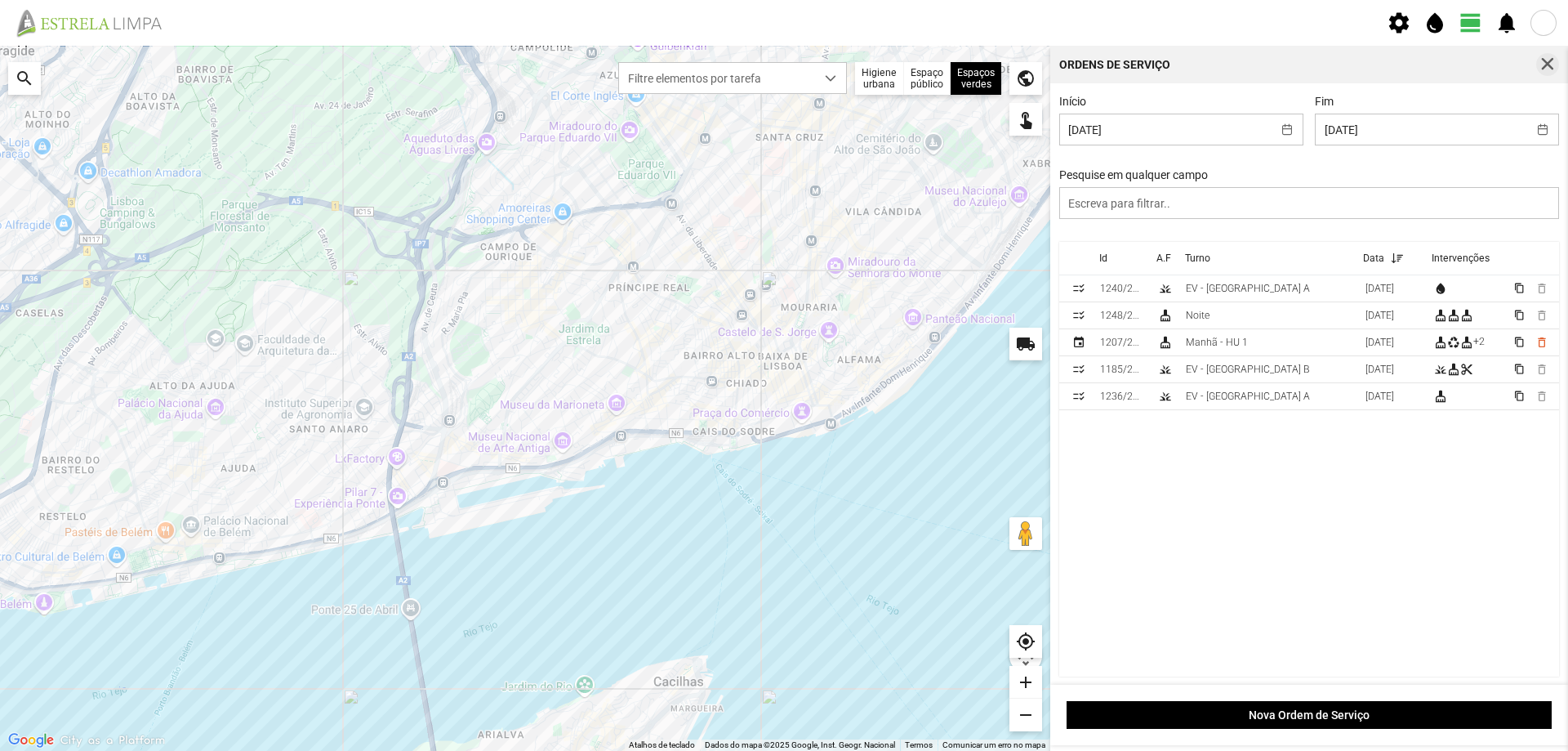
click at [1547, 62] on span "button" at bounding box center [1547, 64] width 15 height 15
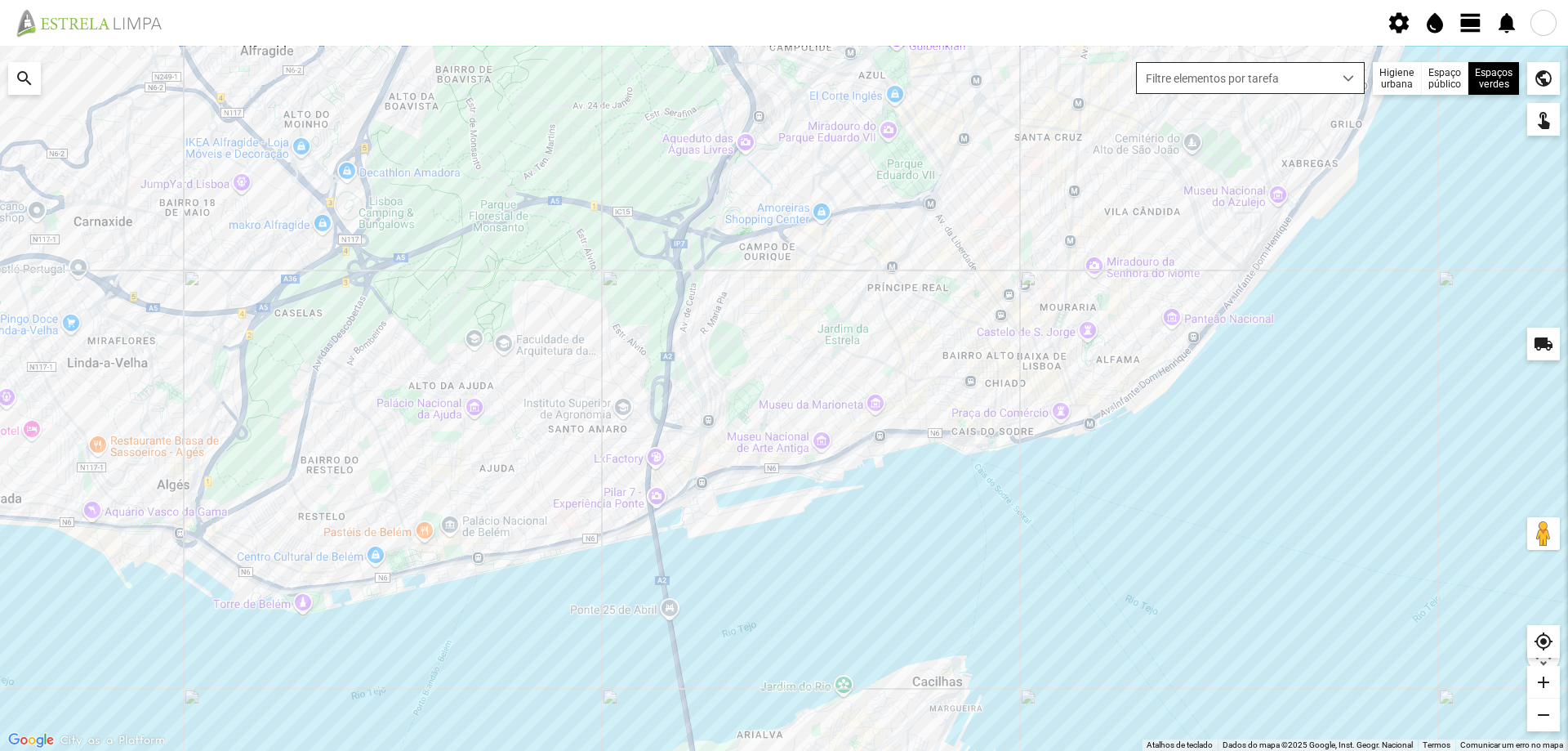
click at [1333, 70] on div "dropdown trigger" at bounding box center [1348, 77] width 32 height 30
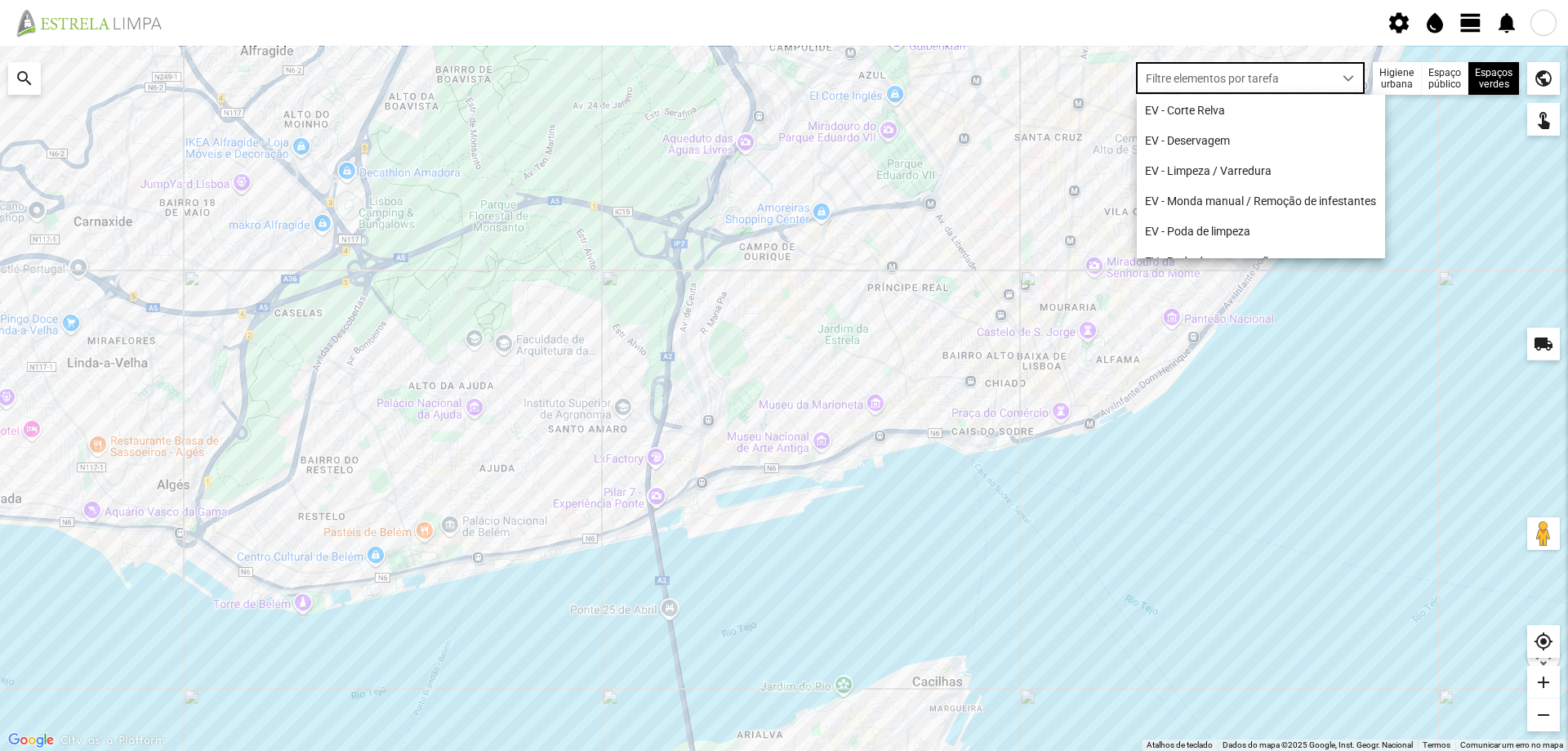
scroll to position [9, 73]
click at [1262, 171] on li "EV - Limpeza / Varredura" at bounding box center [1261, 170] width 248 height 30
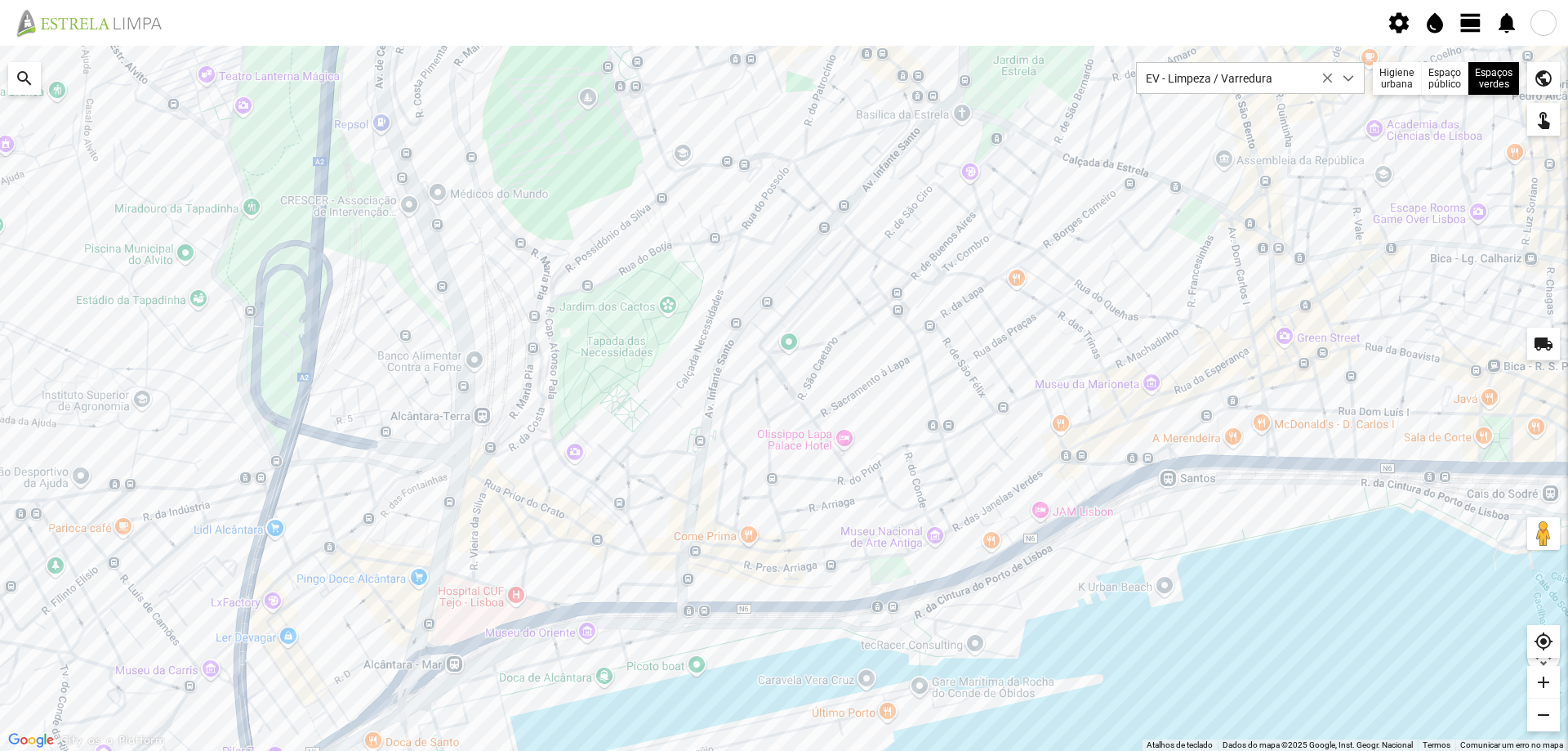
click at [539, 270] on div at bounding box center [784, 397] width 1568 height 705
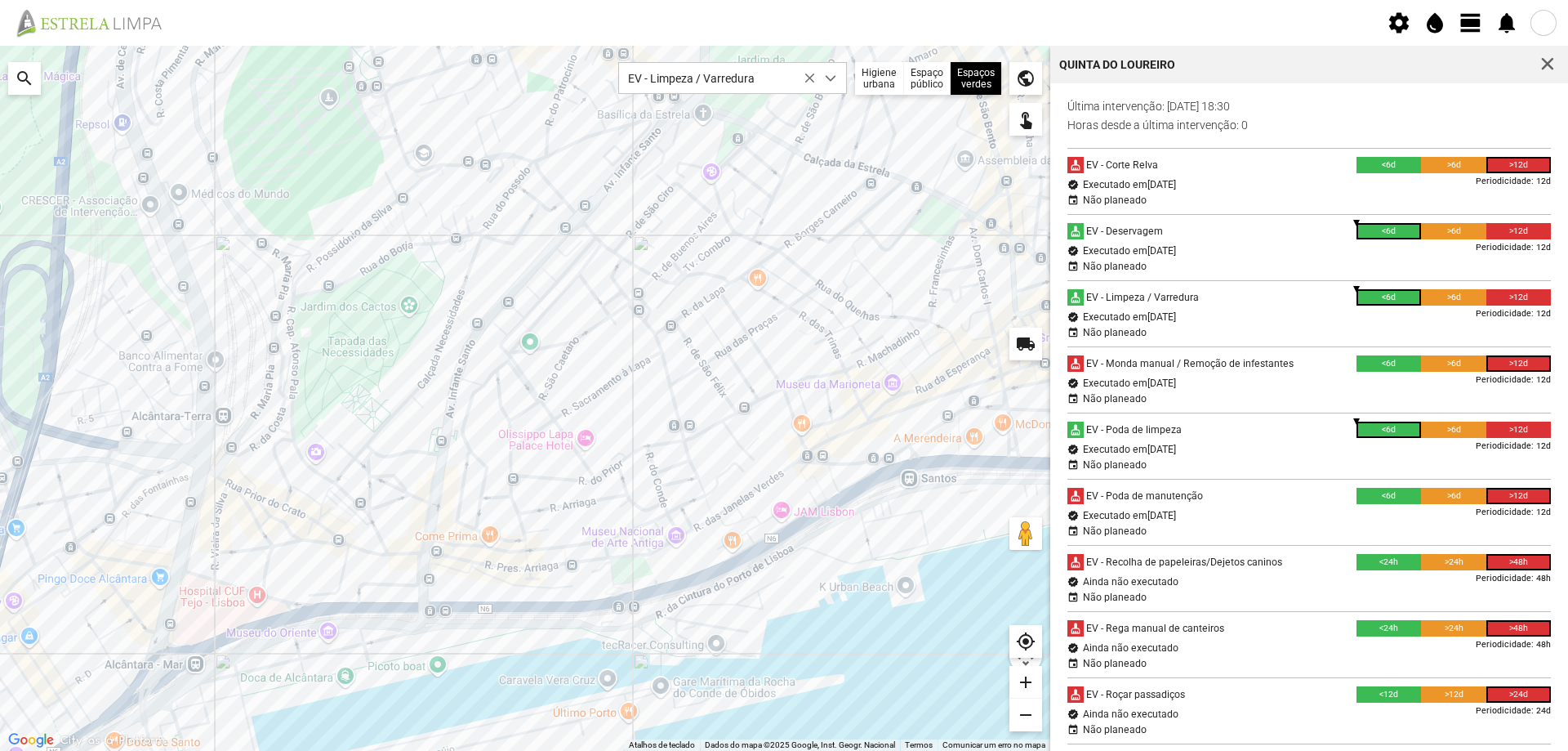
click at [296, 467] on div at bounding box center [525, 397] width 1050 height 705
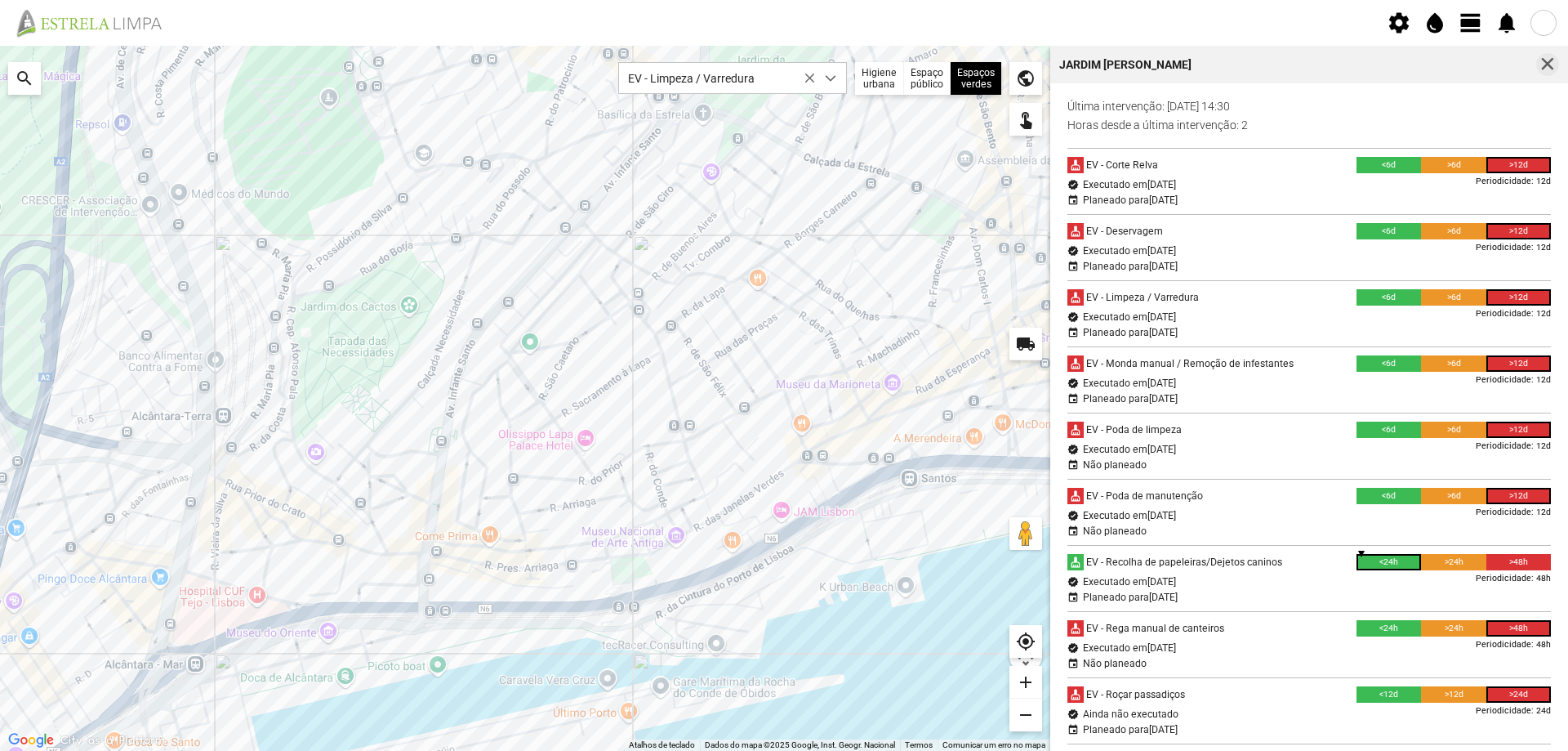
click at [1542, 69] on span "button" at bounding box center [1547, 64] width 15 height 15
